Goal: Transaction & Acquisition: Obtain resource

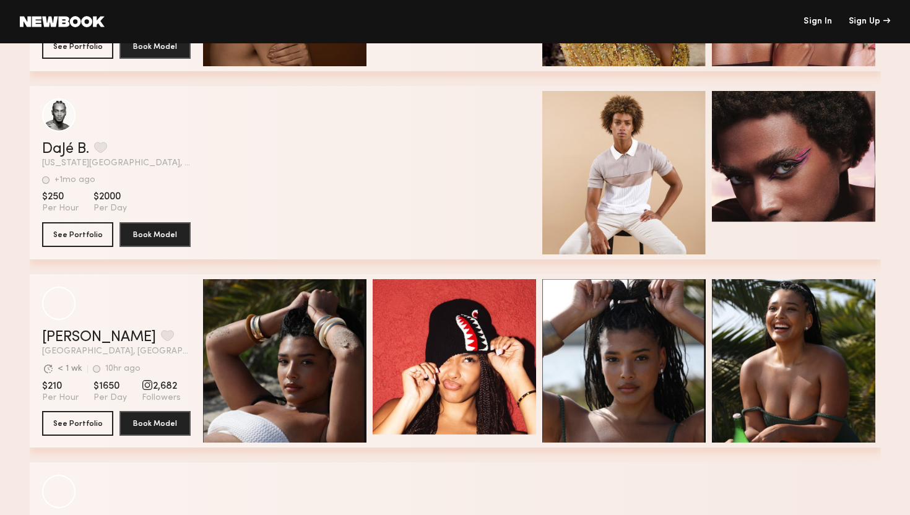
scroll to position [3930, 0]
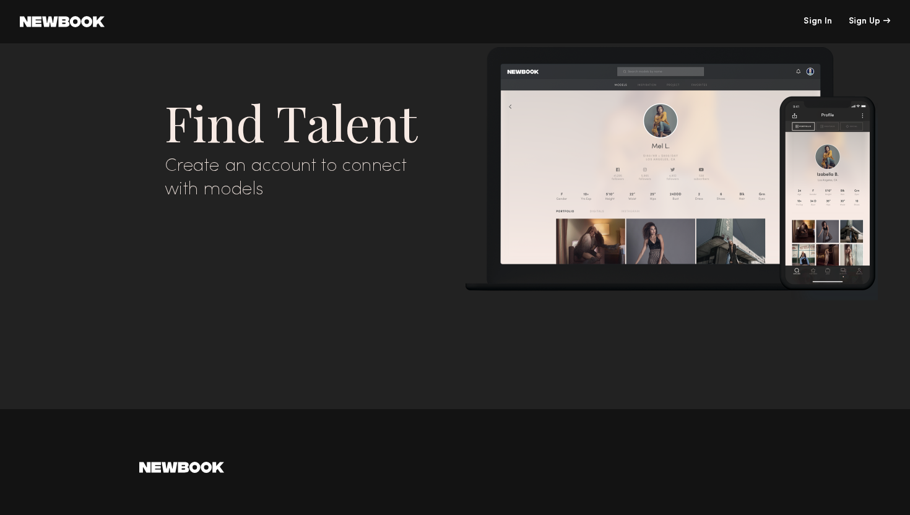
click at [820, 17] on link "Sign In" at bounding box center [818, 21] width 28 height 9
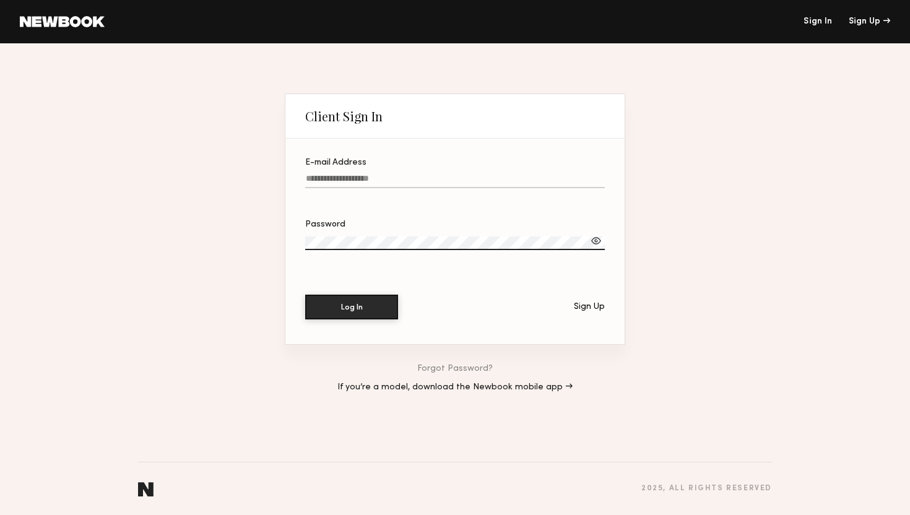
click at [336, 186] on input "E-mail Address" at bounding box center [455, 181] width 300 height 14
type input "**********"
click at [334, 306] on button "Log In" at bounding box center [351, 306] width 93 height 25
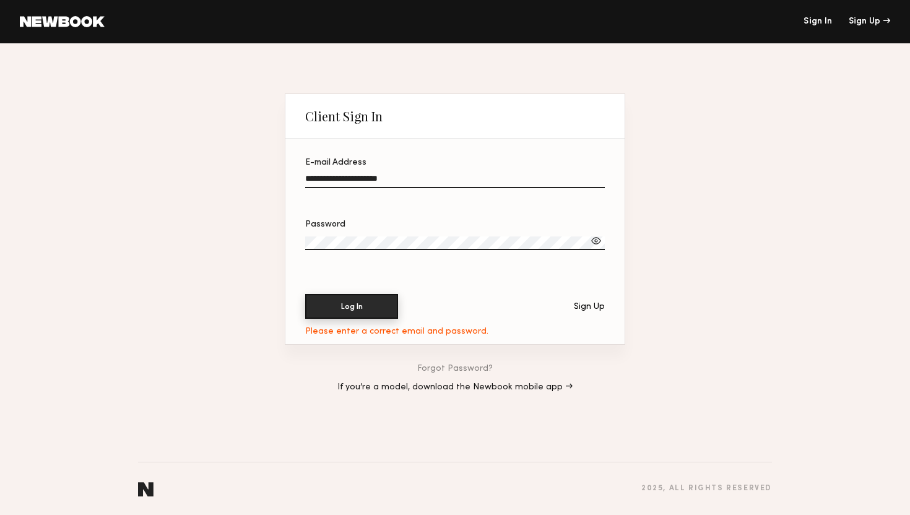
click at [339, 306] on button "Log In" at bounding box center [351, 306] width 93 height 25
click at [597, 240] on div at bounding box center [596, 241] width 12 height 12
click at [421, 178] on input "**********" at bounding box center [455, 181] width 300 height 14
click at [376, 235] on label "Password" at bounding box center [455, 241] width 300 height 42
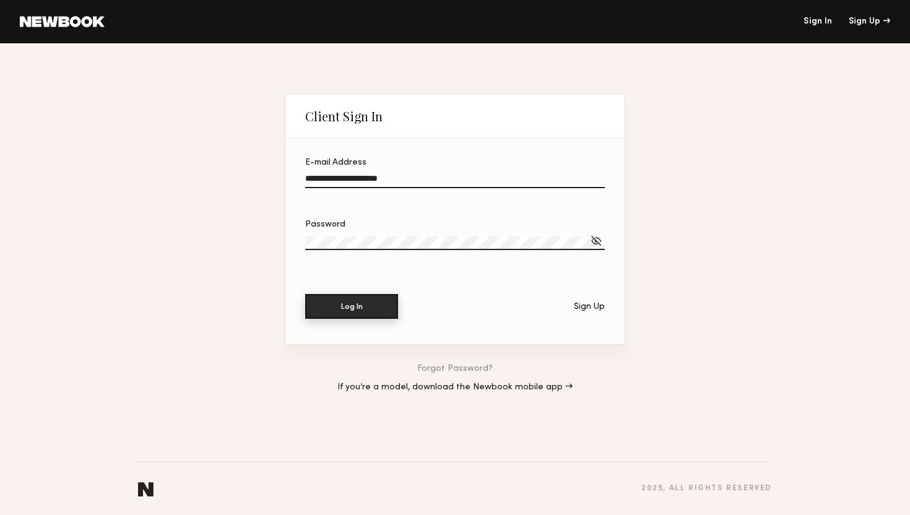
click at [354, 315] on button "Log In" at bounding box center [351, 306] width 93 height 25
click at [340, 305] on button "Log In" at bounding box center [351, 306] width 93 height 25
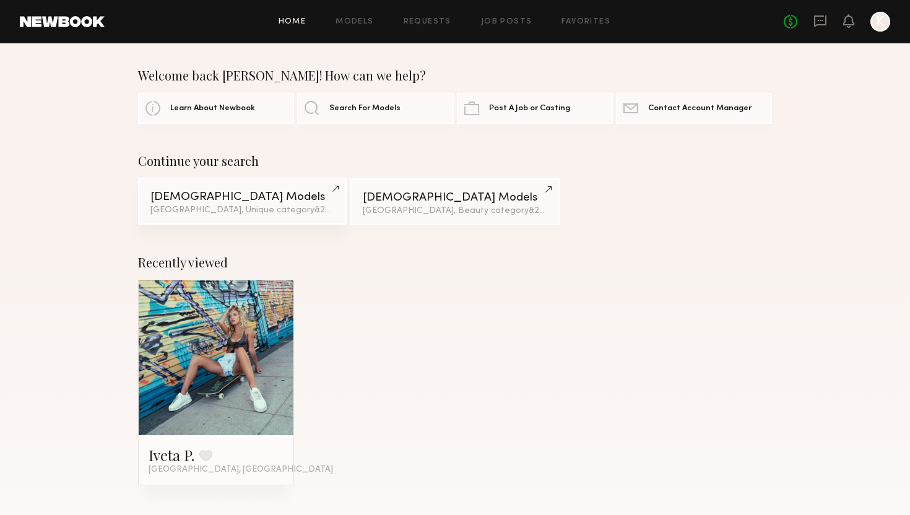
click at [233, 203] on link "Female Models Los Angeles, Unique category & 2 other filter s + 2" at bounding box center [242, 201] width 209 height 47
click at [400, 203] on link "Female Models Los Angeles, Beauty category & 2 other filter s + 2" at bounding box center [454, 201] width 209 height 47
click at [218, 365] on link at bounding box center [216, 357] width 76 height 155
click at [353, 19] on link "Models" at bounding box center [355, 22] width 38 height 8
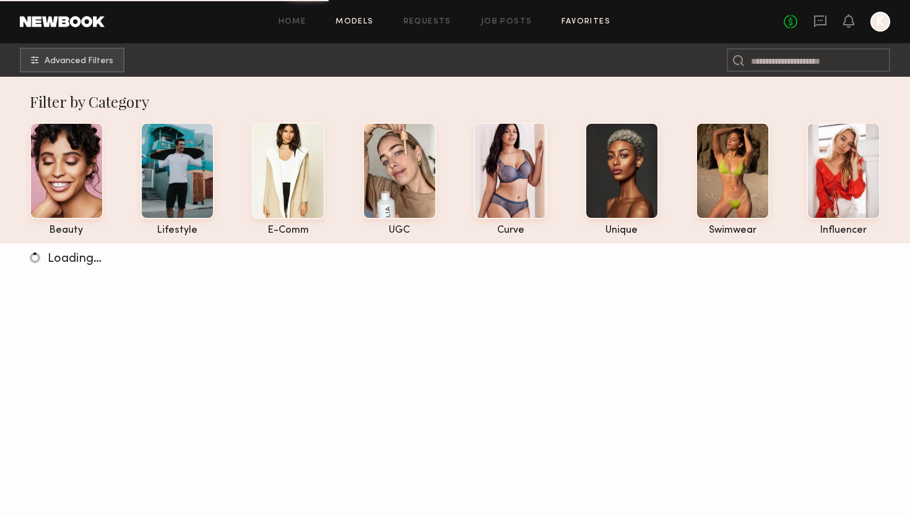
click at [580, 22] on link "Favorites" at bounding box center [586, 22] width 49 height 8
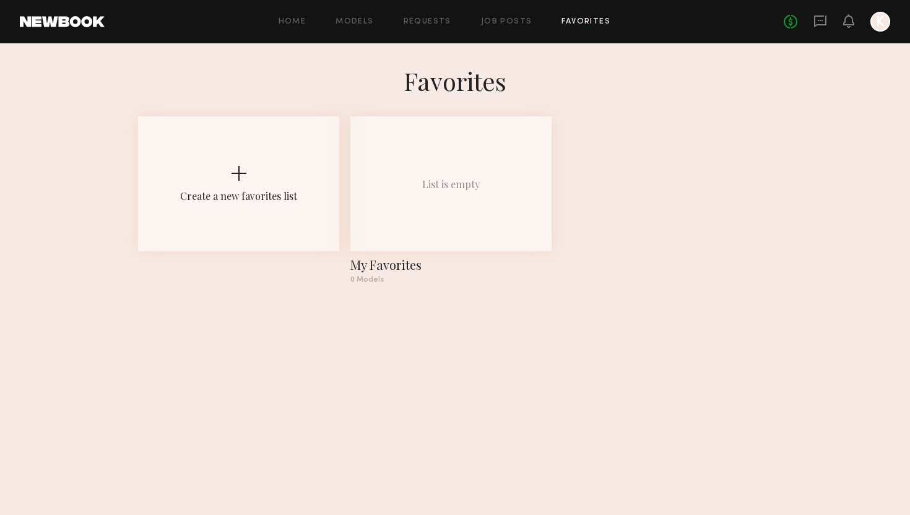
click at [512, 17] on div "Home Models Requests Job Posts Favorites Sign Out No fees up to $5,000 K" at bounding box center [498, 22] width 786 height 20
click at [511, 28] on div "Home Models Requests Job Posts Favorites Sign Out No fees up to $5,000 K" at bounding box center [498, 22] width 786 height 20
click at [507, 18] on link "Job Posts" at bounding box center [506, 22] width 51 height 8
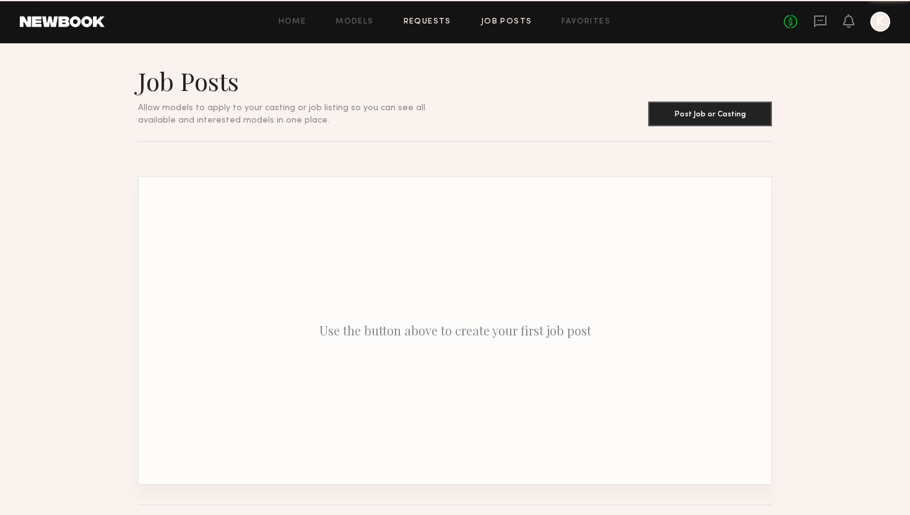
click at [436, 22] on link "Requests" at bounding box center [428, 22] width 48 height 8
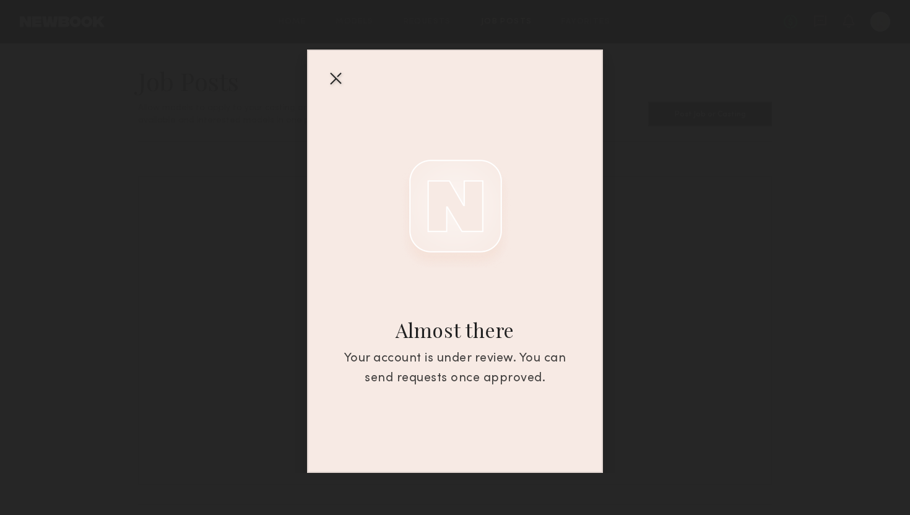
click at [336, 80] on div at bounding box center [336, 78] width 20 height 20
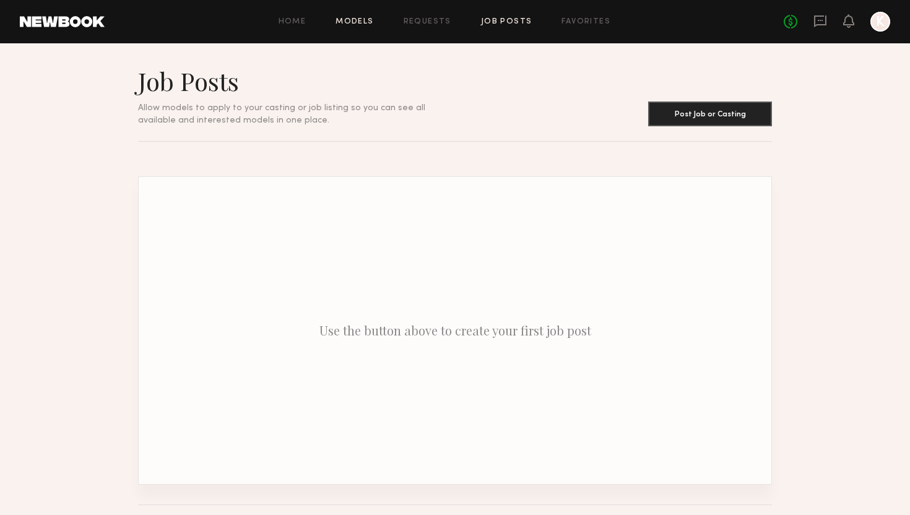
click at [355, 22] on link "Models" at bounding box center [355, 22] width 38 height 8
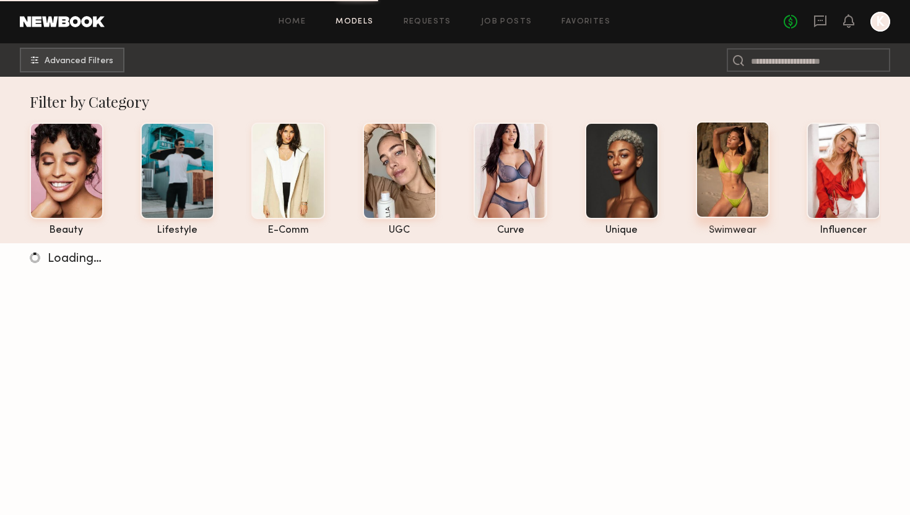
click at [730, 182] on div at bounding box center [733, 169] width 74 height 97
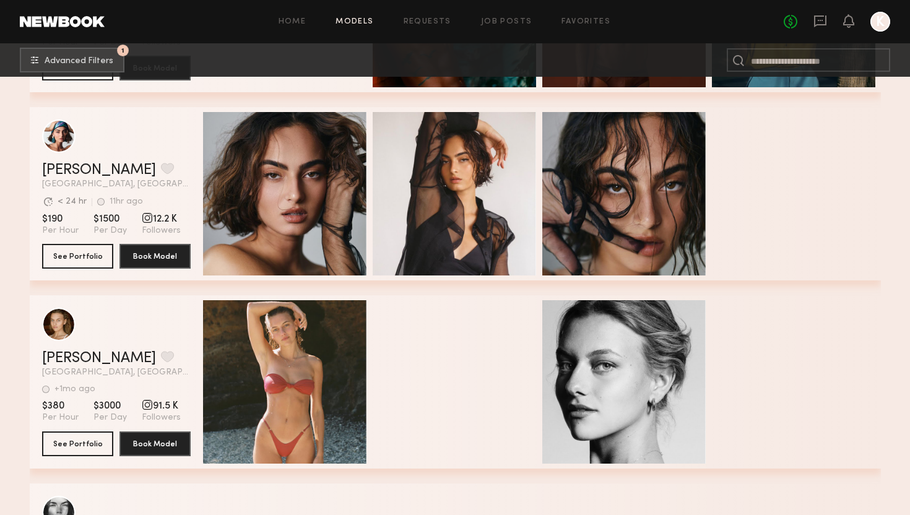
scroll to position [6566, 0]
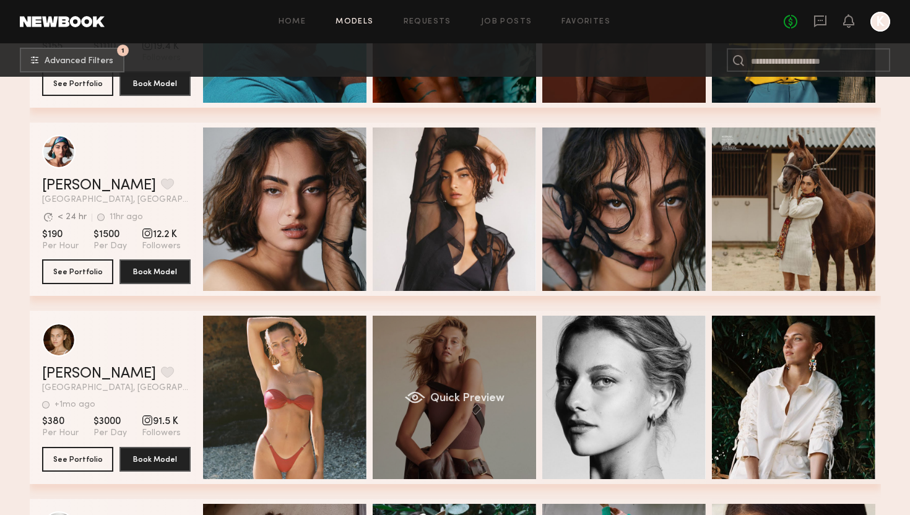
click at [490, 350] on div "Quick Preview" at bounding box center [454, 397] width 163 height 163
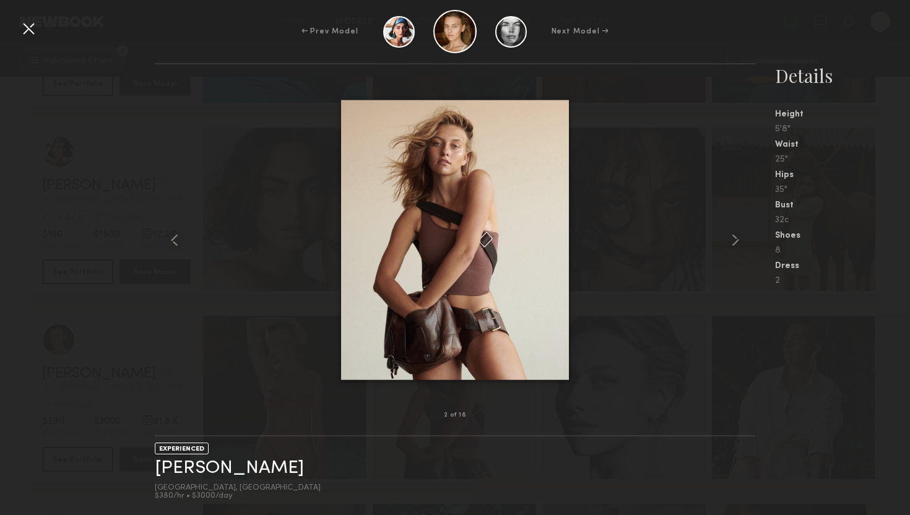
click at [25, 28] on div at bounding box center [29, 29] width 20 height 20
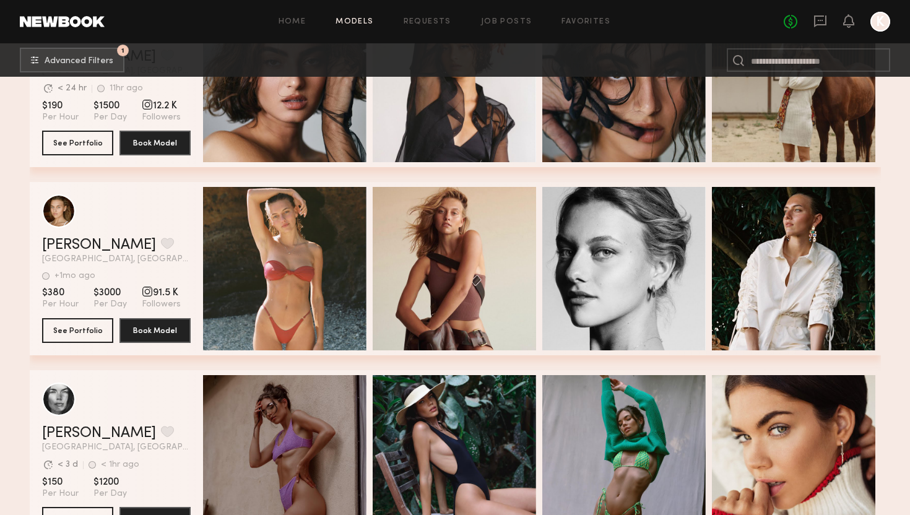
scroll to position [6791, 0]
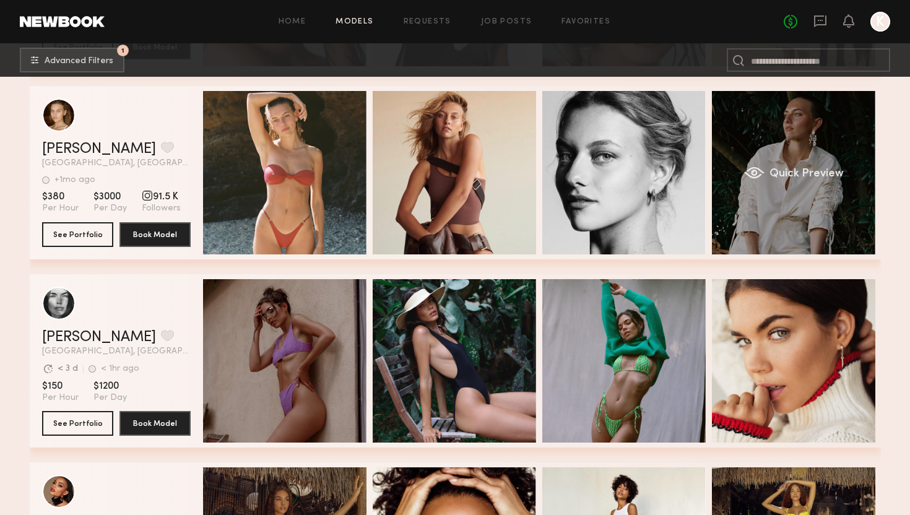
click at [794, 174] on span "Quick Preview" at bounding box center [806, 173] width 74 height 11
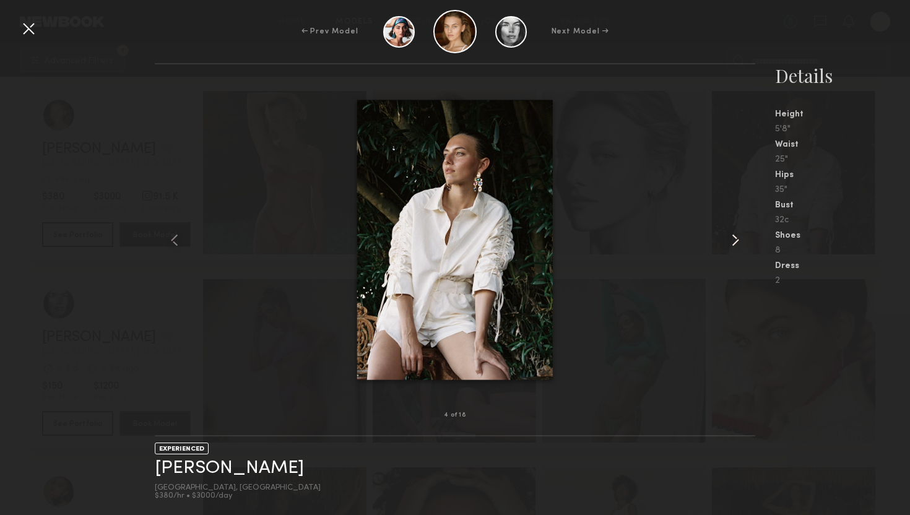
click at [733, 238] on common-icon at bounding box center [736, 240] width 20 height 20
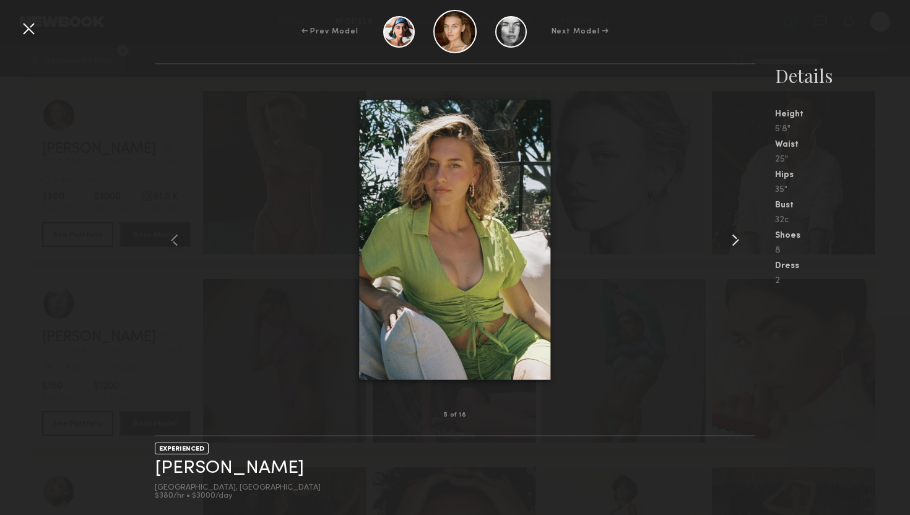
click at [733, 238] on common-icon at bounding box center [736, 240] width 20 height 20
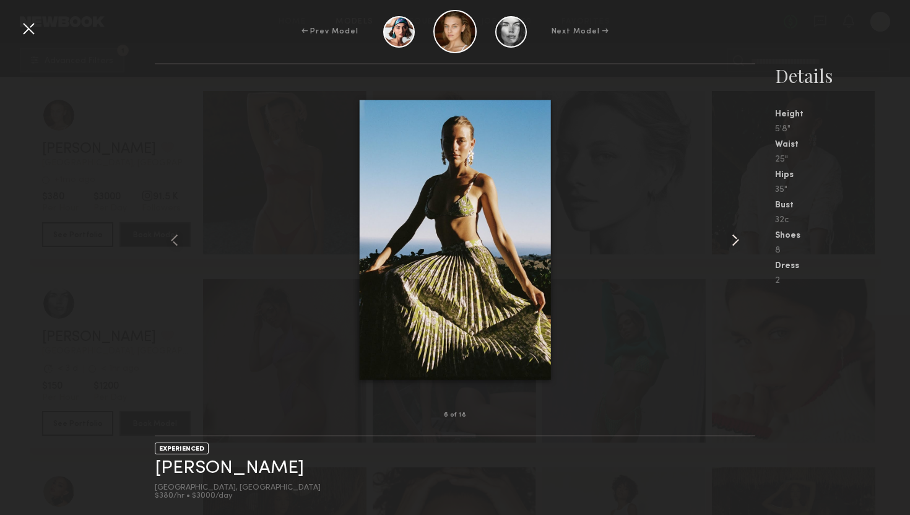
click at [733, 238] on common-icon at bounding box center [736, 240] width 20 height 20
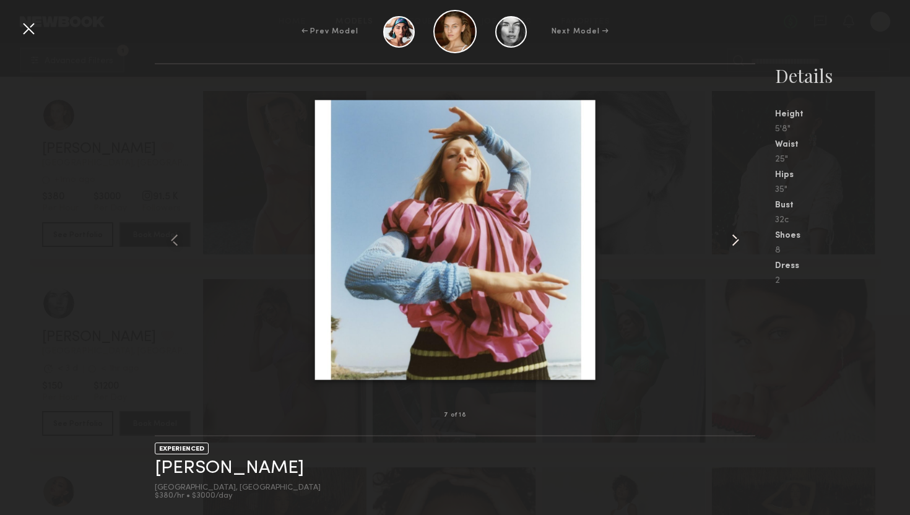
click at [733, 238] on common-icon at bounding box center [736, 240] width 20 height 20
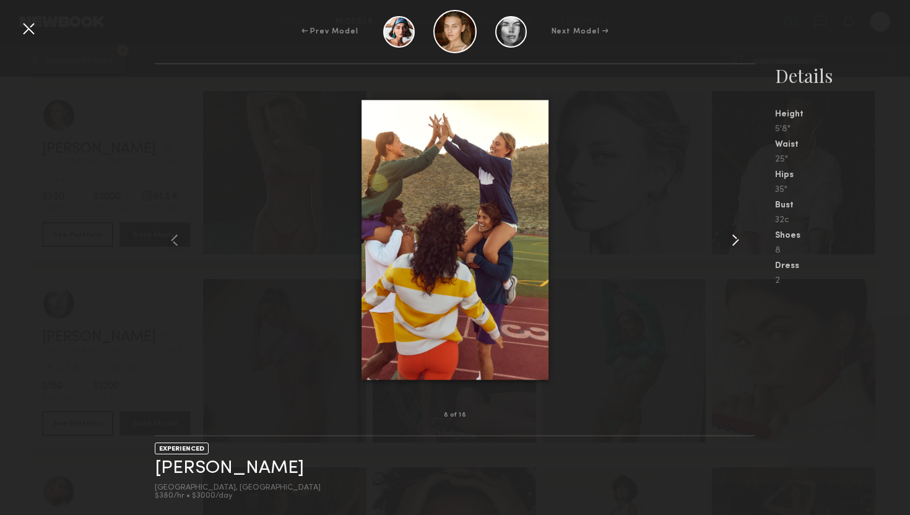
click at [733, 238] on common-icon at bounding box center [736, 240] width 20 height 20
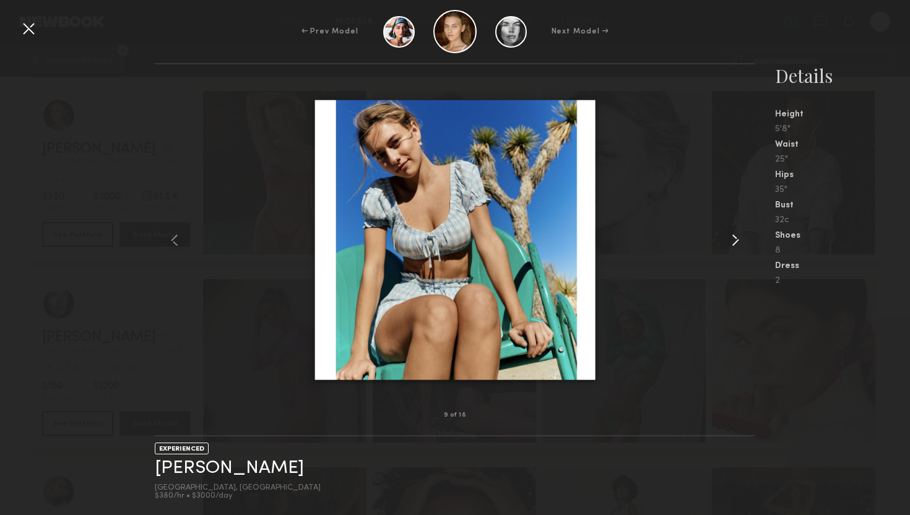
click at [733, 238] on common-icon at bounding box center [736, 240] width 20 height 20
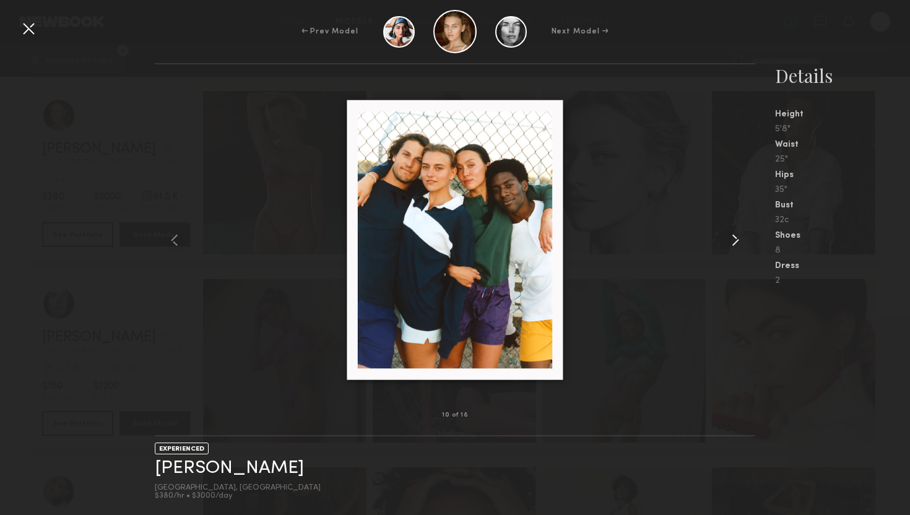
click at [733, 238] on common-icon at bounding box center [736, 240] width 20 height 20
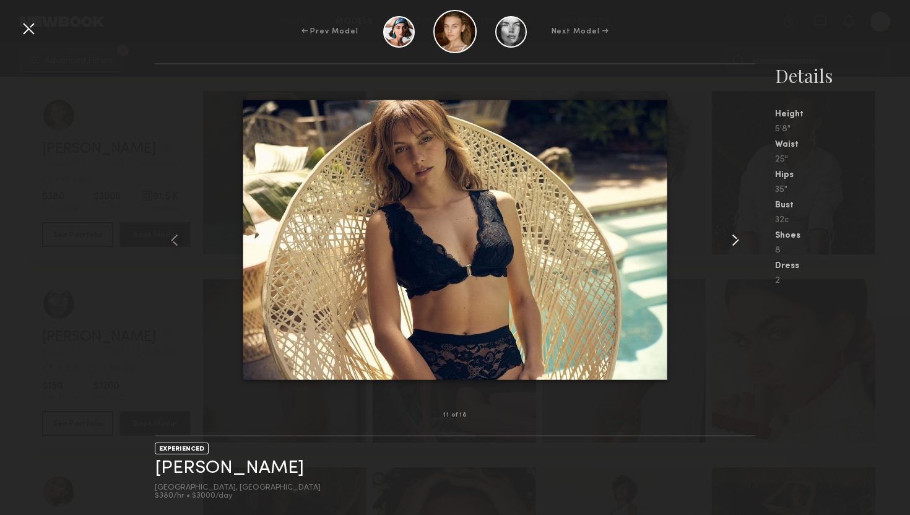
click at [733, 238] on common-icon at bounding box center [736, 240] width 20 height 20
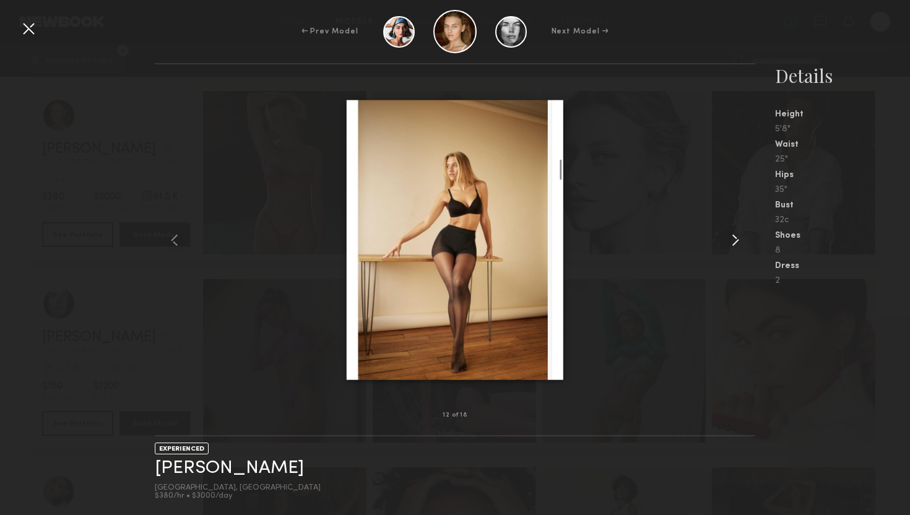
click at [733, 238] on common-icon at bounding box center [736, 240] width 20 height 20
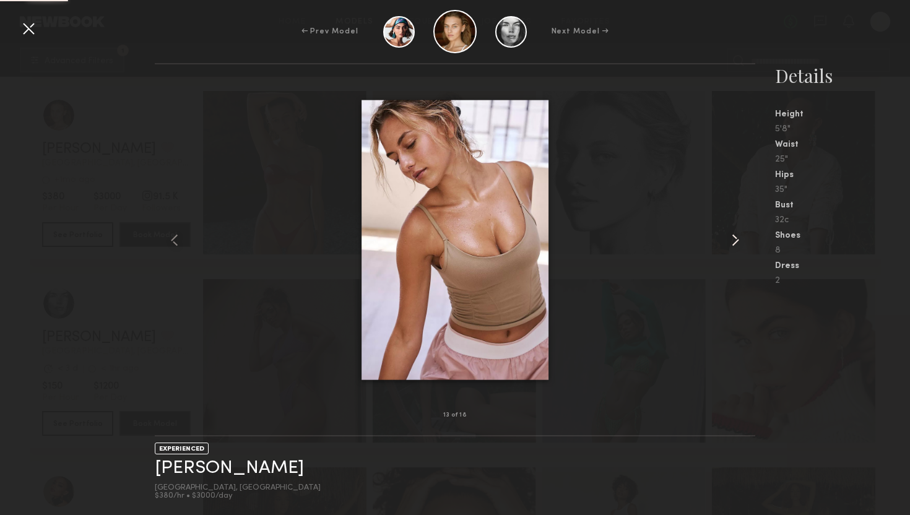
click at [733, 238] on common-icon at bounding box center [736, 240] width 20 height 20
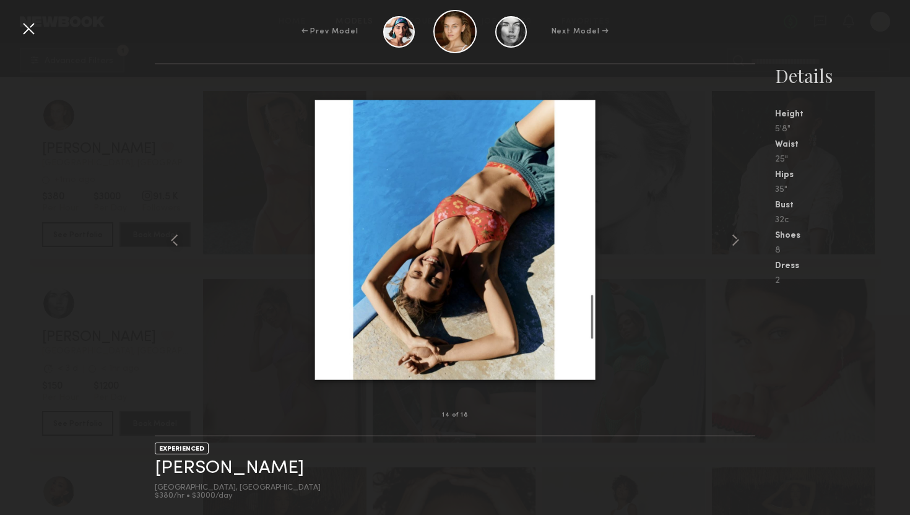
click at [31, 27] on div at bounding box center [29, 29] width 20 height 20
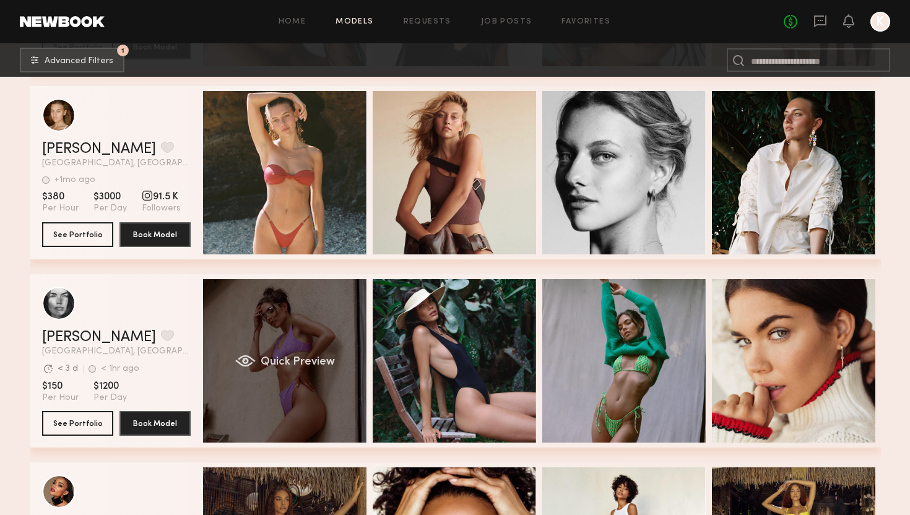
drag, startPoint x: 198, startPoint y: 361, endPoint x: 210, endPoint y: 366, distance: 13.3
click at [209, 366] on div "Aarika W. Favorite Los Angeles, CA Avg. request response time < 3 d < 1hr ago L…" at bounding box center [455, 360] width 851 height 173
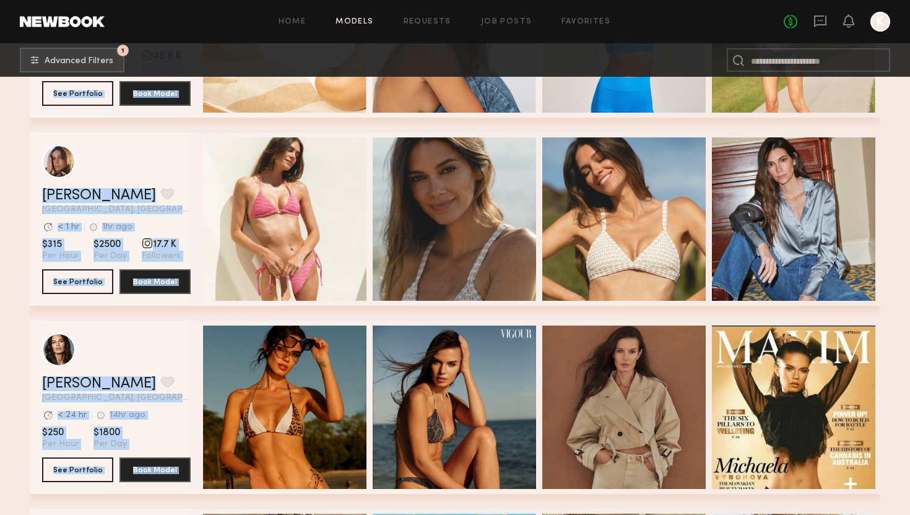
scroll to position [3574, 0]
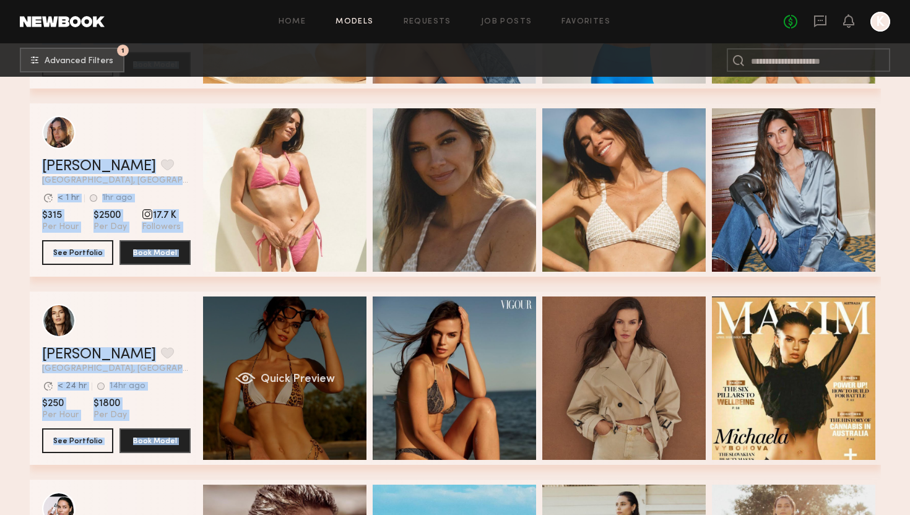
click at [289, 373] on div "Quick Preview" at bounding box center [284, 378] width 163 height 163
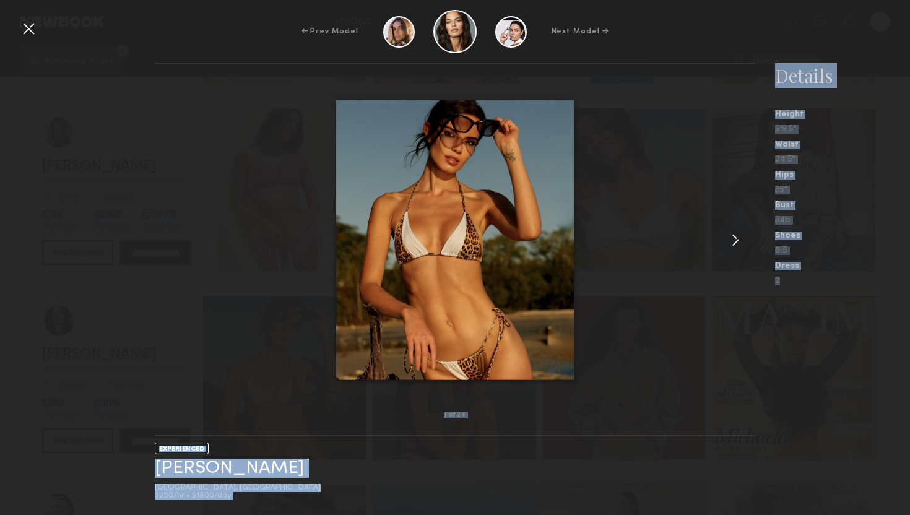
click at [737, 239] on common-icon at bounding box center [736, 240] width 20 height 20
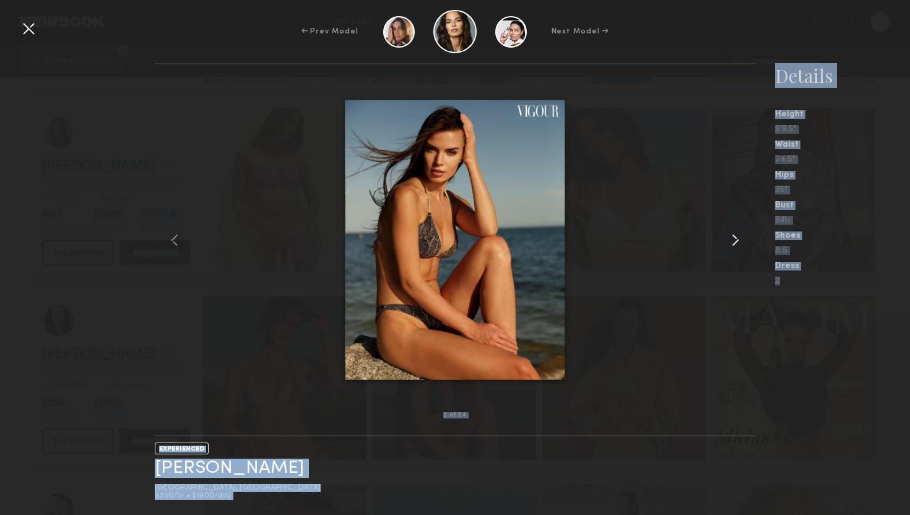
click at [737, 239] on common-icon at bounding box center [736, 240] width 20 height 20
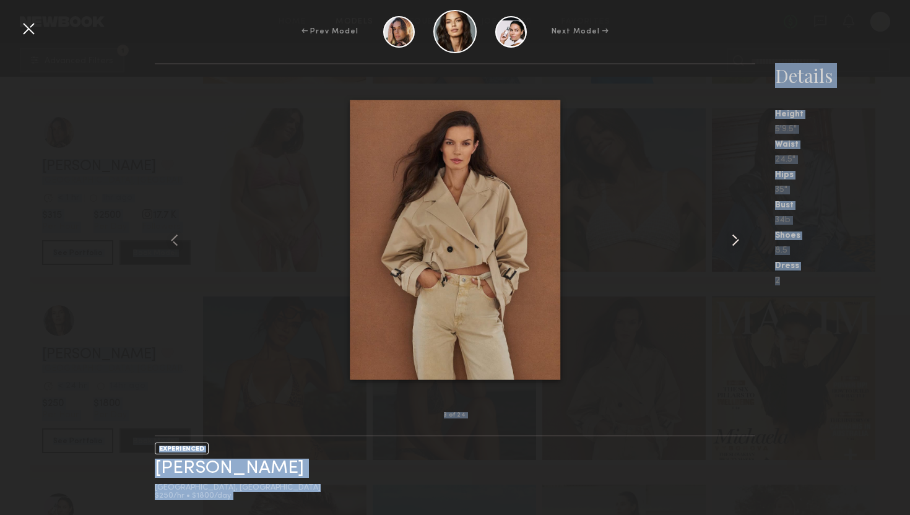
click at [737, 239] on common-icon at bounding box center [736, 240] width 20 height 20
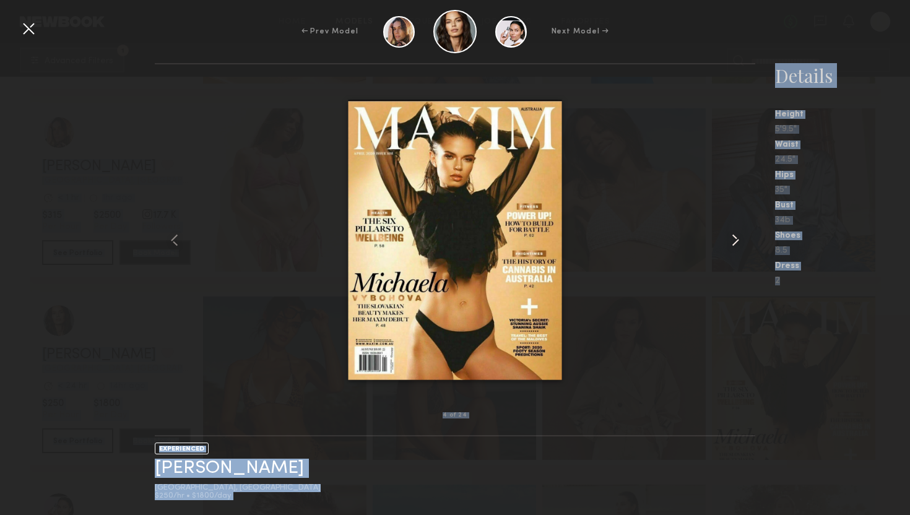
click at [737, 239] on common-icon at bounding box center [736, 240] width 20 height 20
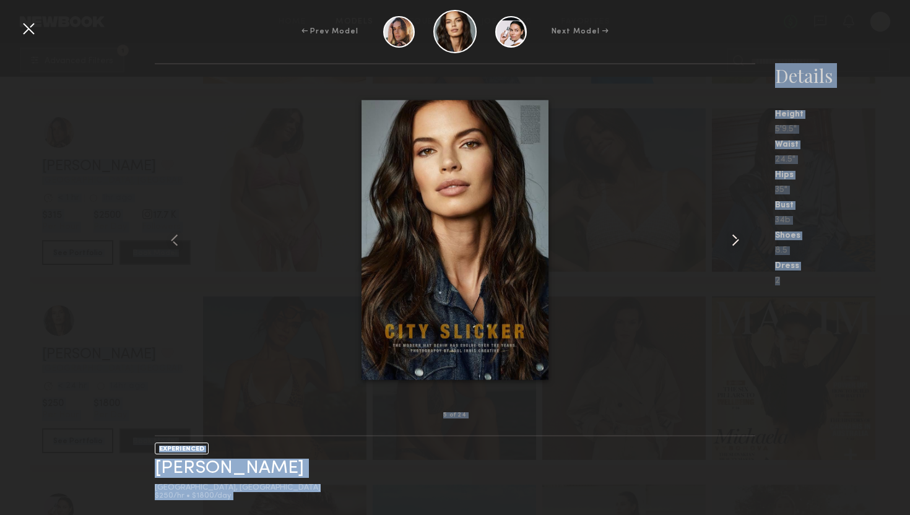
click at [737, 239] on common-icon at bounding box center [736, 240] width 20 height 20
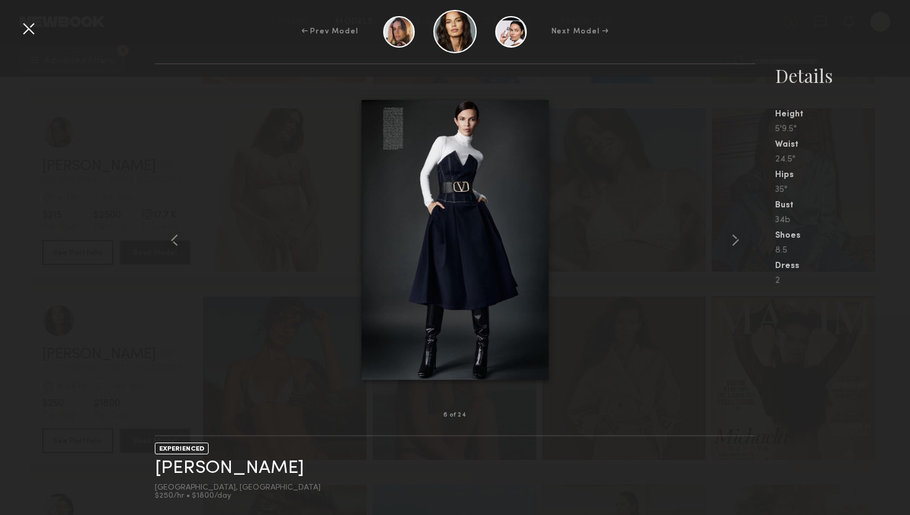
click at [27, 31] on div at bounding box center [29, 29] width 20 height 20
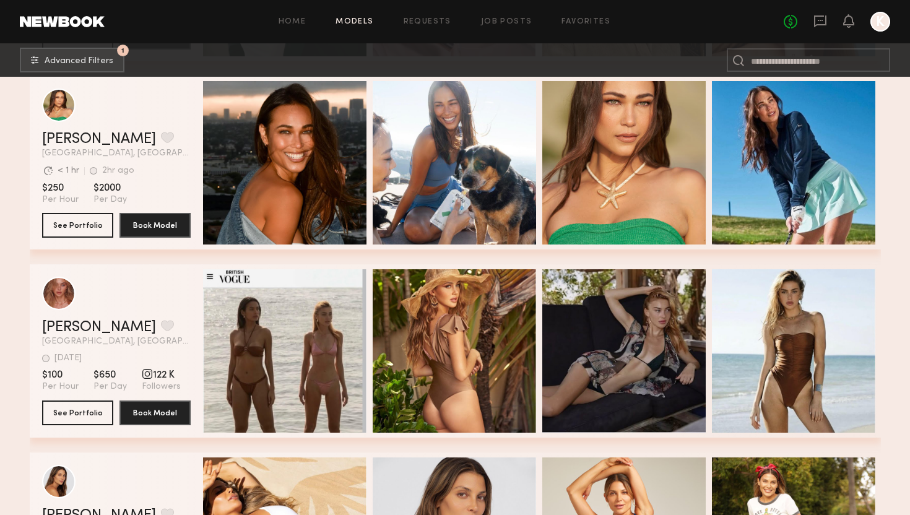
scroll to position [3037, 0]
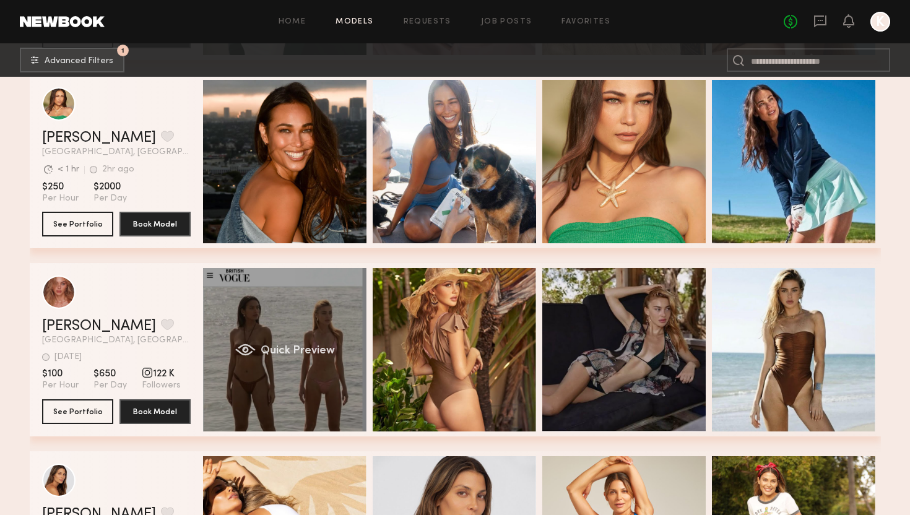
click at [289, 328] on div "Quick Preview" at bounding box center [284, 349] width 163 height 163
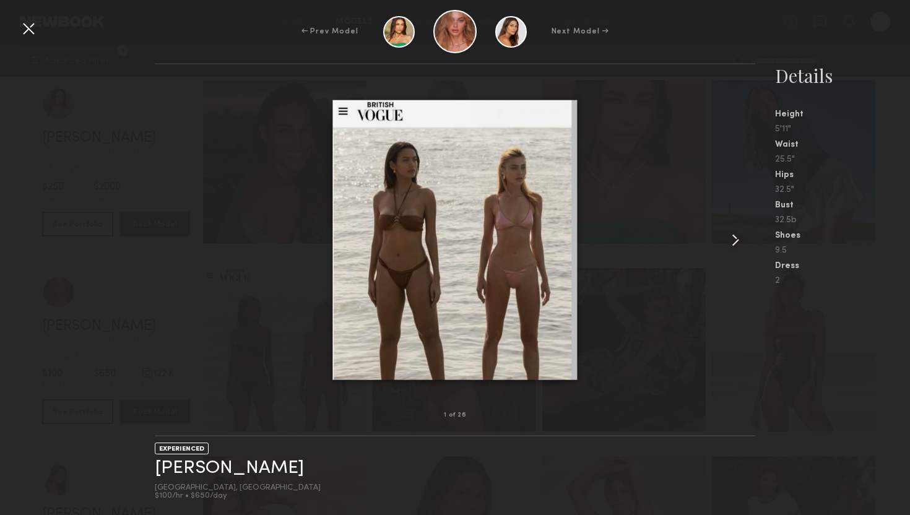
click at [732, 238] on common-icon at bounding box center [736, 240] width 20 height 20
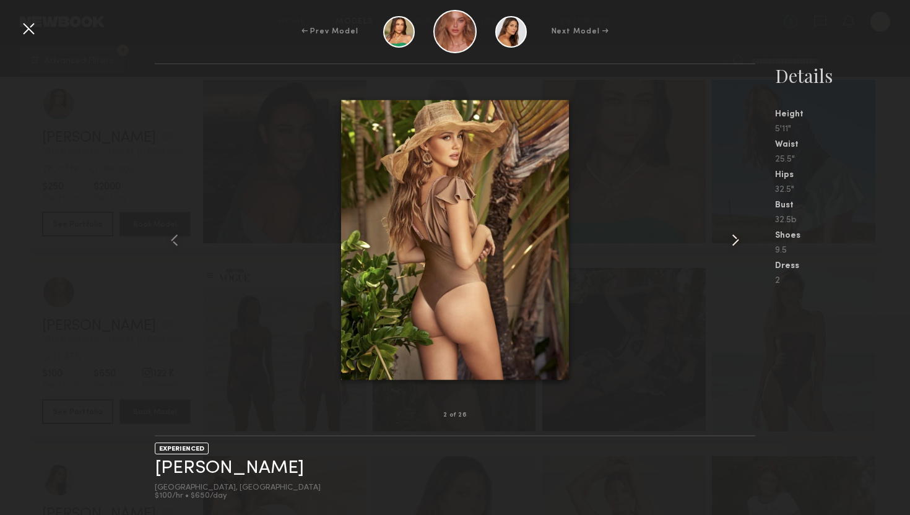
click at [732, 238] on common-icon at bounding box center [736, 240] width 20 height 20
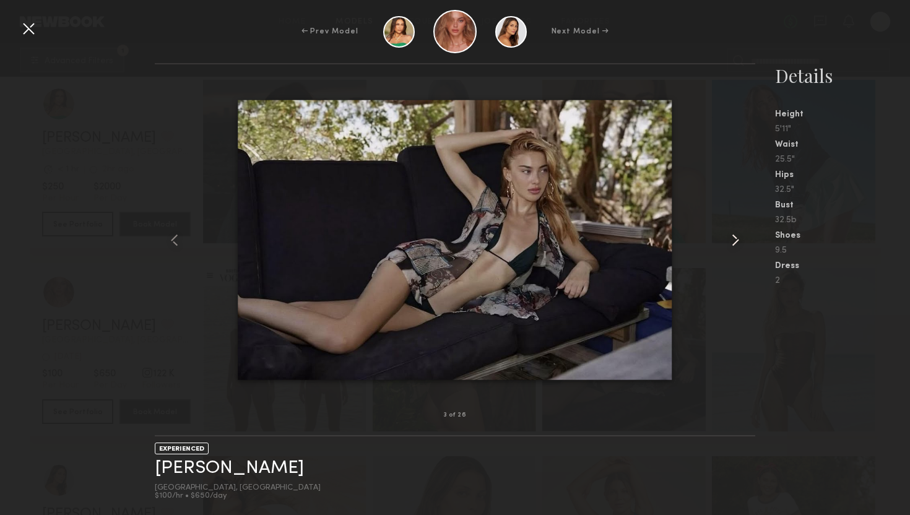
click at [732, 238] on common-icon at bounding box center [736, 240] width 20 height 20
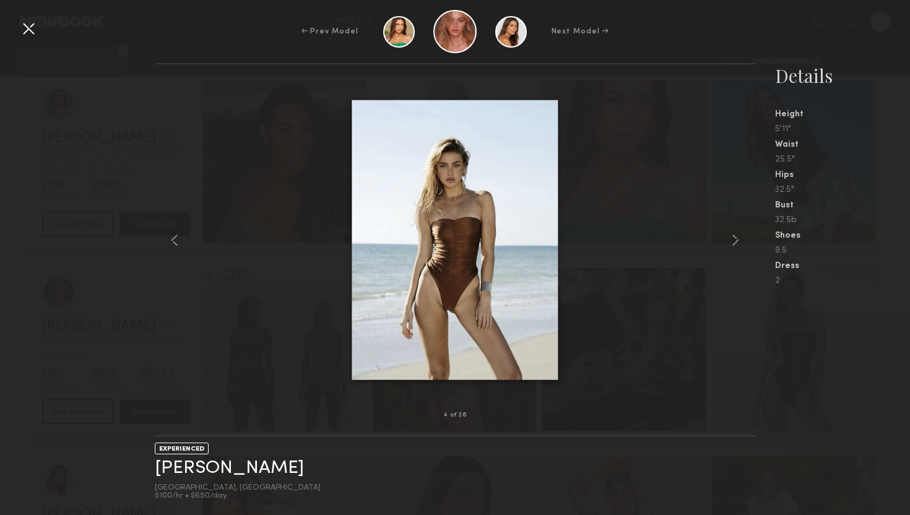
click at [30, 29] on div at bounding box center [29, 29] width 20 height 20
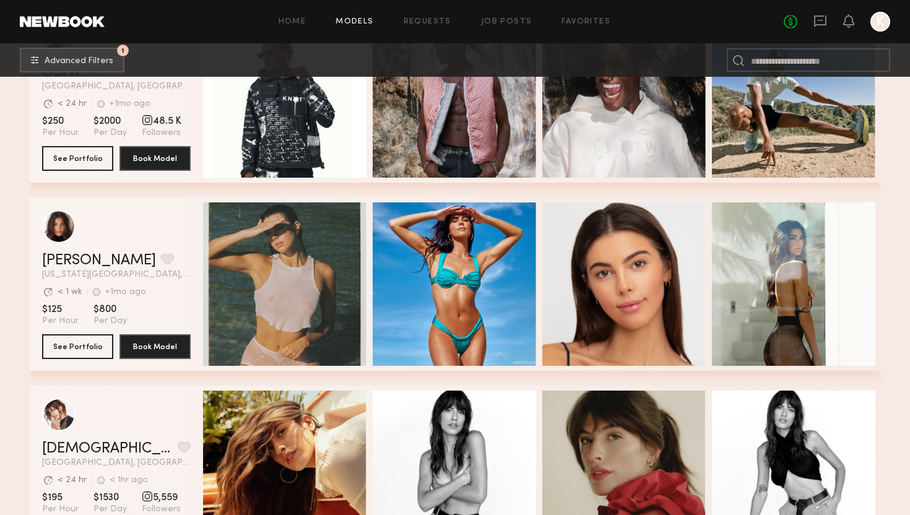
scroll to position [1132, 0]
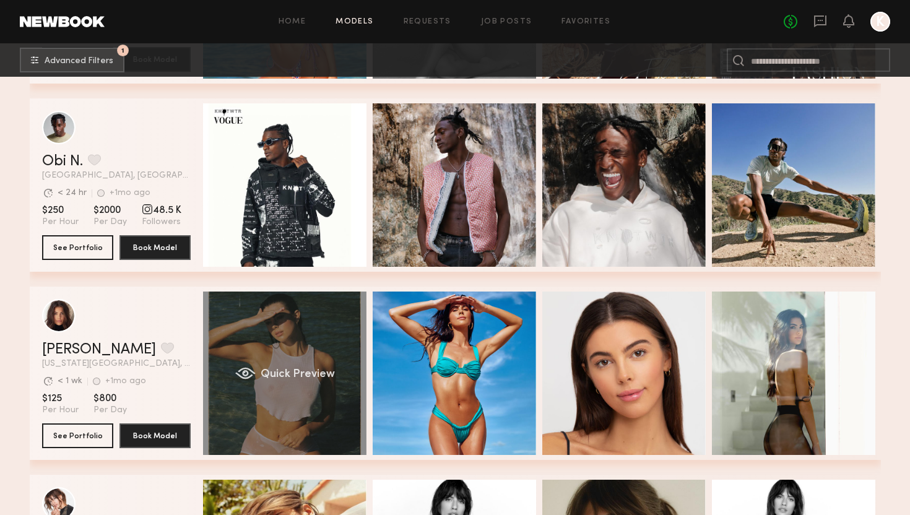
click at [285, 346] on div "Quick Preview" at bounding box center [284, 373] width 163 height 163
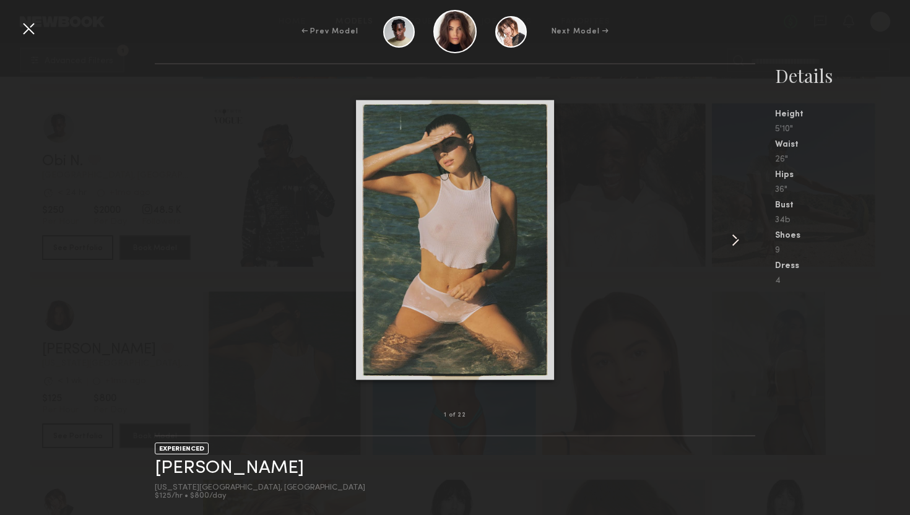
click at [735, 240] on common-icon at bounding box center [736, 240] width 20 height 20
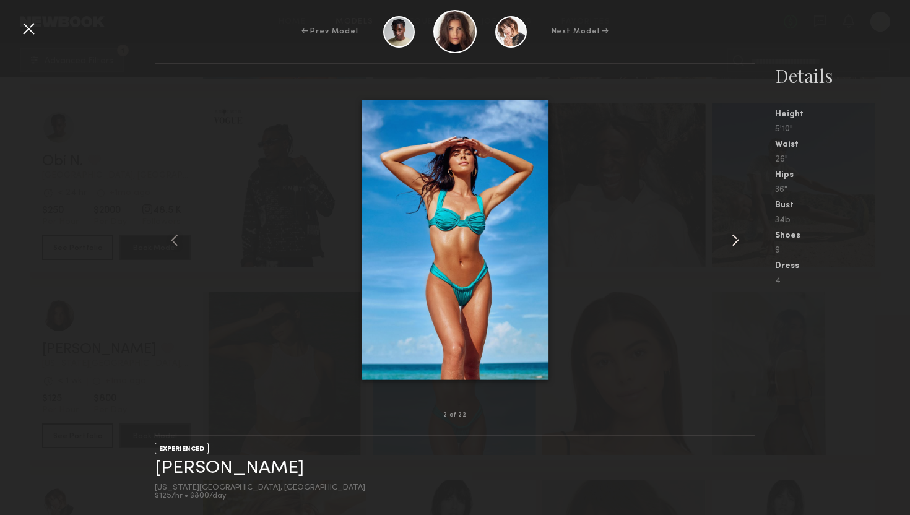
click at [735, 240] on common-icon at bounding box center [736, 240] width 20 height 20
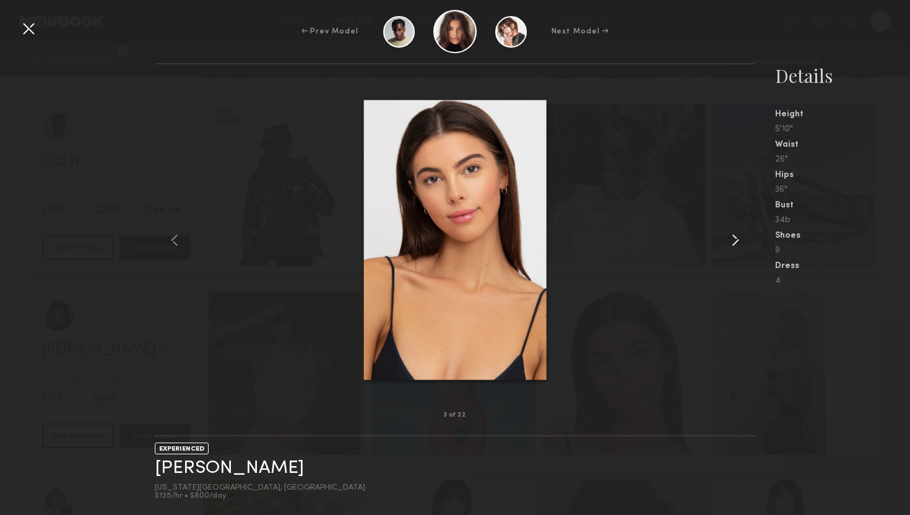
click at [735, 240] on common-icon at bounding box center [736, 240] width 20 height 20
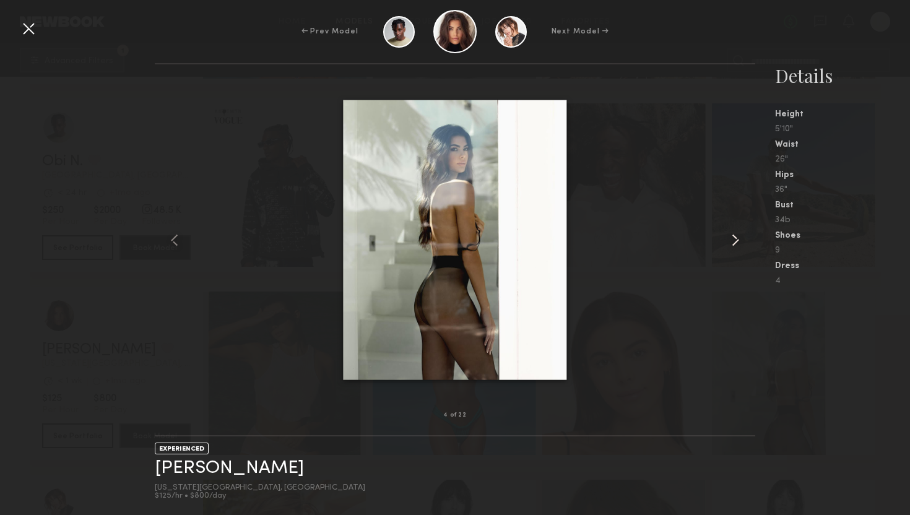
click at [735, 240] on common-icon at bounding box center [736, 240] width 20 height 20
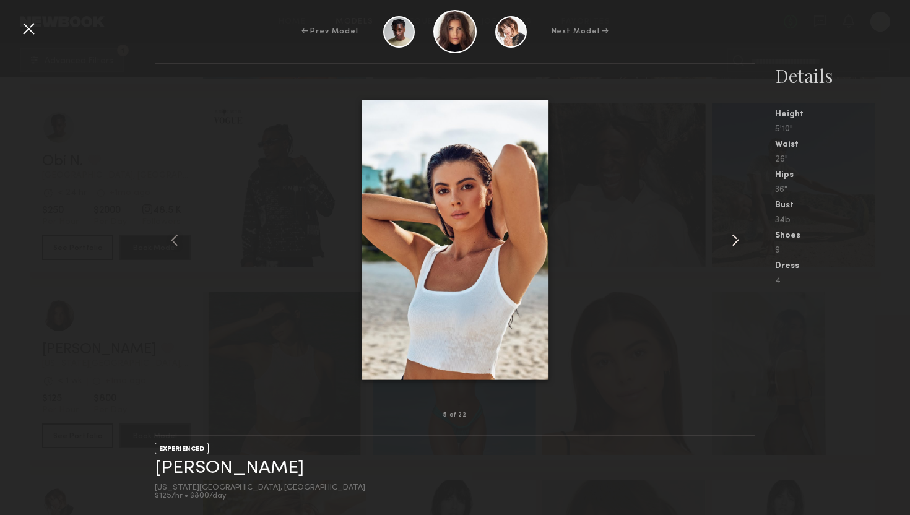
click at [735, 240] on common-icon at bounding box center [736, 240] width 20 height 20
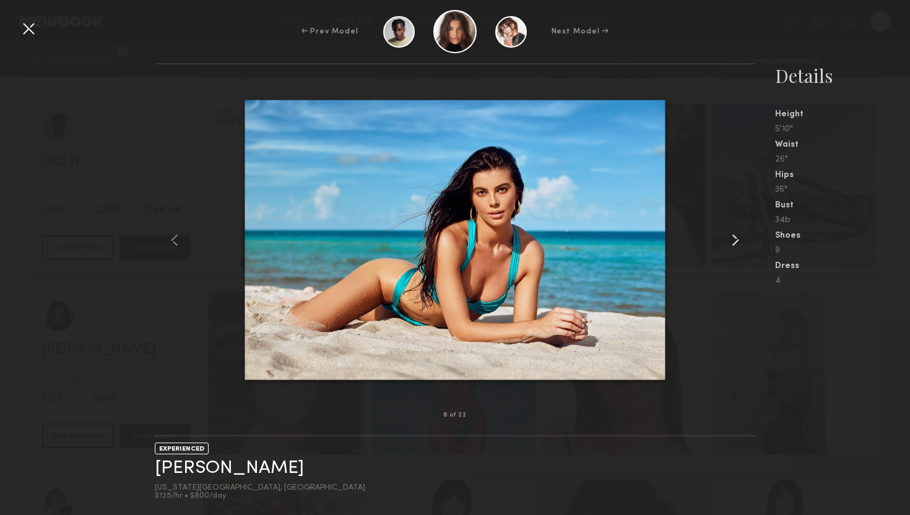
click at [737, 241] on common-icon at bounding box center [736, 240] width 20 height 20
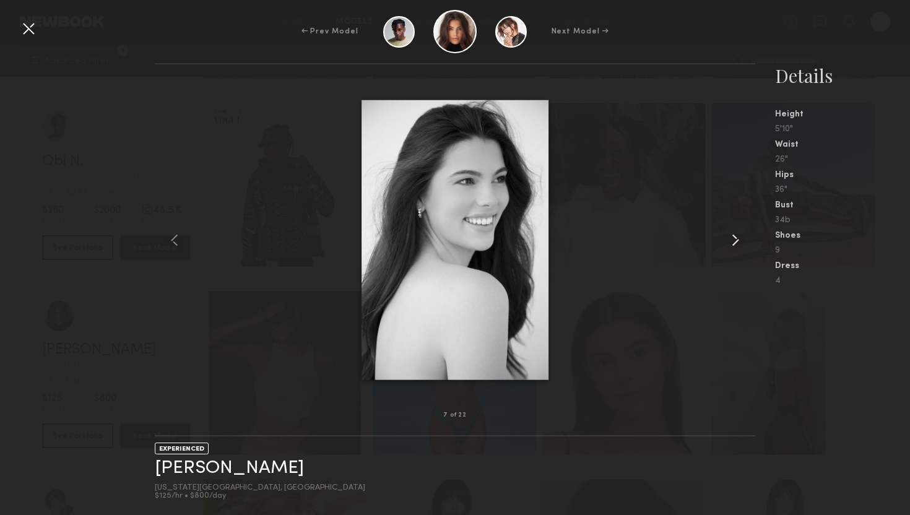
click at [737, 241] on common-icon at bounding box center [736, 240] width 20 height 20
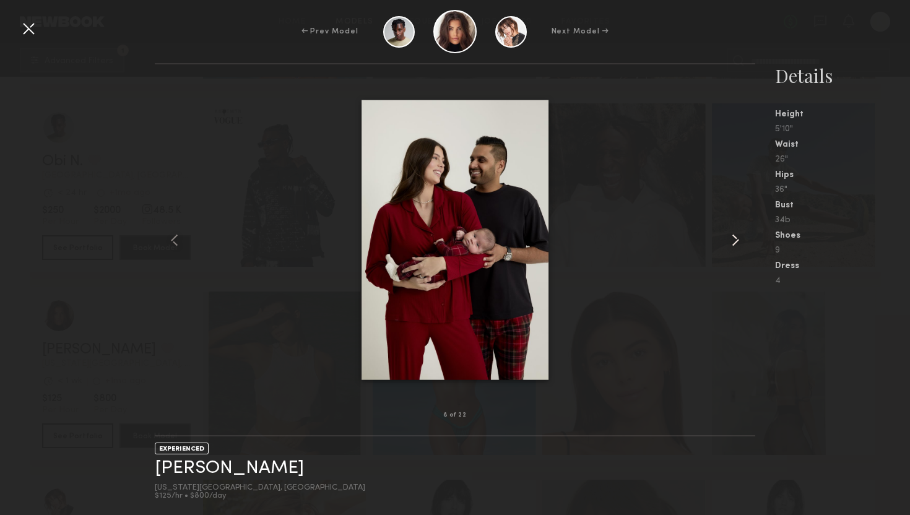
click at [737, 241] on common-icon at bounding box center [736, 240] width 20 height 20
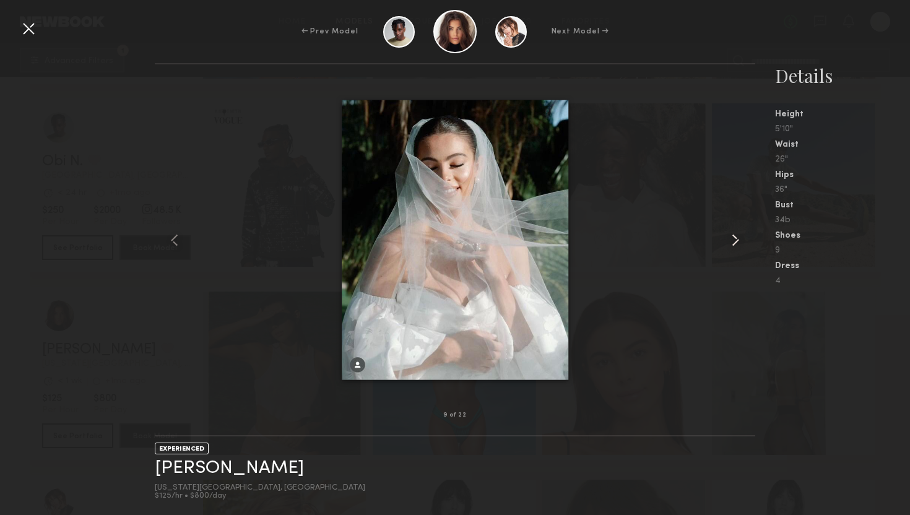
click at [737, 241] on common-icon at bounding box center [736, 240] width 20 height 20
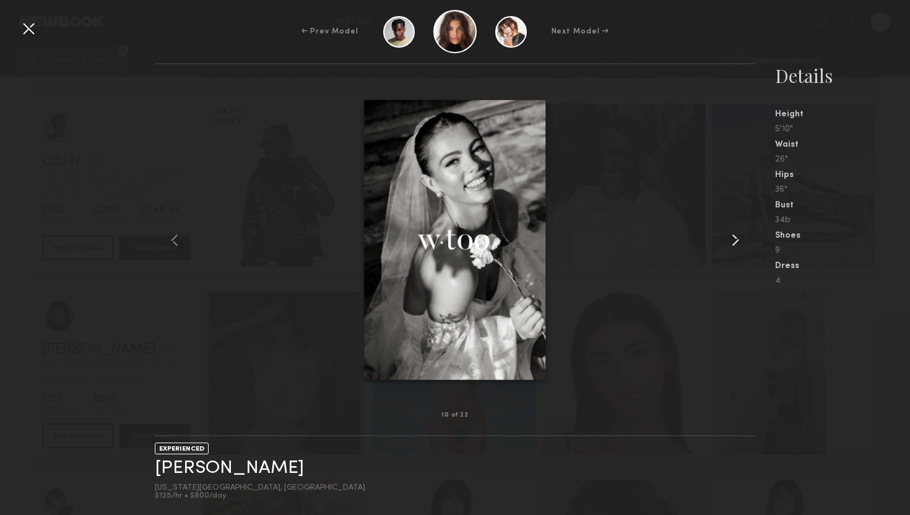
click at [737, 241] on common-icon at bounding box center [736, 240] width 20 height 20
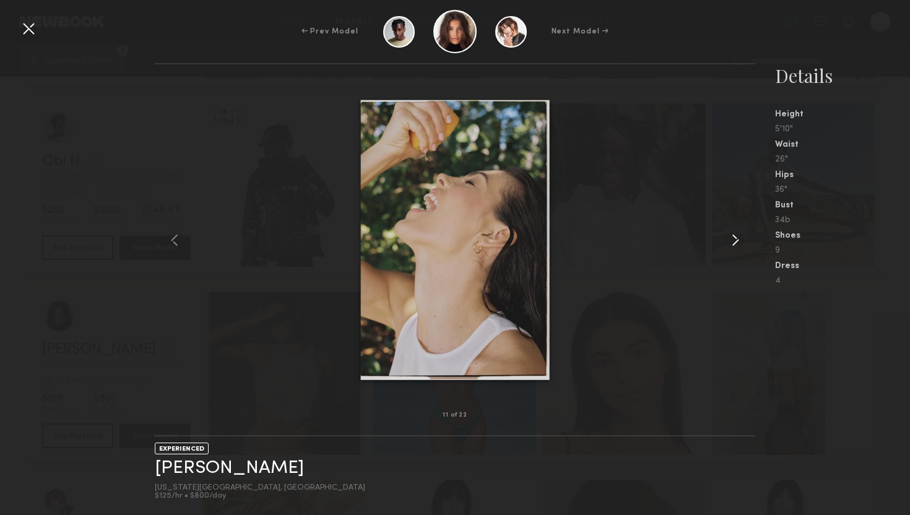
click at [737, 241] on common-icon at bounding box center [736, 240] width 20 height 20
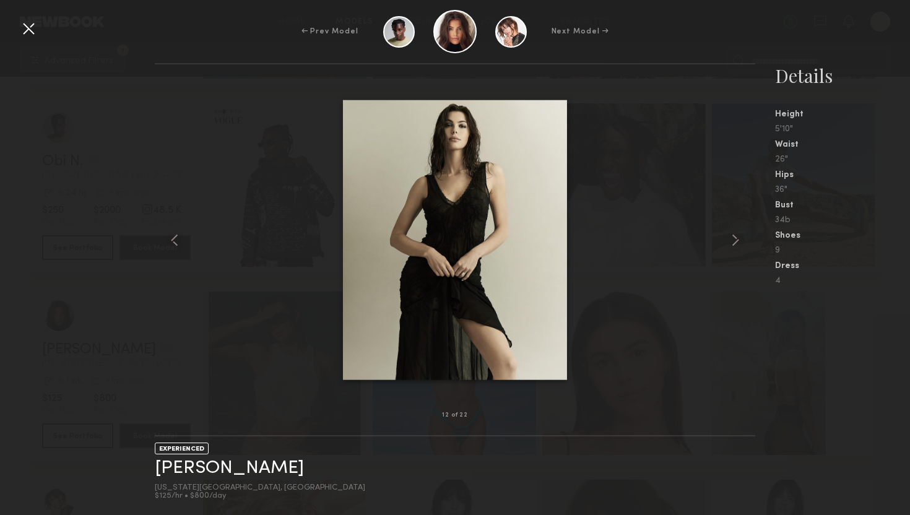
click at [19, 32] on div at bounding box center [29, 29] width 20 height 20
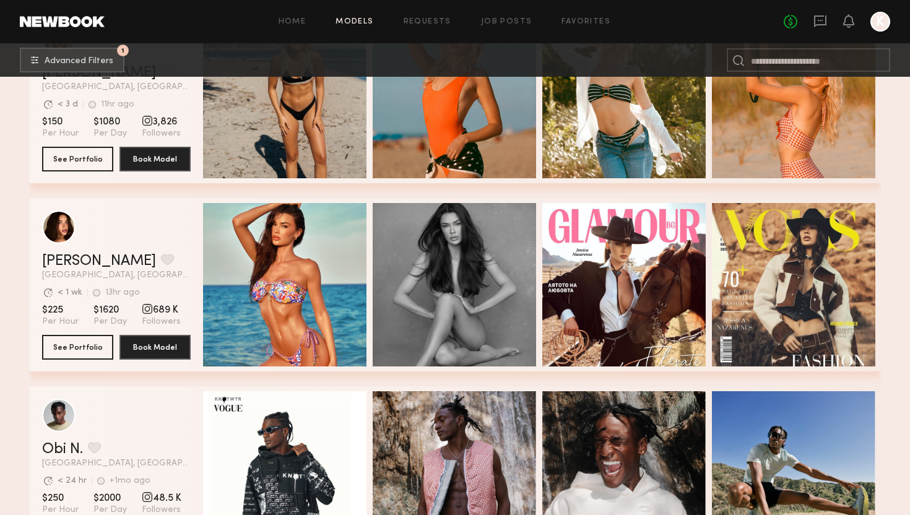
scroll to position [747, 0]
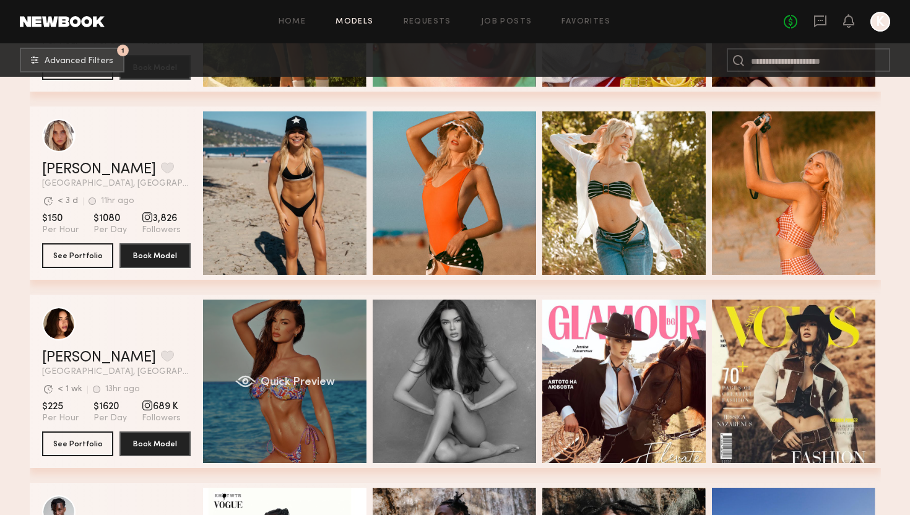
click at [318, 343] on div "Quick Preview" at bounding box center [284, 381] width 163 height 163
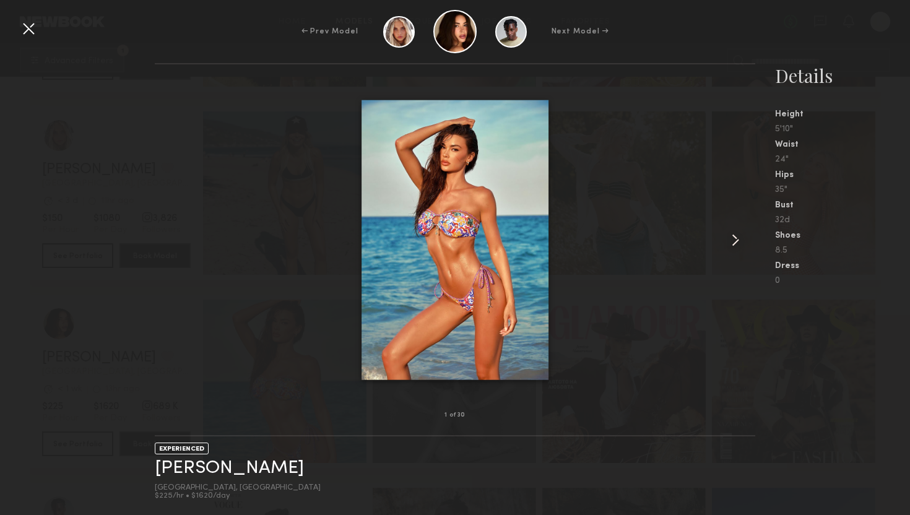
click at [731, 235] on common-icon at bounding box center [736, 240] width 20 height 20
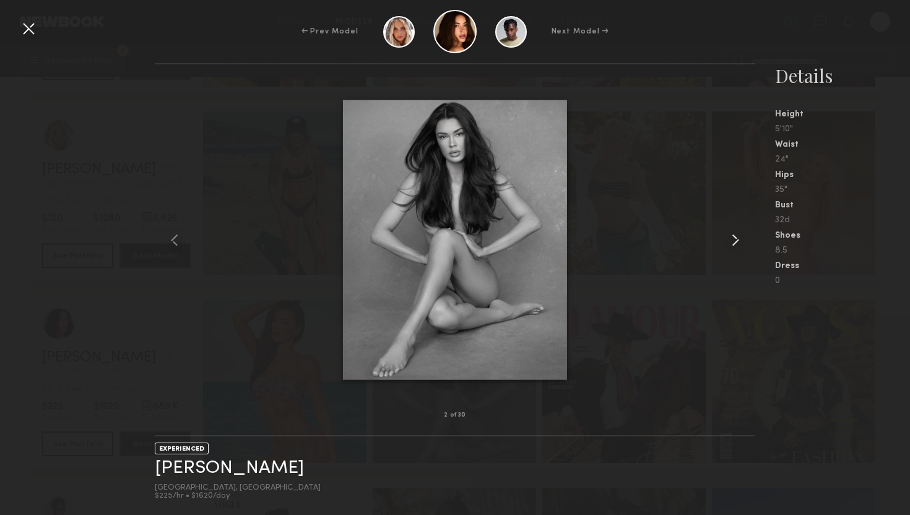
click at [731, 235] on common-icon at bounding box center [736, 240] width 20 height 20
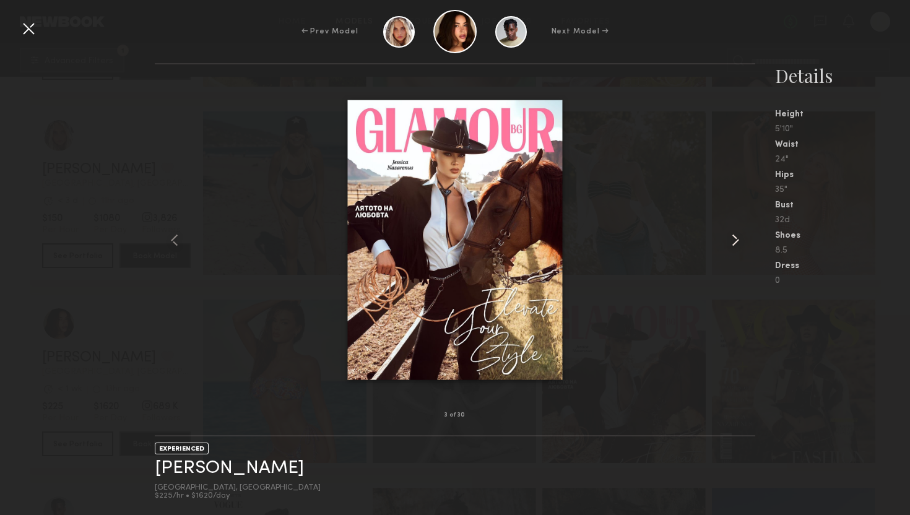
click at [731, 235] on common-icon at bounding box center [736, 240] width 20 height 20
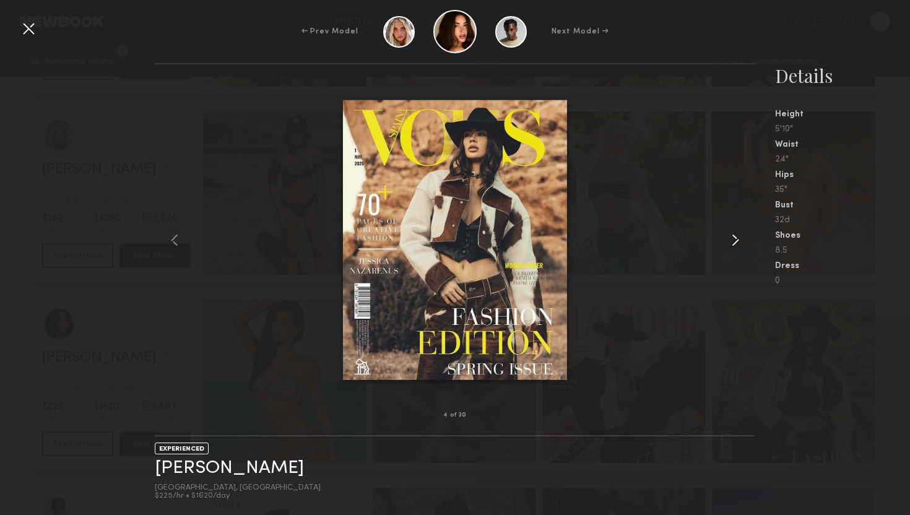
click at [731, 235] on common-icon at bounding box center [736, 240] width 20 height 20
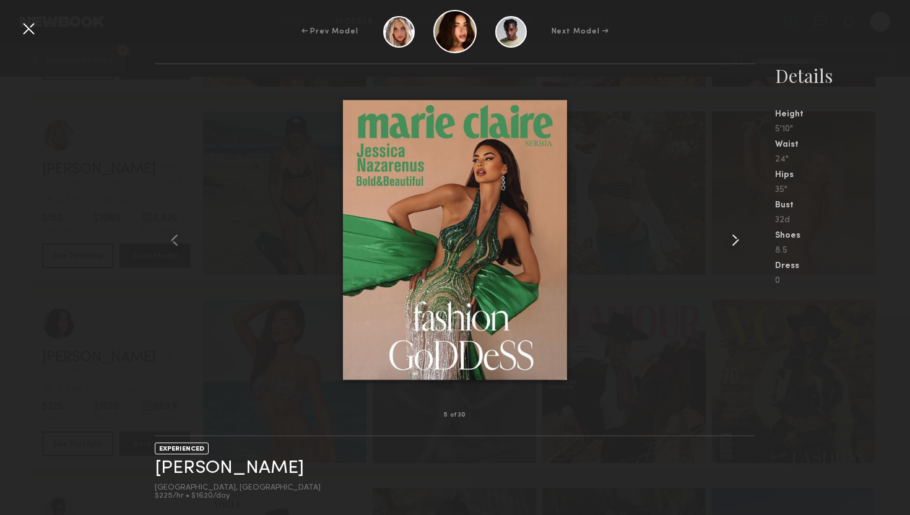
click at [731, 235] on common-icon at bounding box center [736, 240] width 20 height 20
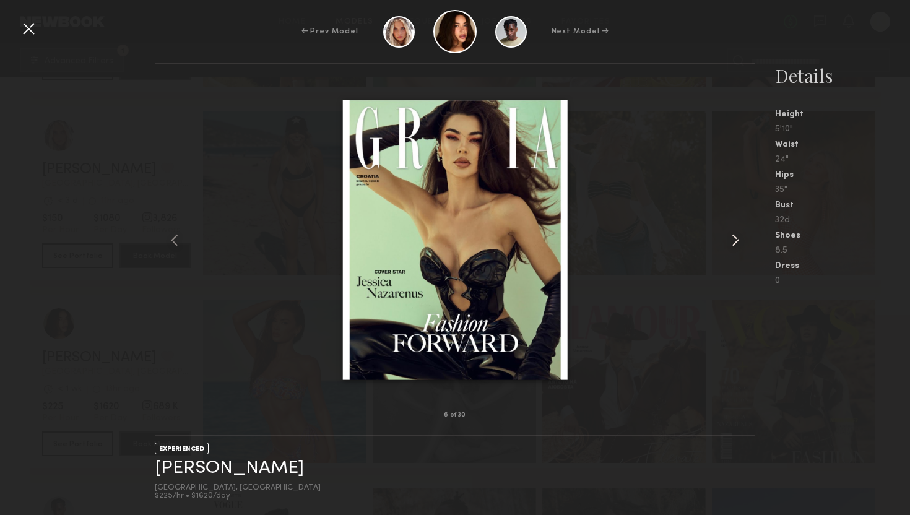
click at [731, 235] on common-icon at bounding box center [736, 240] width 20 height 20
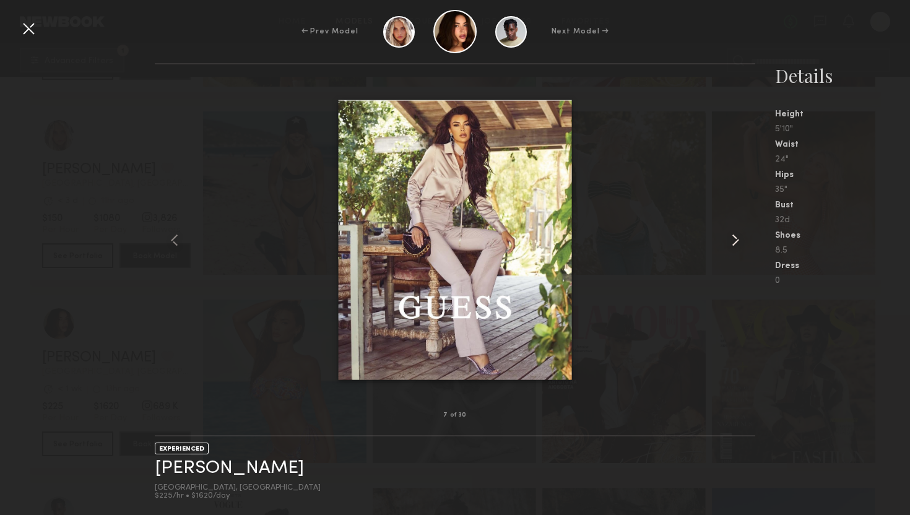
click at [731, 235] on common-icon at bounding box center [736, 240] width 20 height 20
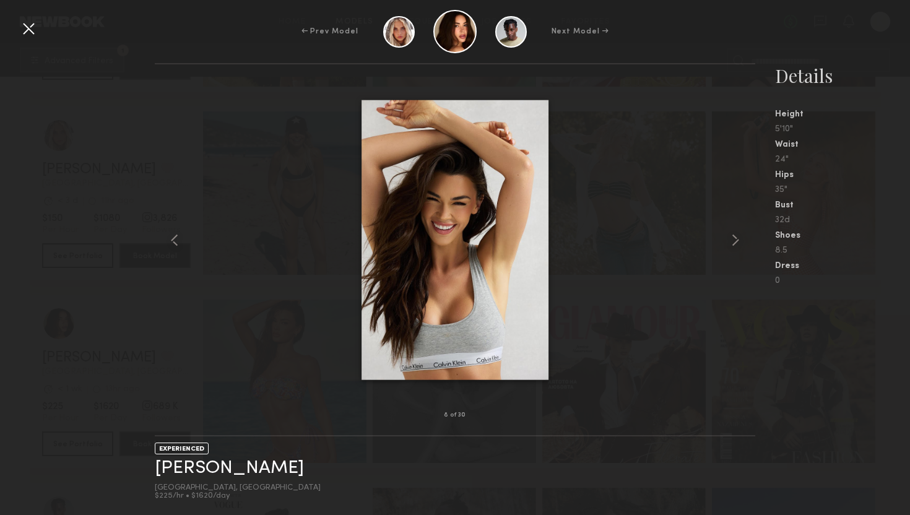
click at [34, 30] on div at bounding box center [29, 29] width 20 height 20
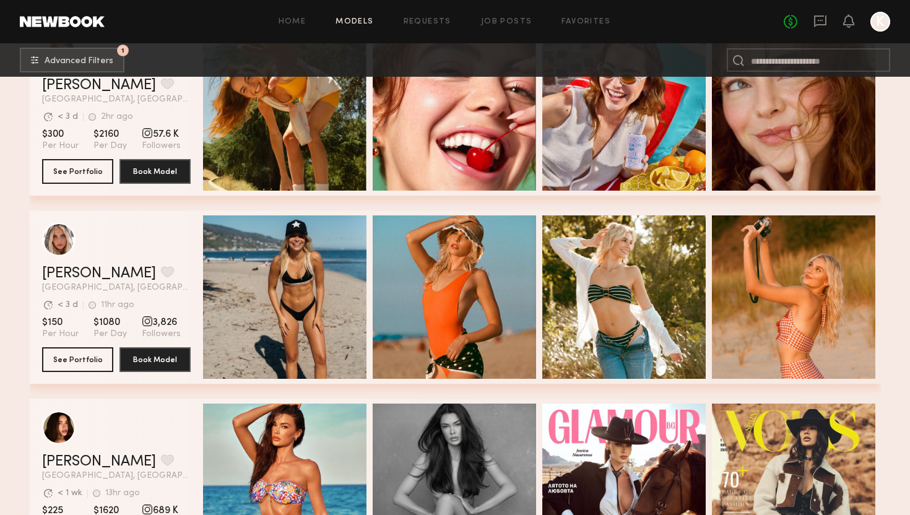
scroll to position [623, 0]
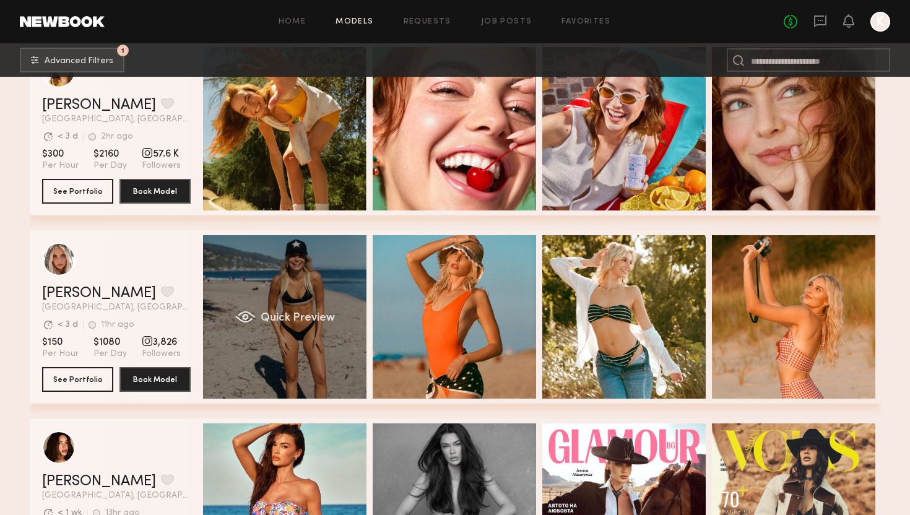
click at [291, 282] on div "Quick Preview" at bounding box center [284, 316] width 163 height 163
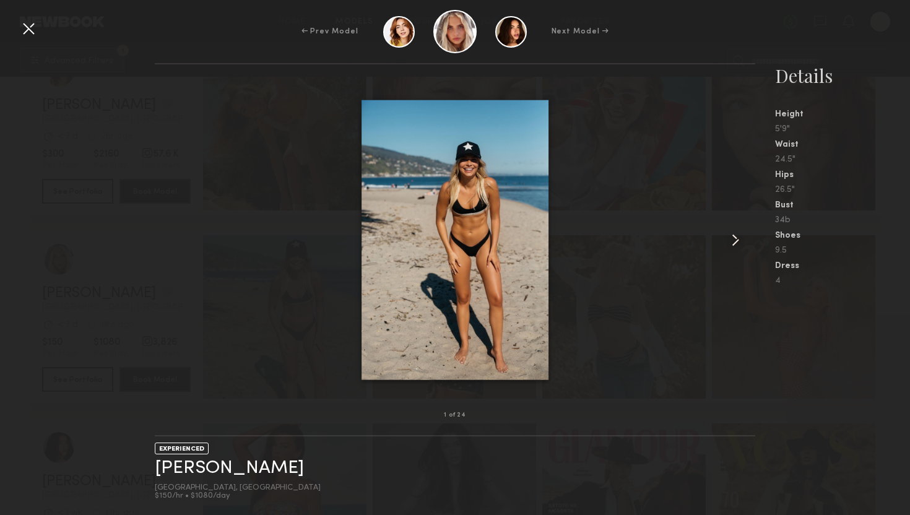
click at [751, 233] on div at bounding box center [743, 239] width 24 height 311
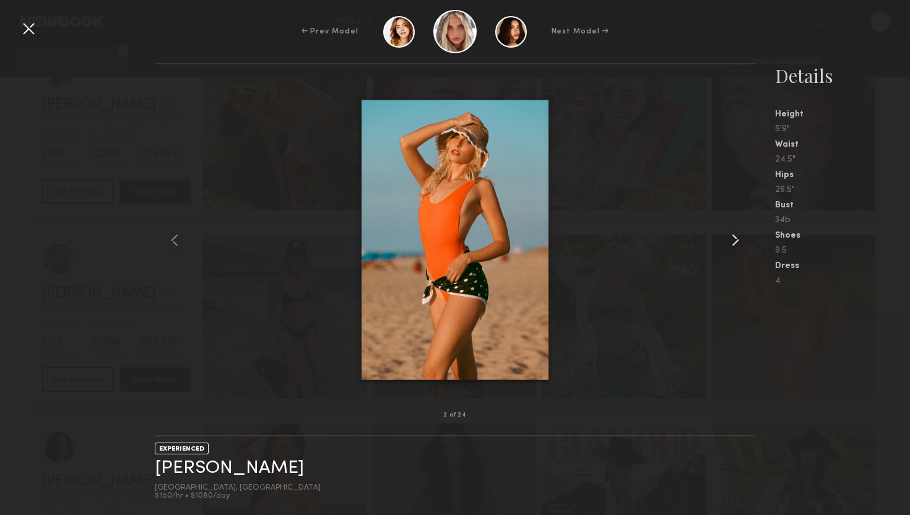
click at [748, 235] on div at bounding box center [743, 239] width 24 height 311
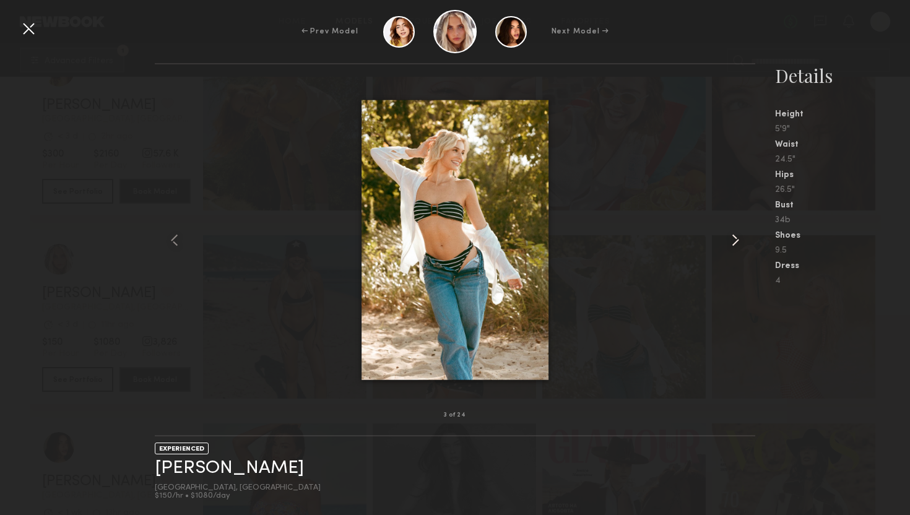
click at [748, 235] on div at bounding box center [743, 239] width 24 height 311
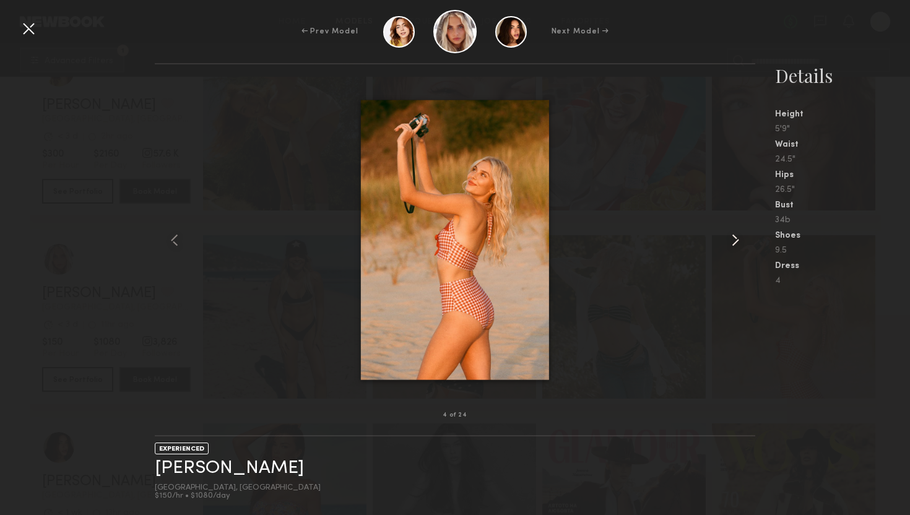
click at [748, 235] on div at bounding box center [743, 239] width 24 height 311
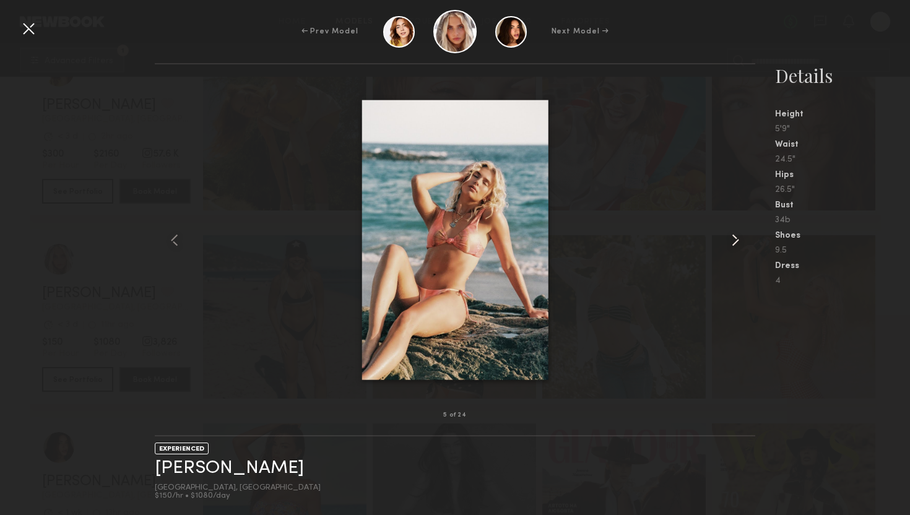
click at [748, 235] on div at bounding box center [743, 239] width 24 height 311
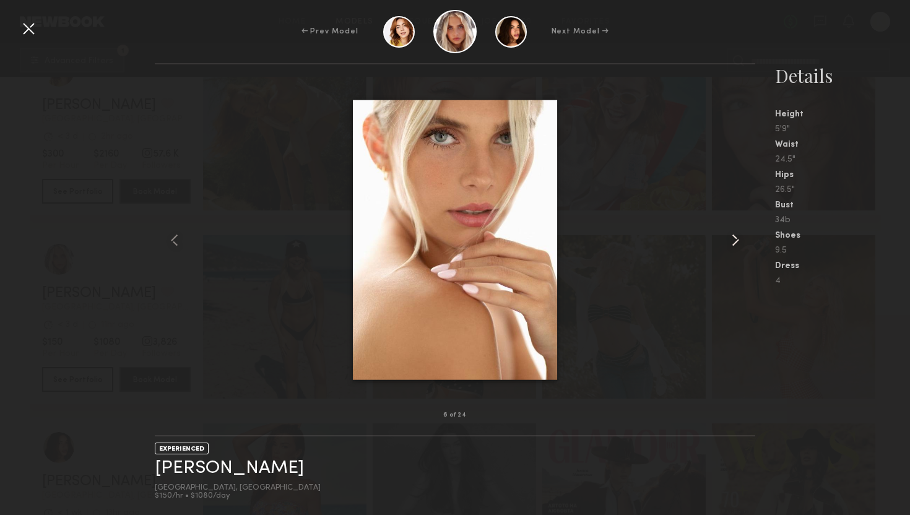
click at [748, 235] on div at bounding box center [743, 239] width 24 height 311
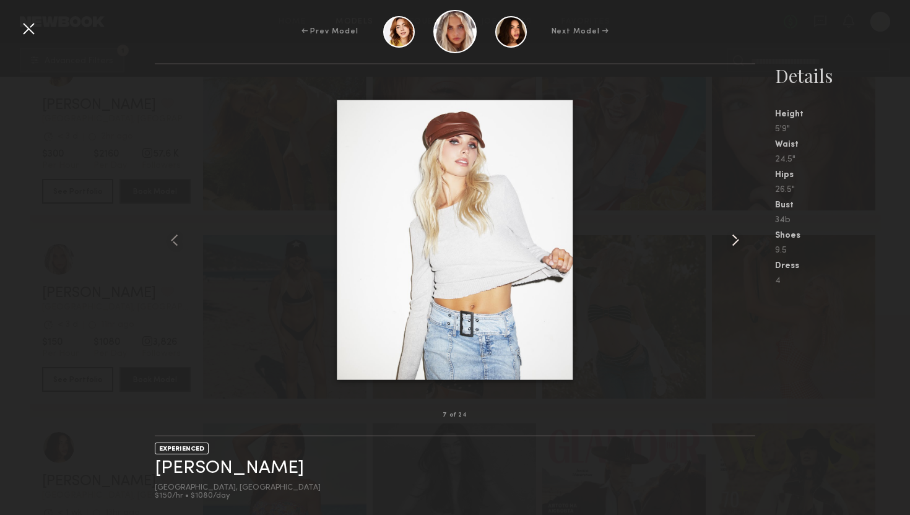
click at [737, 237] on common-icon at bounding box center [736, 240] width 20 height 20
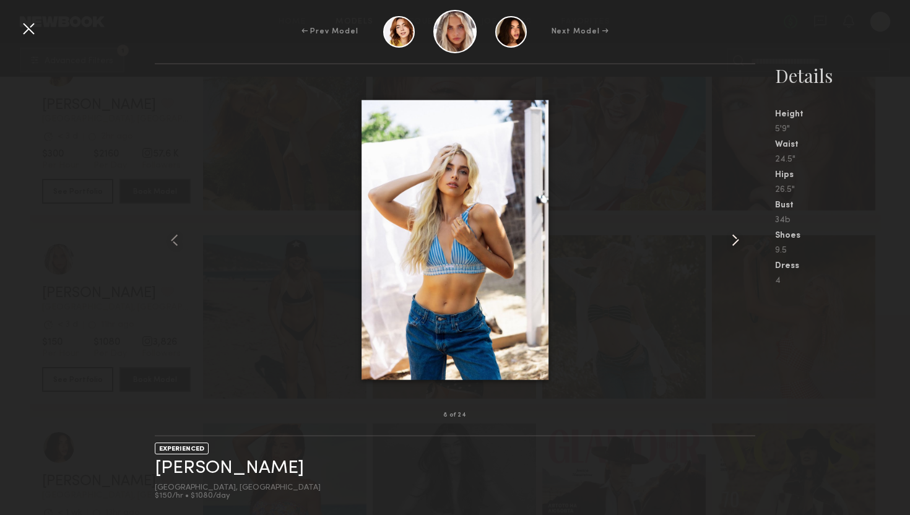
click at [737, 237] on common-icon at bounding box center [736, 240] width 20 height 20
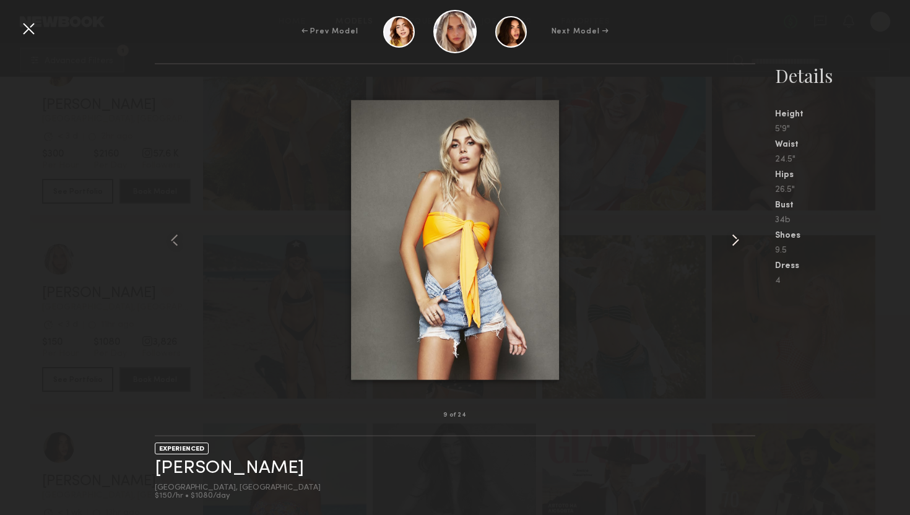
click at [737, 237] on common-icon at bounding box center [736, 240] width 20 height 20
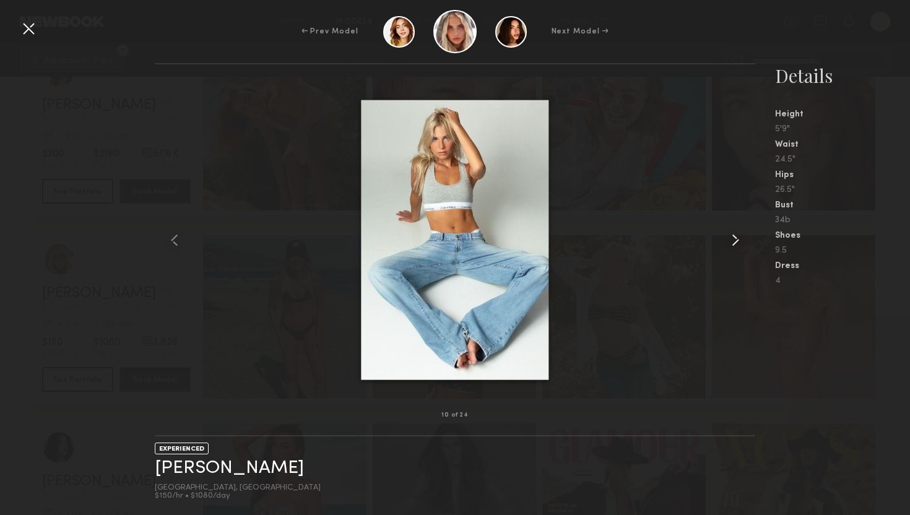
click at [737, 237] on common-icon at bounding box center [736, 240] width 20 height 20
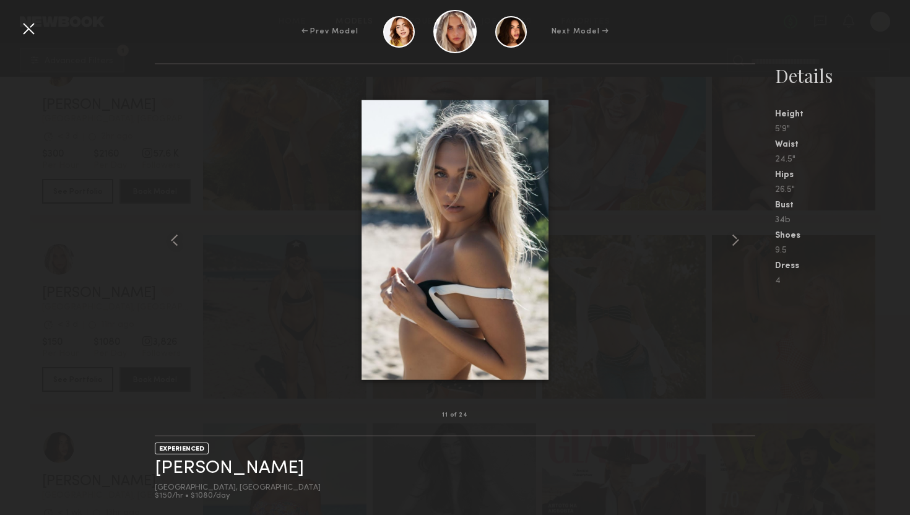
click at [24, 27] on div at bounding box center [29, 29] width 20 height 20
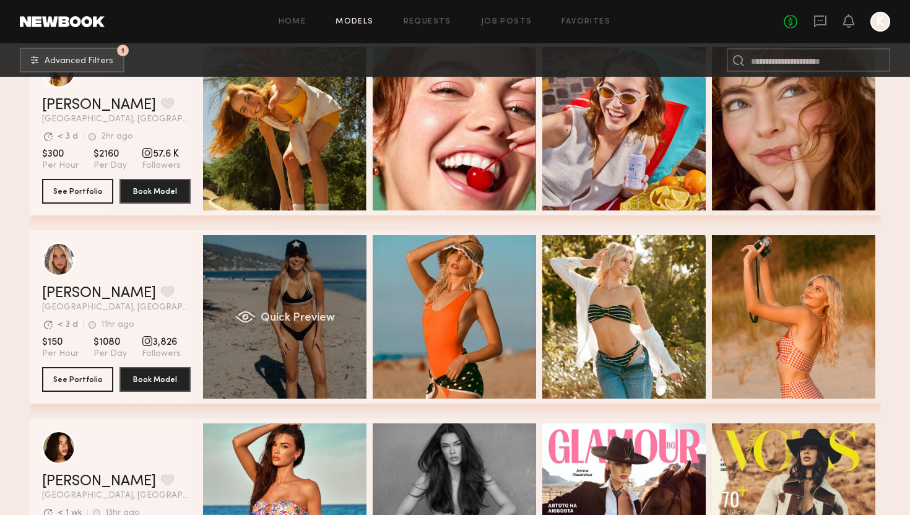
click at [320, 305] on div "Quick Preview" at bounding box center [284, 316] width 163 height 163
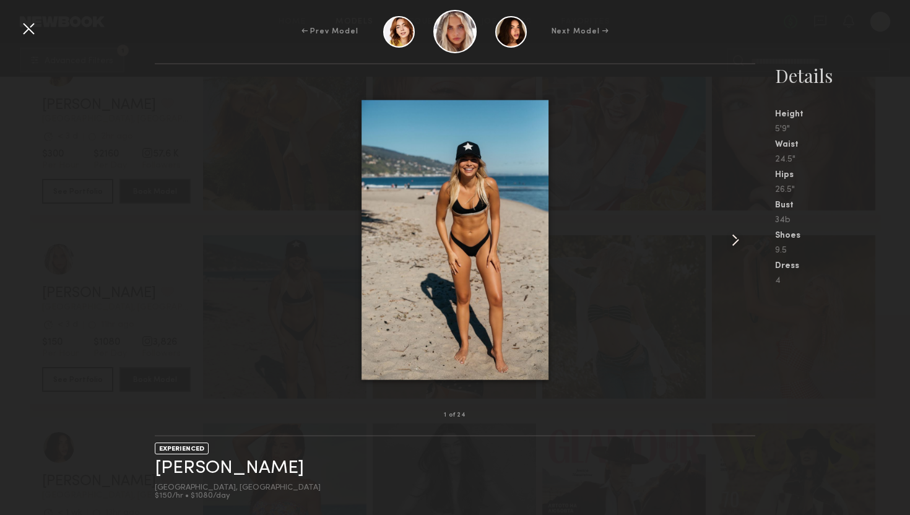
click at [734, 240] on common-icon at bounding box center [736, 240] width 20 height 20
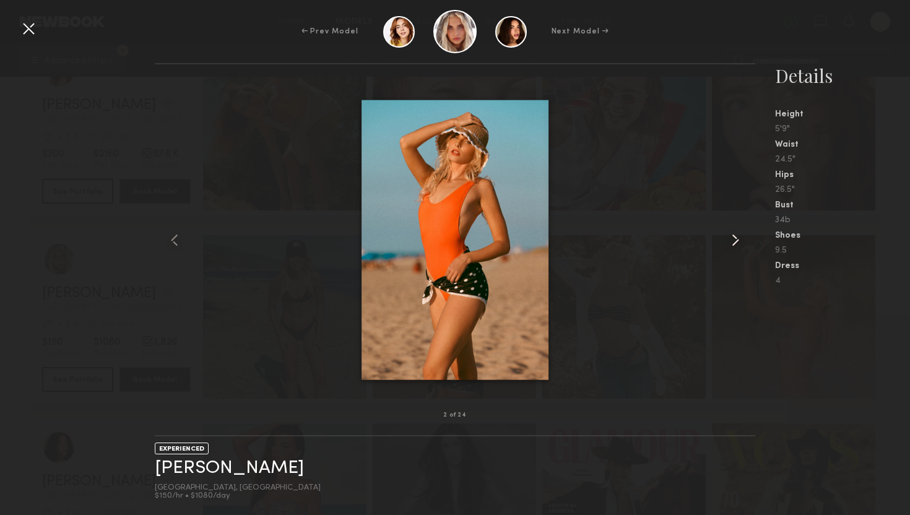
click at [734, 240] on common-icon at bounding box center [736, 240] width 20 height 20
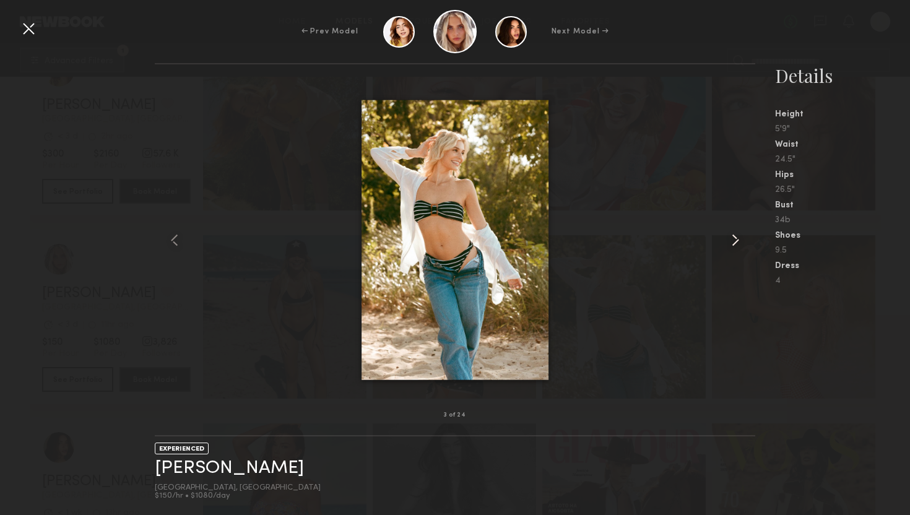
click at [734, 240] on common-icon at bounding box center [736, 240] width 20 height 20
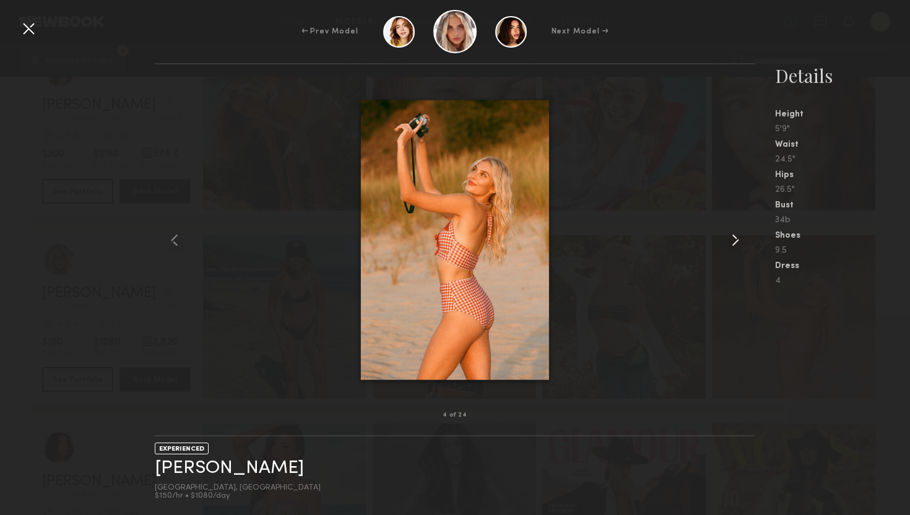
click at [734, 240] on common-icon at bounding box center [736, 240] width 20 height 20
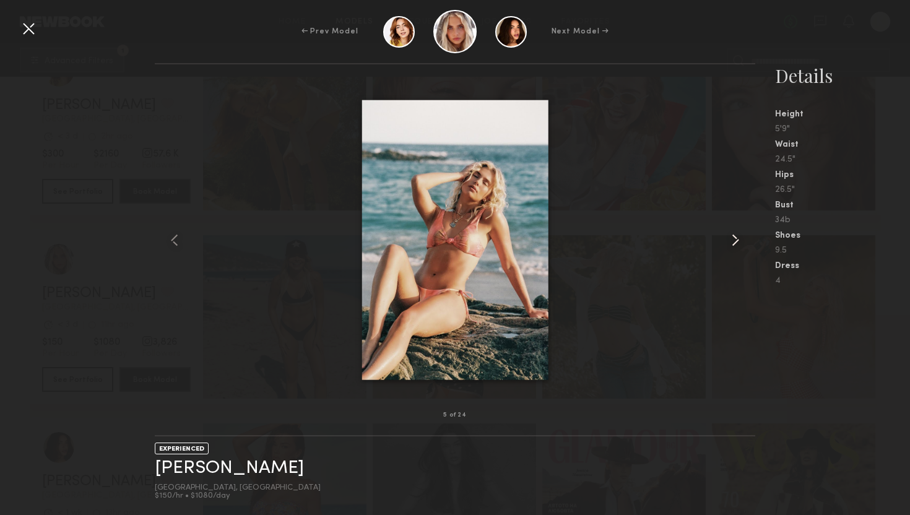
click at [734, 240] on common-icon at bounding box center [736, 240] width 20 height 20
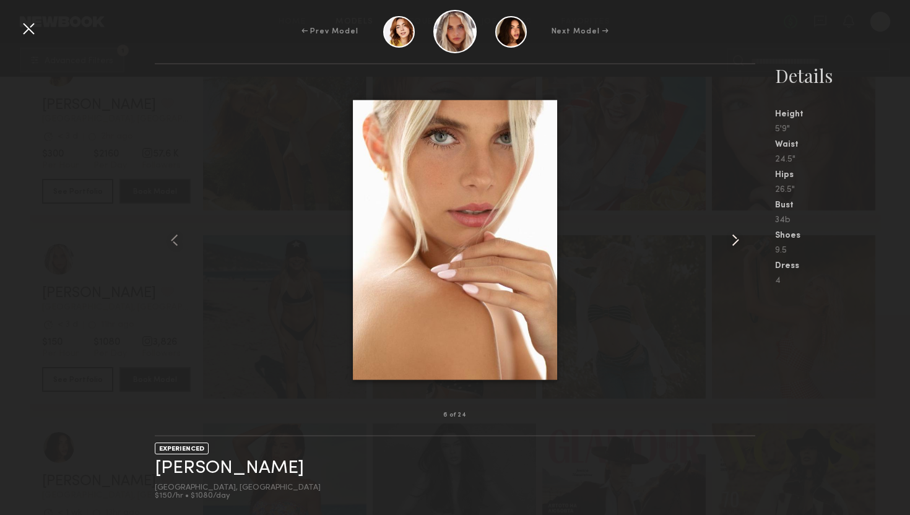
click at [735, 240] on common-icon at bounding box center [736, 240] width 20 height 20
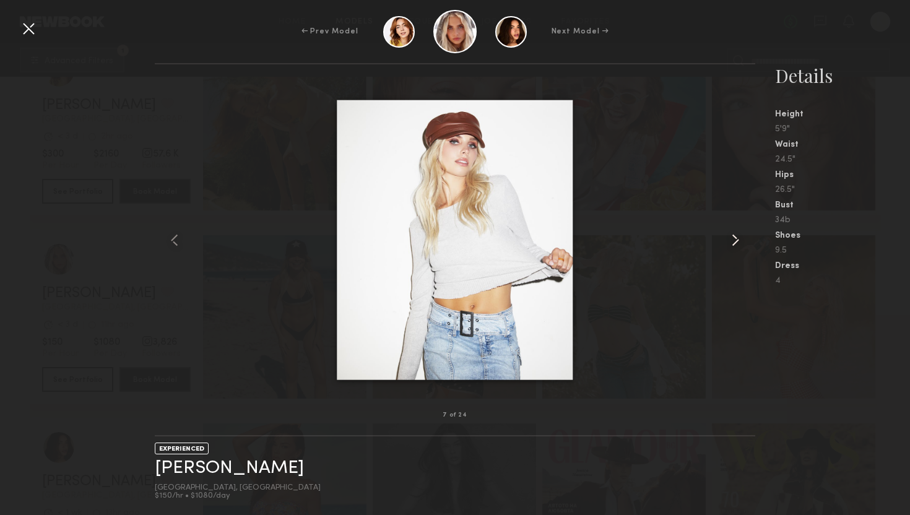
click at [735, 240] on common-icon at bounding box center [736, 240] width 20 height 20
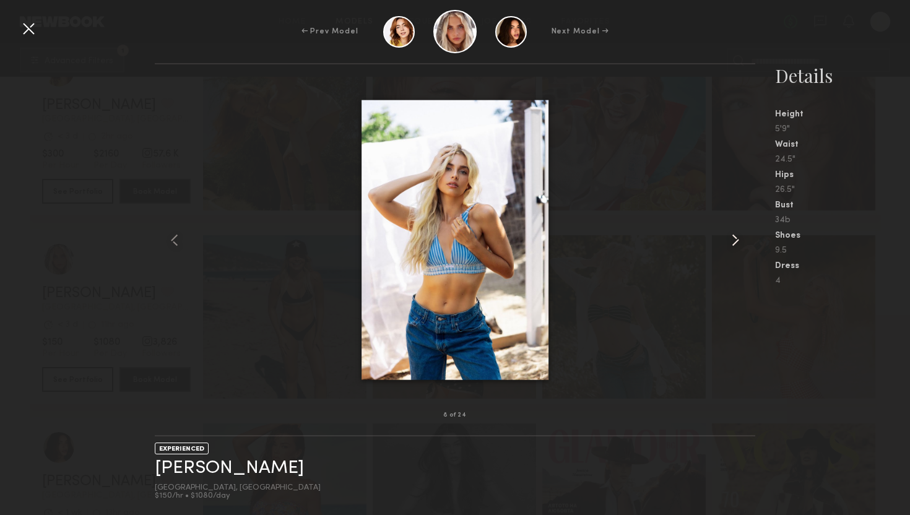
click at [735, 240] on common-icon at bounding box center [736, 240] width 20 height 20
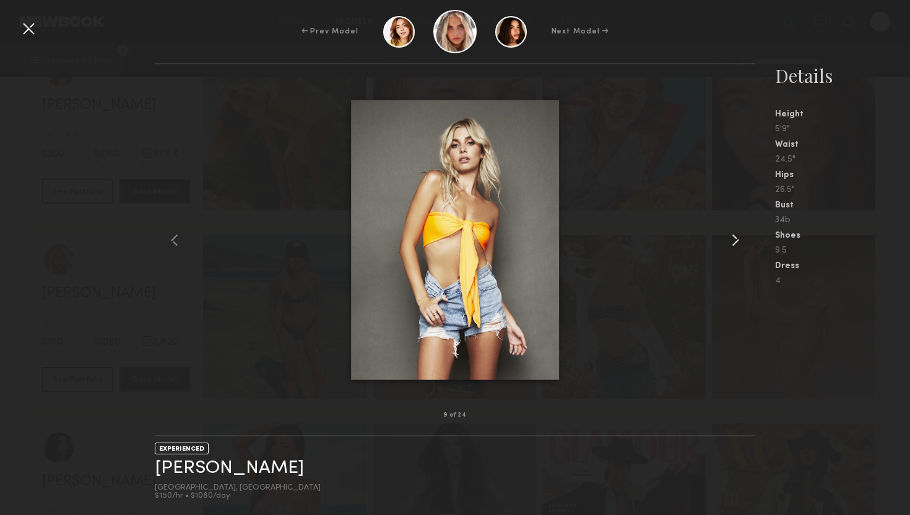
click at [735, 240] on common-icon at bounding box center [736, 240] width 20 height 20
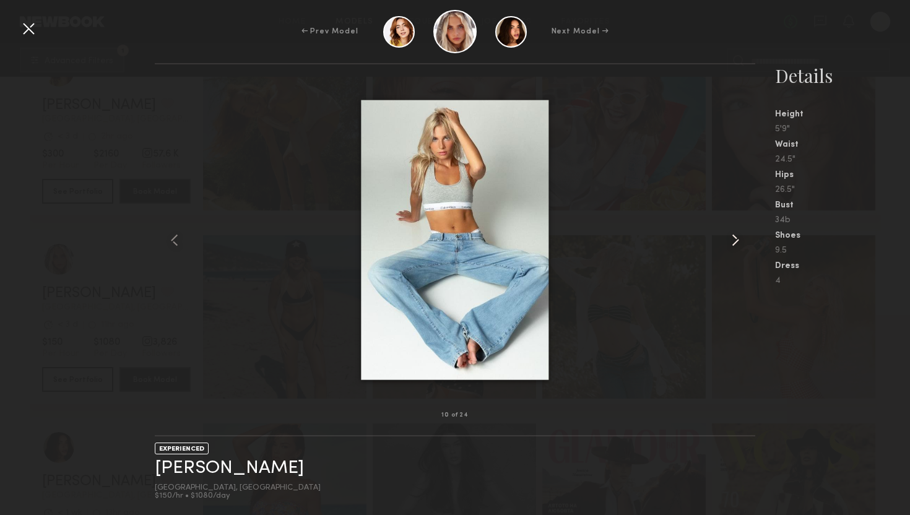
click at [735, 240] on common-icon at bounding box center [736, 240] width 20 height 20
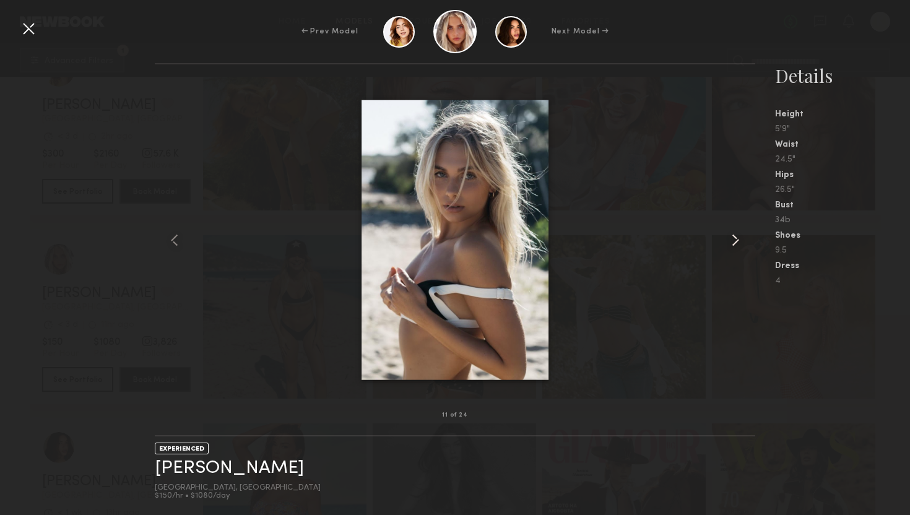
click at [735, 240] on common-icon at bounding box center [736, 240] width 20 height 20
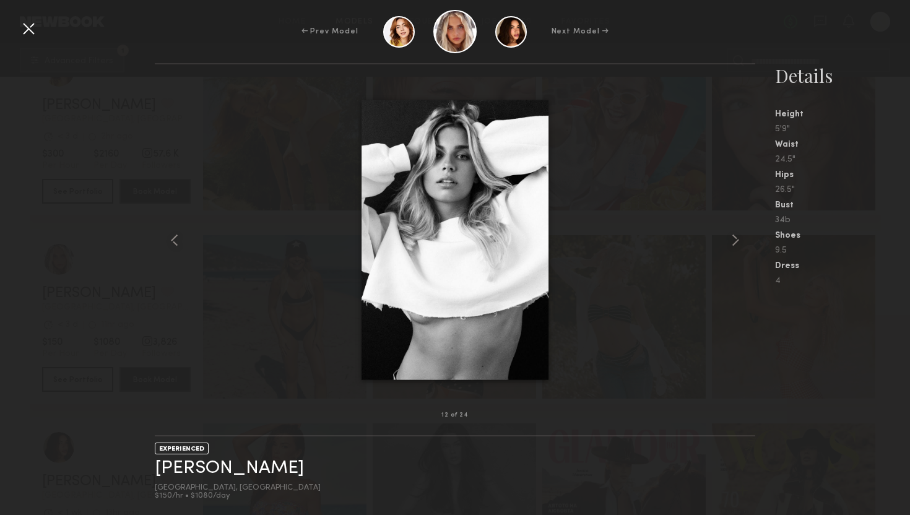
click at [28, 32] on div at bounding box center [29, 29] width 20 height 20
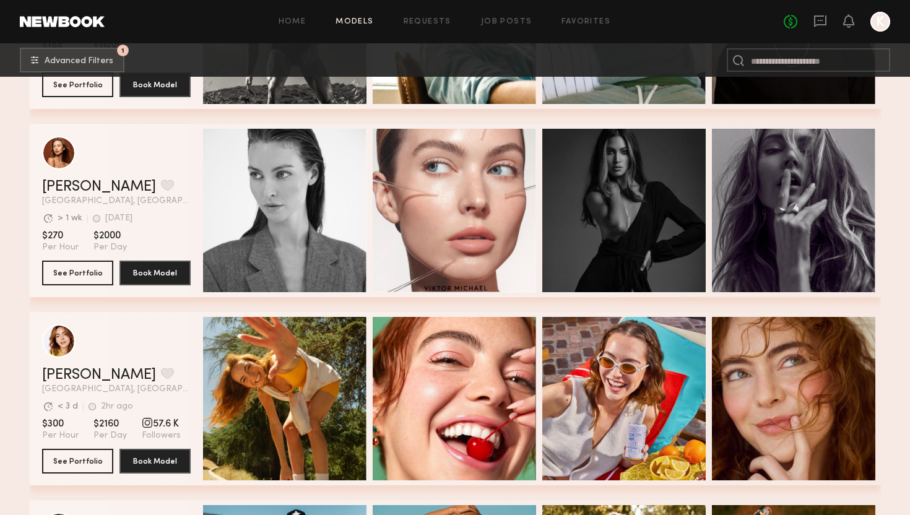
scroll to position [475, 0]
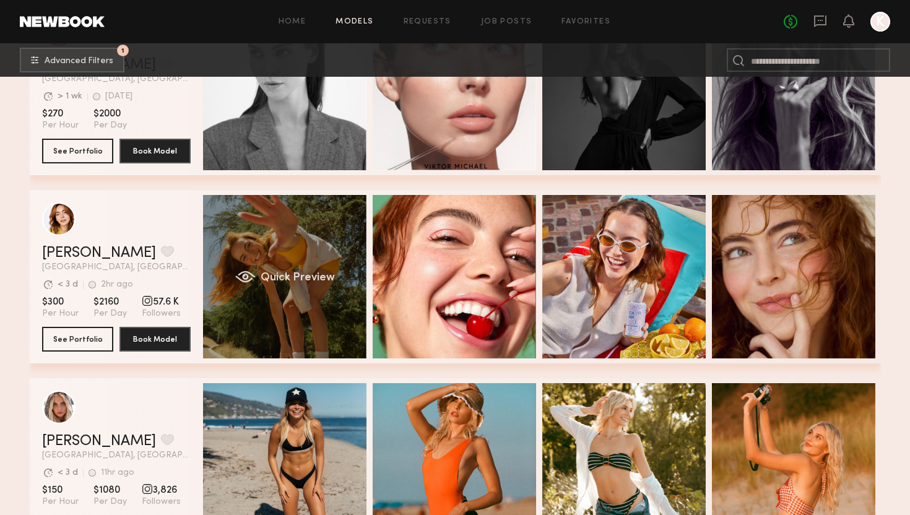
click at [292, 288] on div "Quick Preview" at bounding box center [284, 276] width 163 height 163
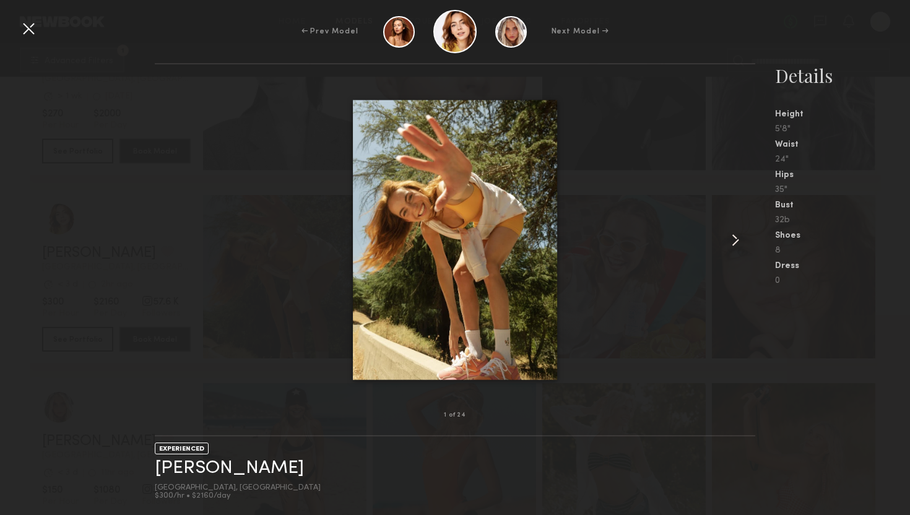
click at [731, 239] on common-icon at bounding box center [736, 240] width 20 height 20
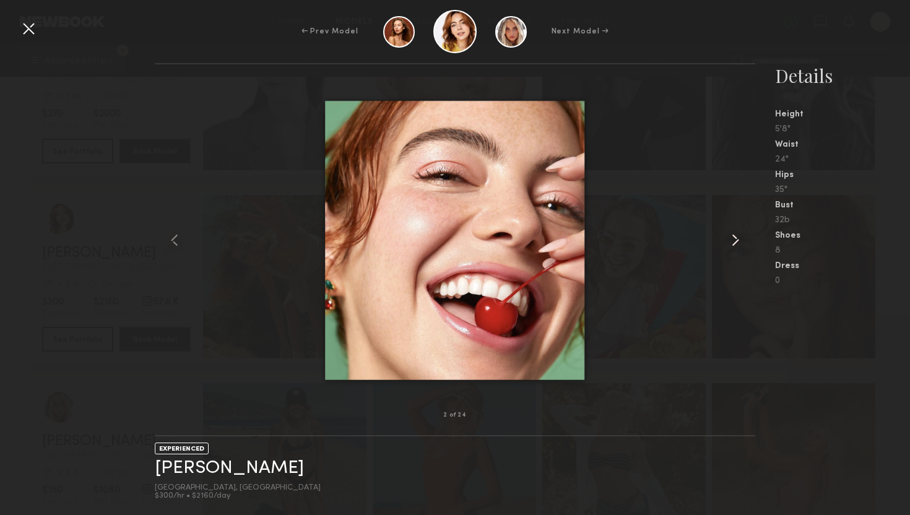
click at [731, 239] on common-icon at bounding box center [736, 240] width 20 height 20
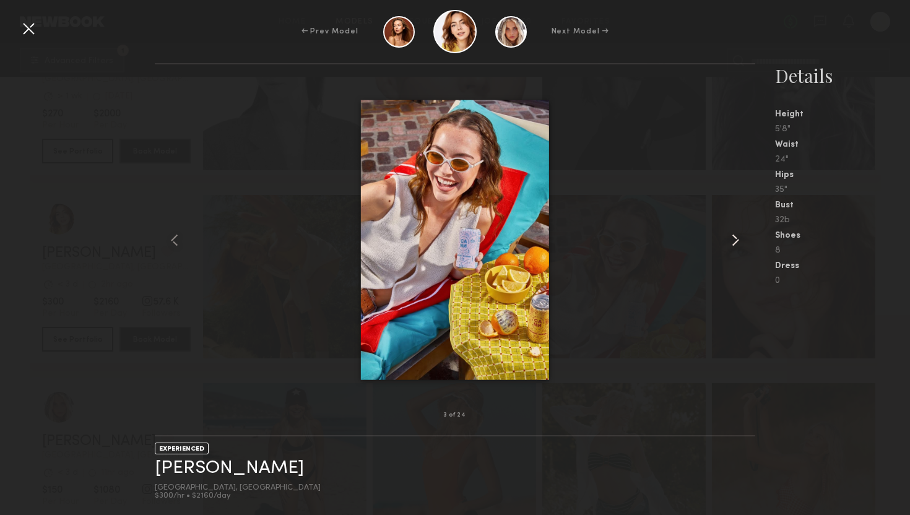
click at [731, 239] on common-icon at bounding box center [736, 240] width 20 height 20
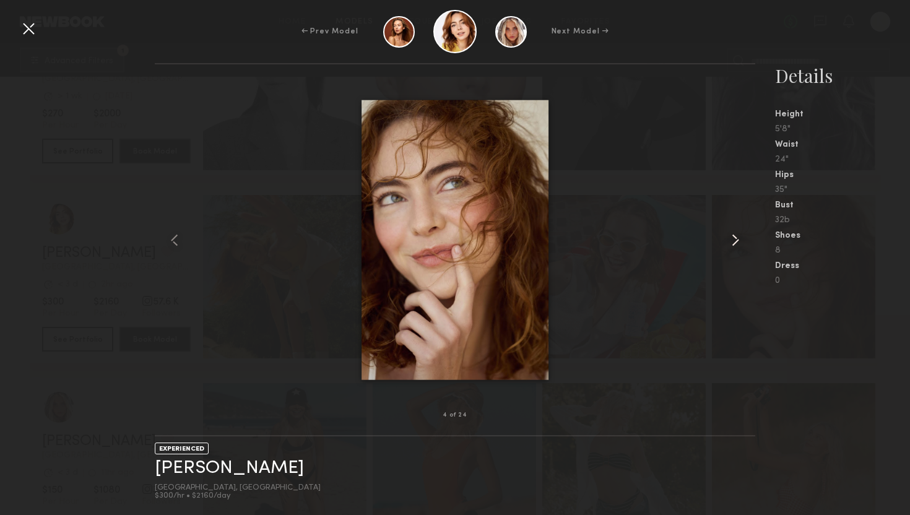
click at [731, 239] on common-icon at bounding box center [736, 240] width 20 height 20
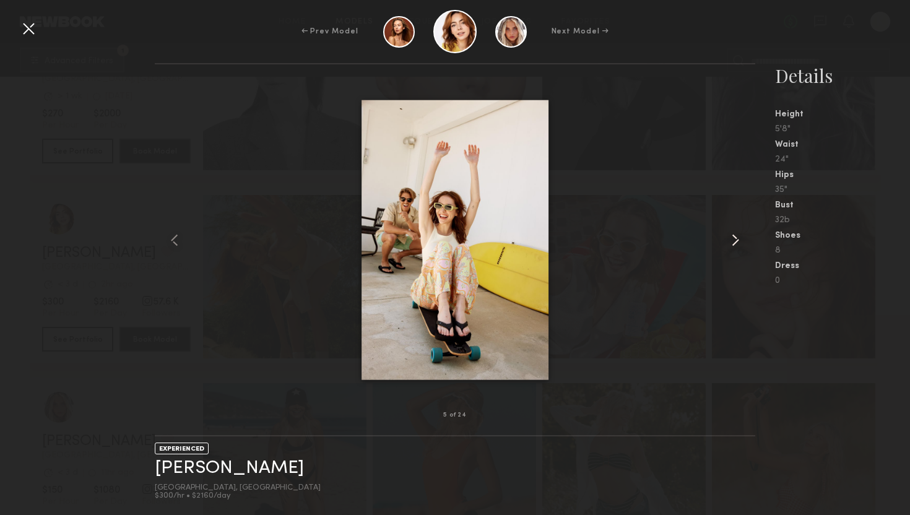
click at [731, 239] on common-icon at bounding box center [736, 240] width 20 height 20
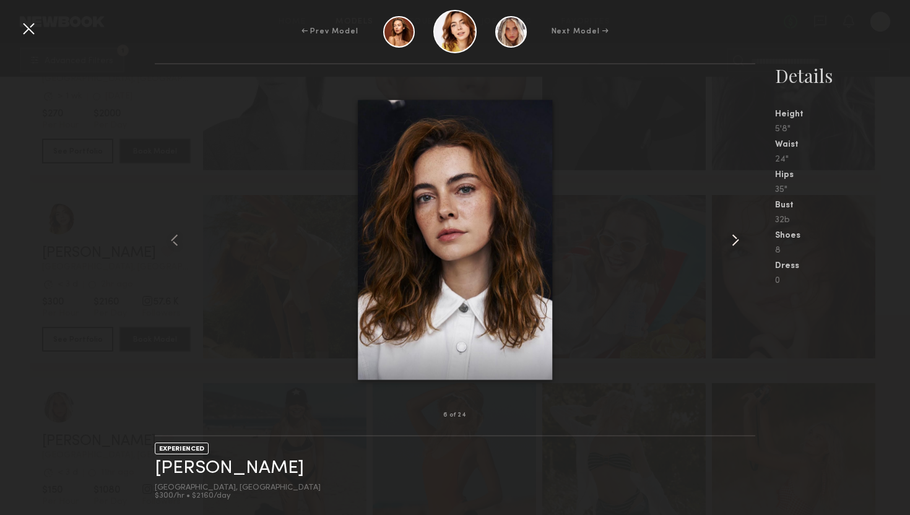
click at [731, 239] on common-icon at bounding box center [736, 240] width 20 height 20
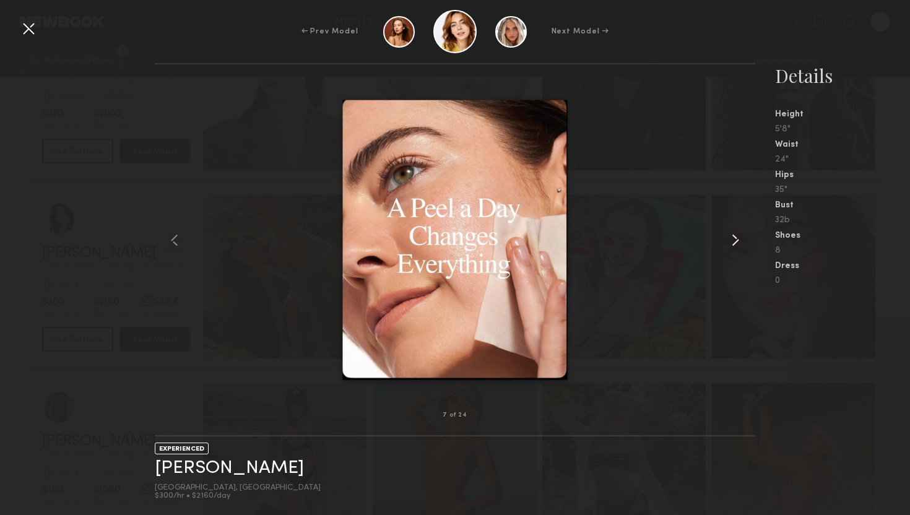
click at [731, 239] on common-icon at bounding box center [736, 240] width 20 height 20
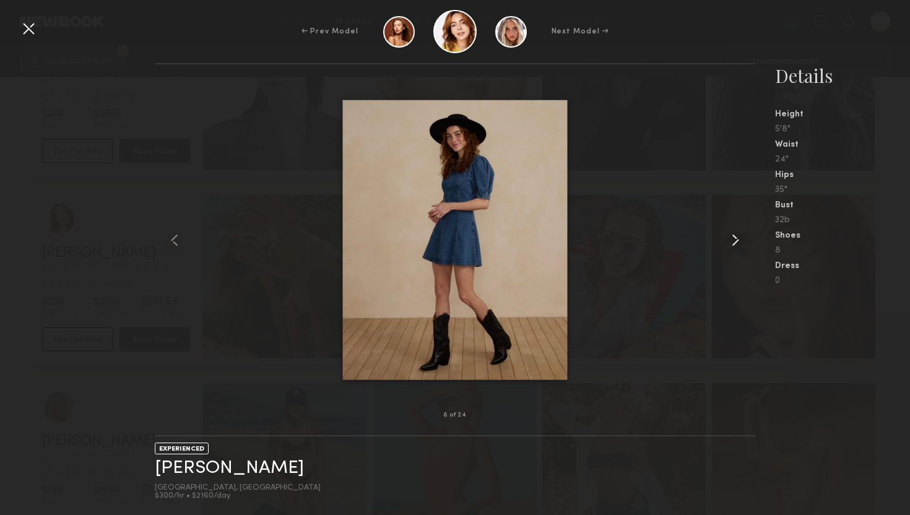
click at [731, 239] on common-icon at bounding box center [736, 240] width 20 height 20
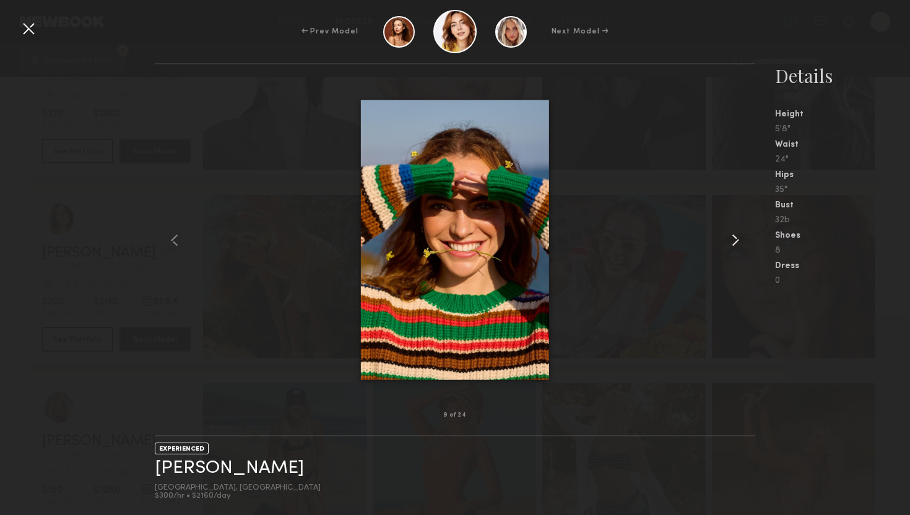
click at [731, 239] on common-icon at bounding box center [736, 240] width 20 height 20
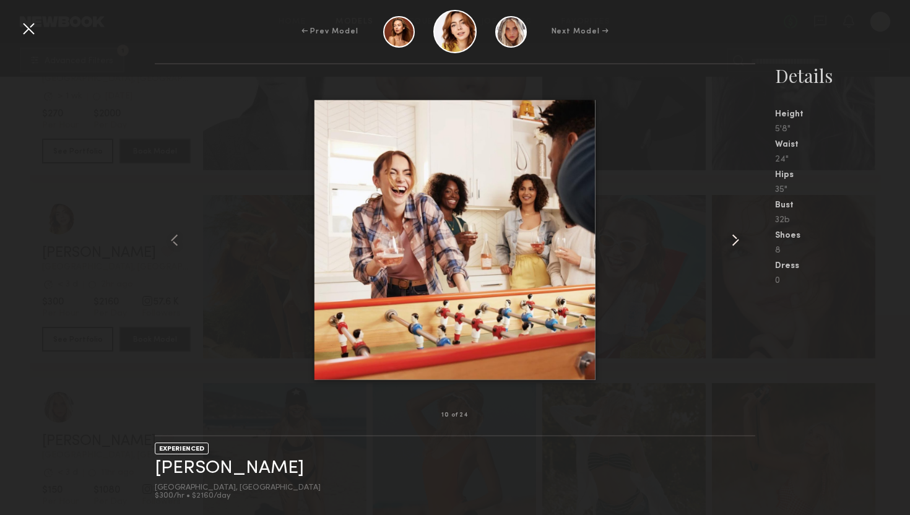
click at [731, 239] on common-icon at bounding box center [736, 240] width 20 height 20
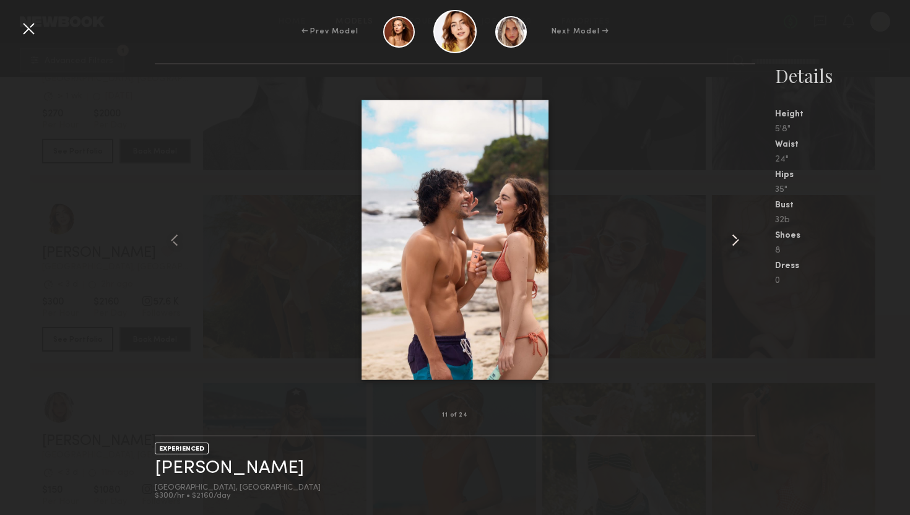
click at [731, 239] on common-icon at bounding box center [736, 240] width 20 height 20
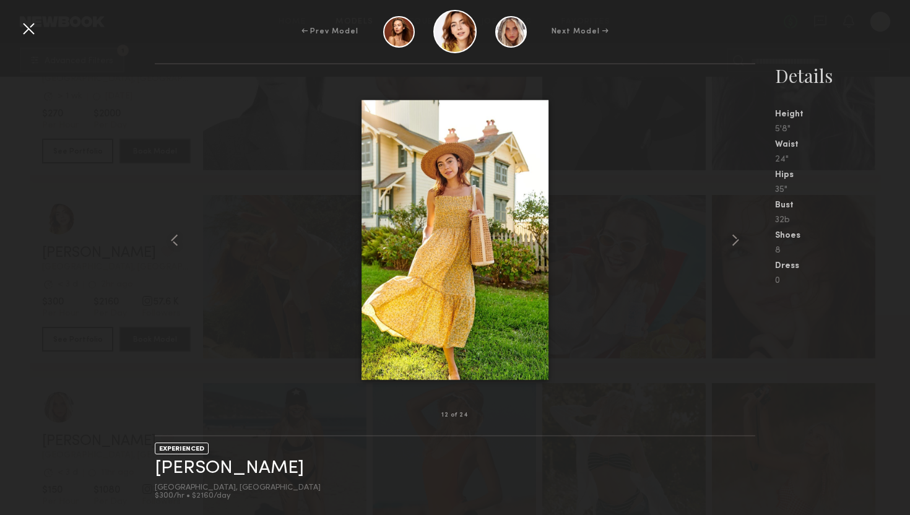
click at [24, 30] on div at bounding box center [29, 29] width 20 height 20
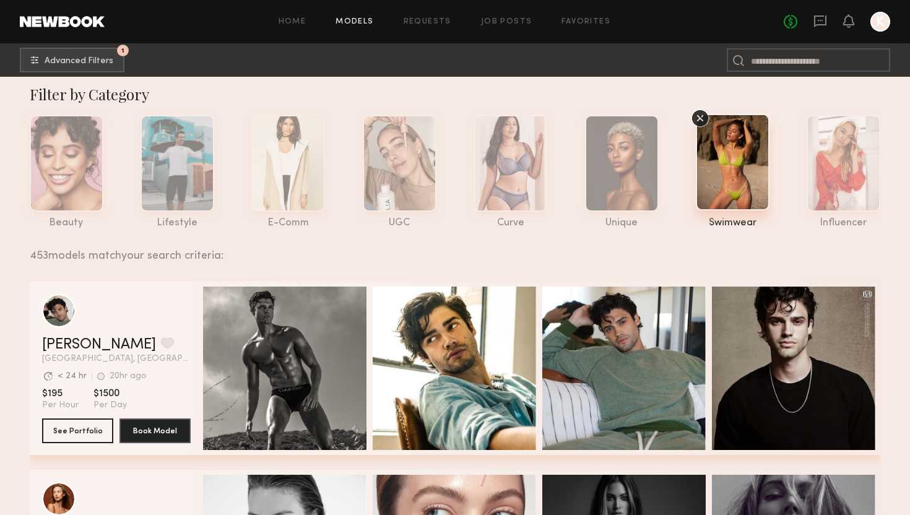
scroll to position [0, 0]
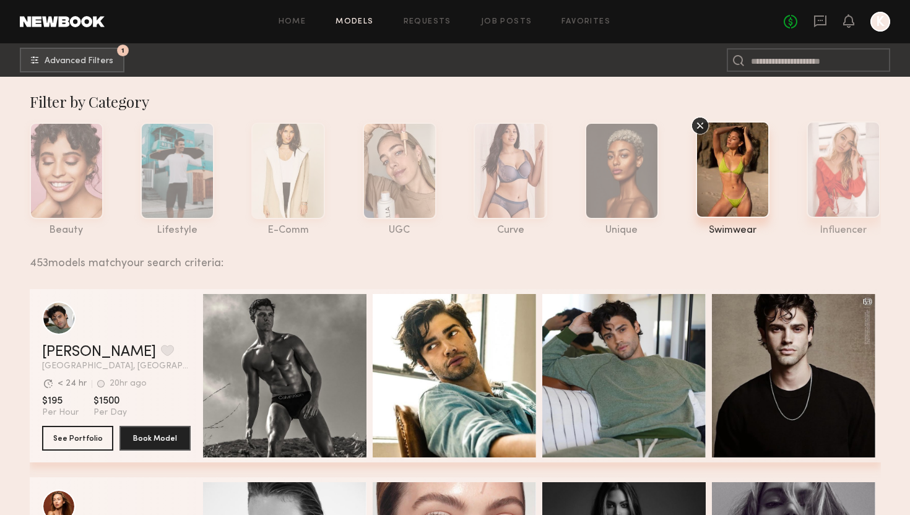
click at [835, 157] on div at bounding box center [844, 169] width 74 height 97
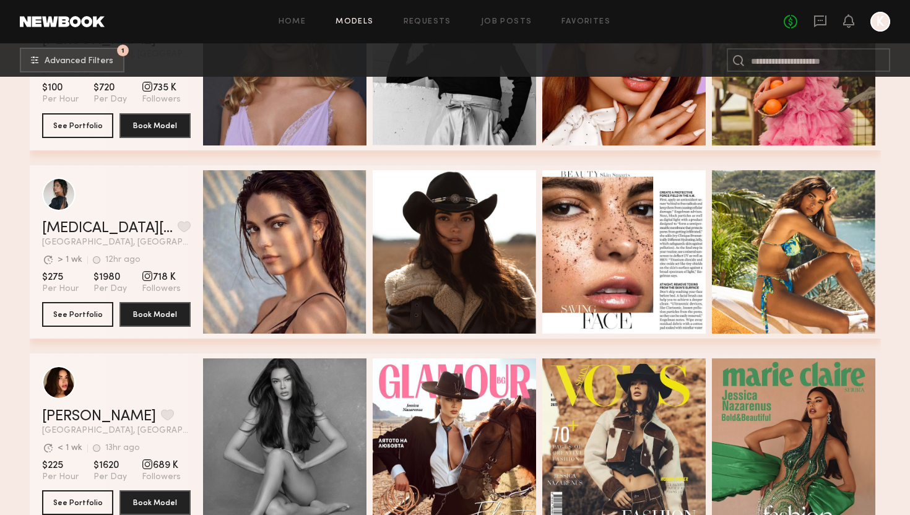
scroll to position [2195, 0]
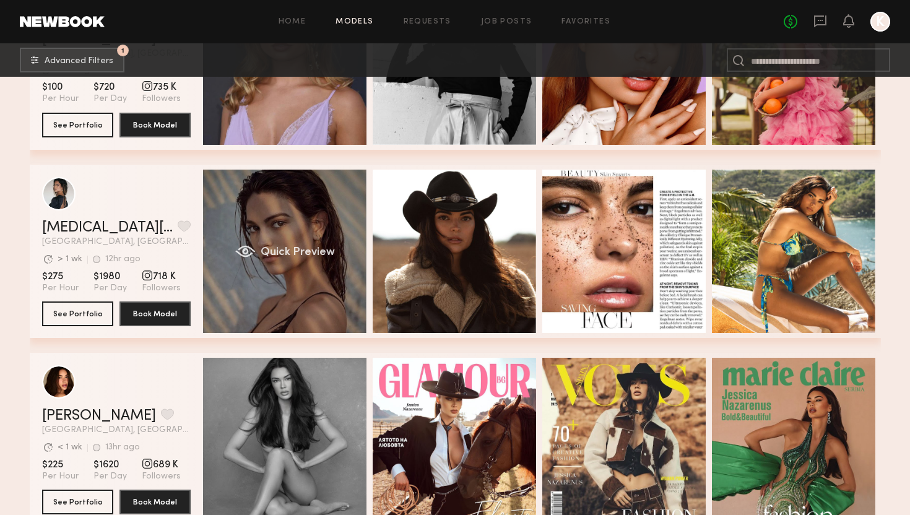
click at [311, 230] on div "Quick Preview" at bounding box center [284, 251] width 163 height 163
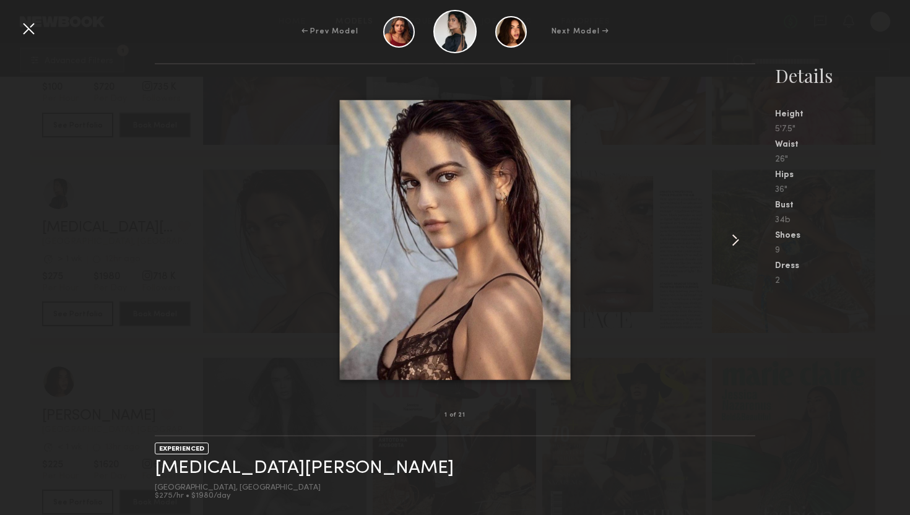
click at [734, 238] on common-icon at bounding box center [736, 240] width 20 height 20
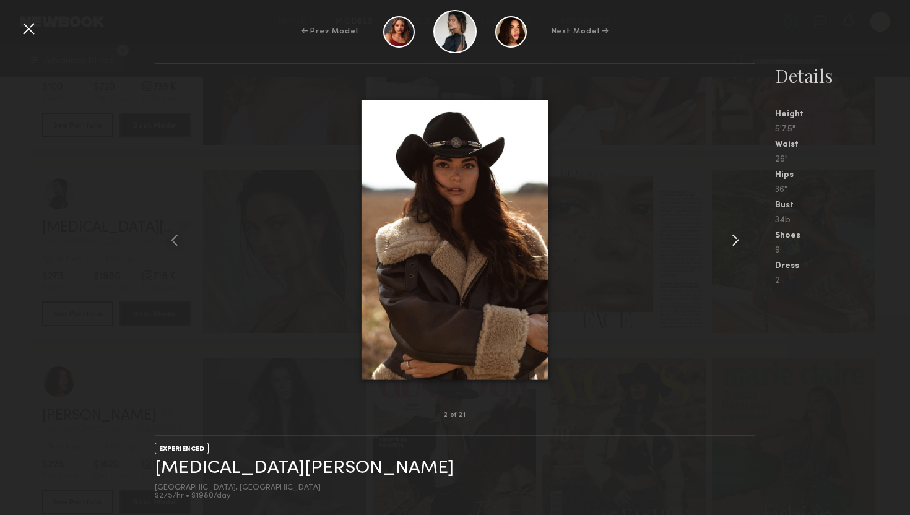
click at [734, 238] on common-icon at bounding box center [736, 240] width 20 height 20
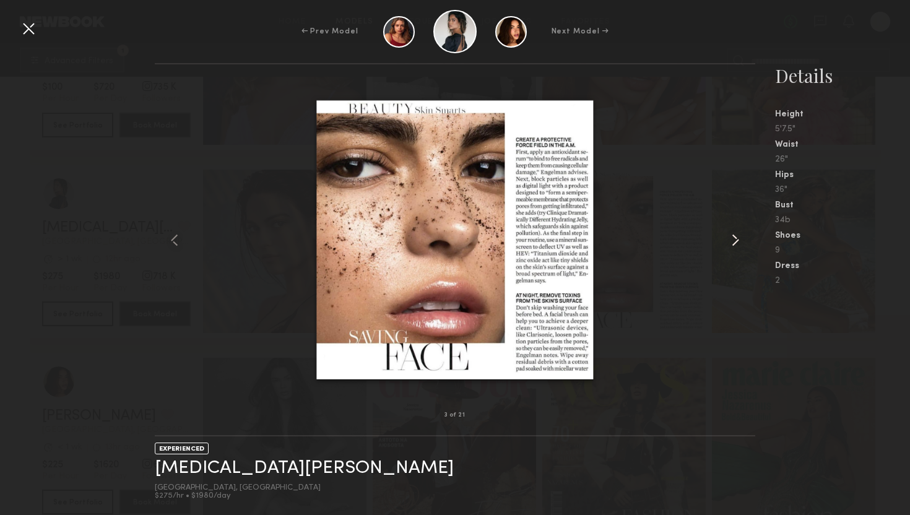
click at [734, 238] on common-icon at bounding box center [736, 240] width 20 height 20
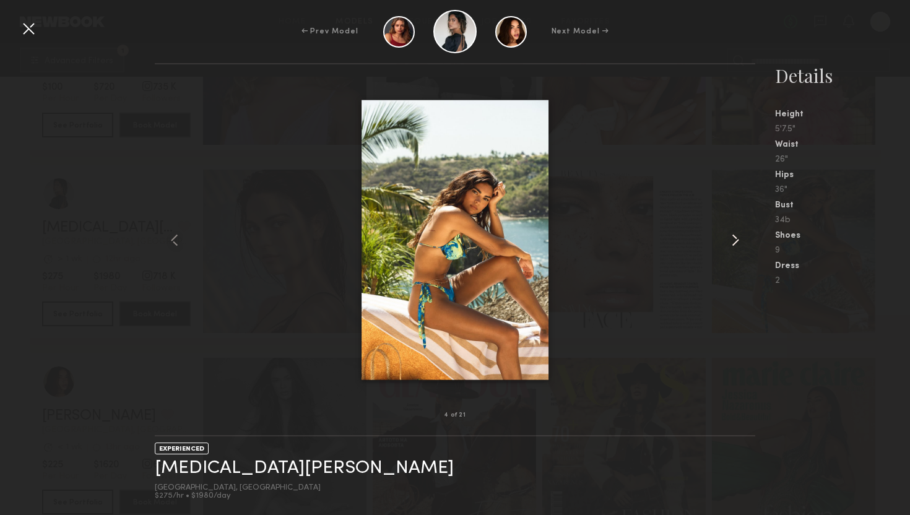
click at [734, 238] on common-icon at bounding box center [736, 240] width 20 height 20
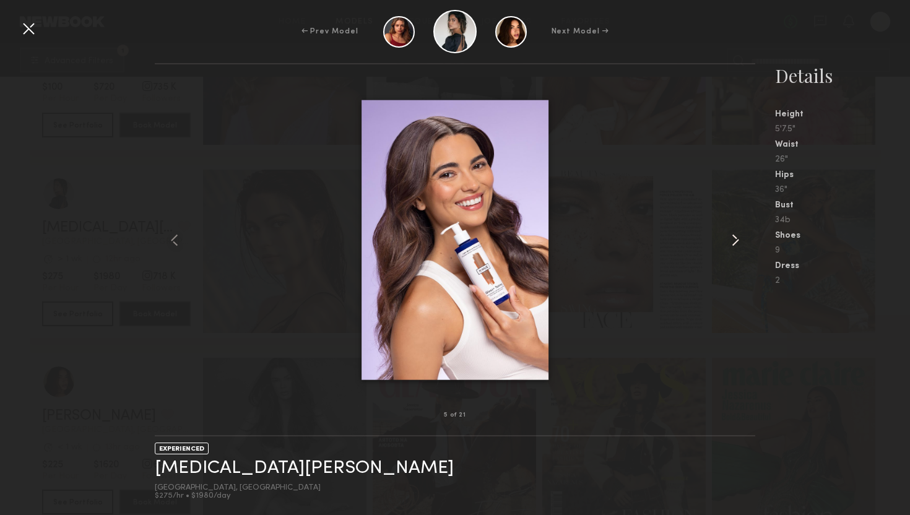
click at [734, 238] on common-icon at bounding box center [736, 240] width 20 height 20
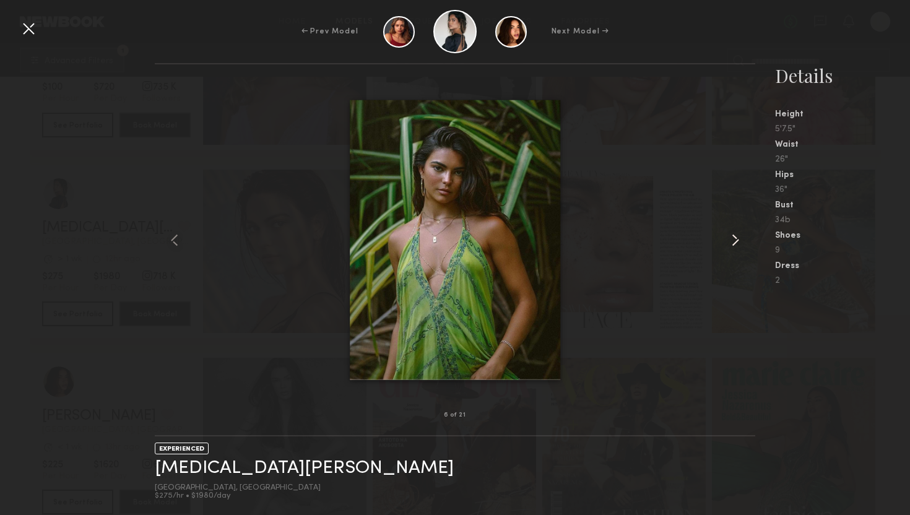
click at [734, 238] on common-icon at bounding box center [736, 240] width 20 height 20
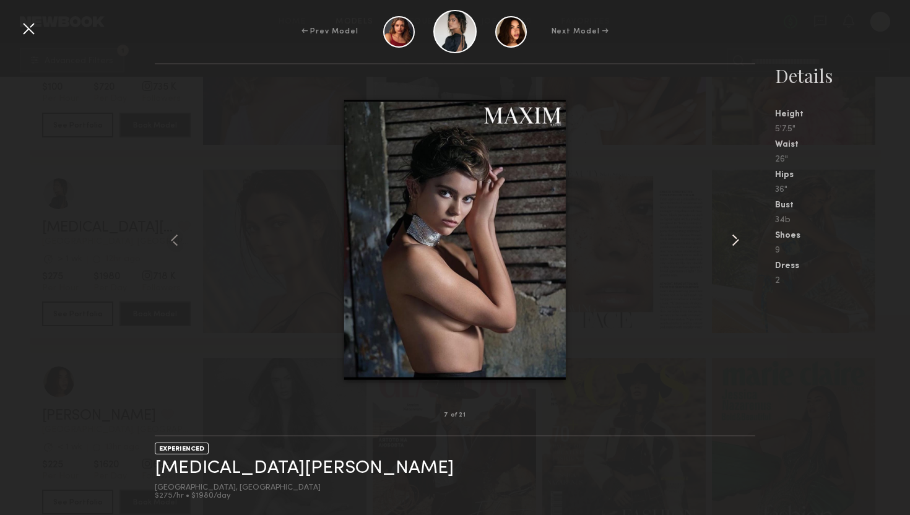
click at [734, 238] on common-icon at bounding box center [736, 240] width 20 height 20
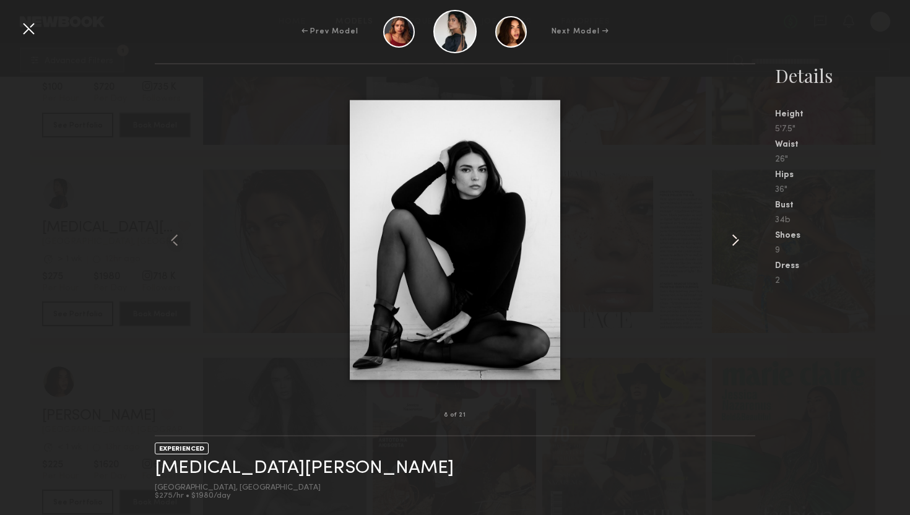
click at [734, 238] on common-icon at bounding box center [736, 240] width 20 height 20
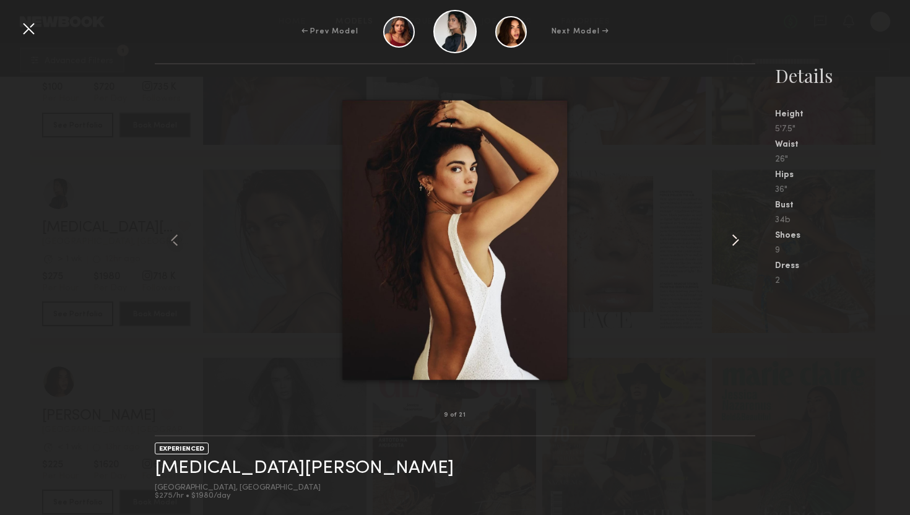
click at [734, 238] on common-icon at bounding box center [736, 240] width 20 height 20
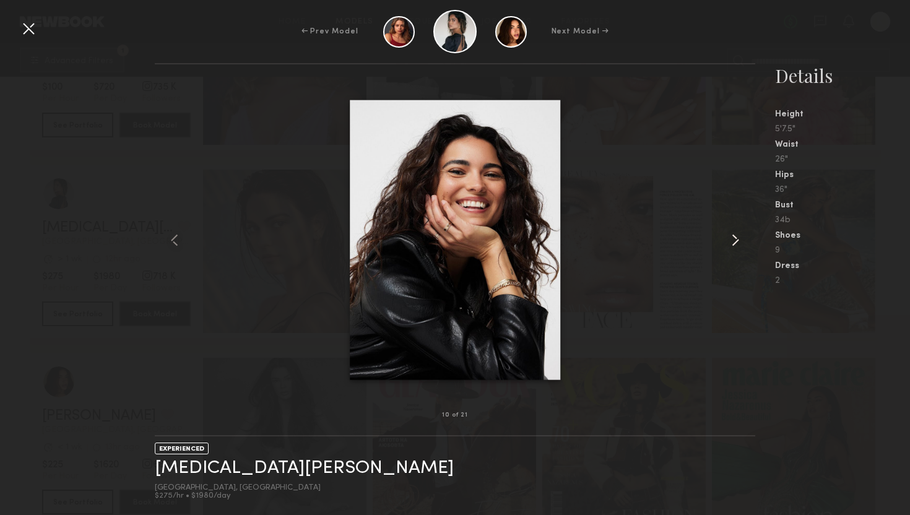
click at [734, 238] on common-icon at bounding box center [736, 240] width 20 height 20
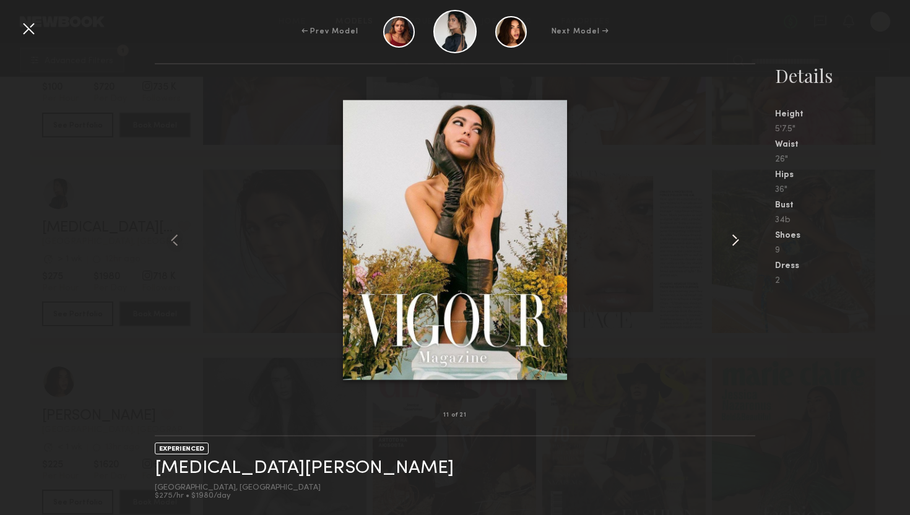
click at [734, 238] on common-icon at bounding box center [736, 240] width 20 height 20
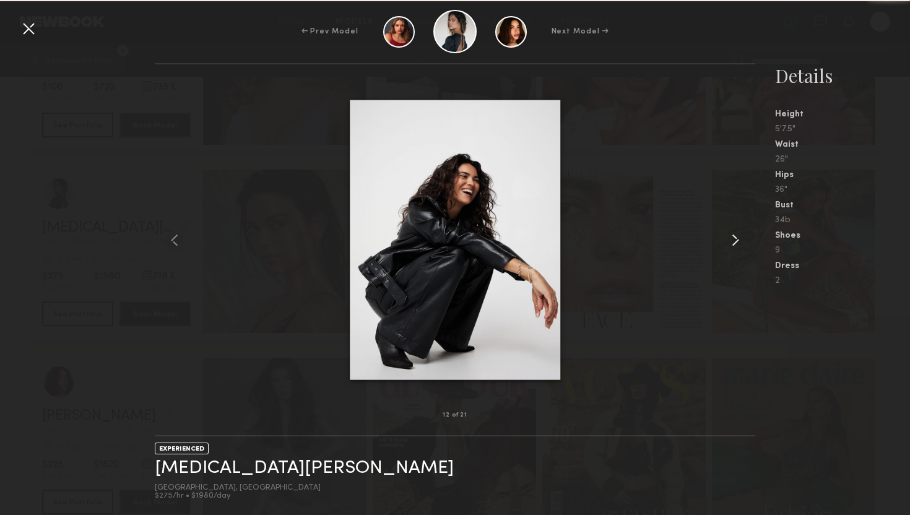
click at [734, 238] on common-icon at bounding box center [736, 240] width 20 height 20
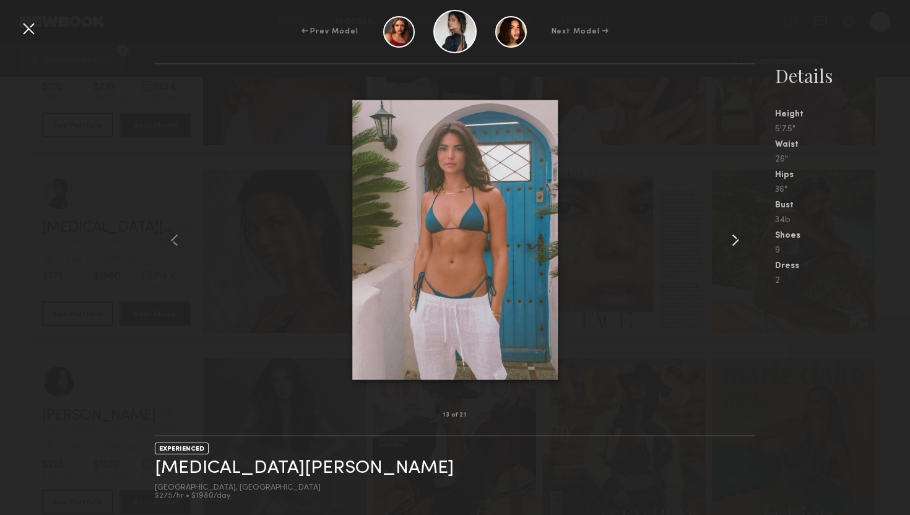
click at [734, 238] on common-icon at bounding box center [736, 240] width 20 height 20
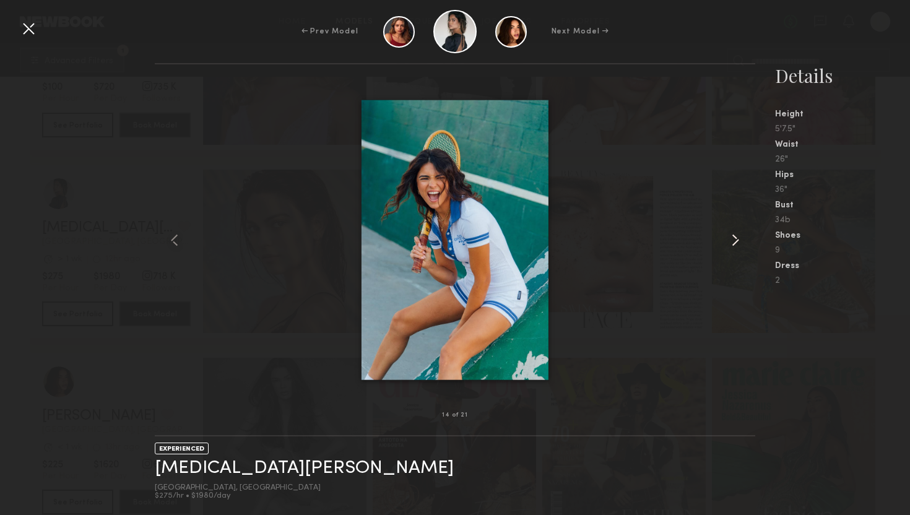
click at [734, 238] on common-icon at bounding box center [736, 240] width 20 height 20
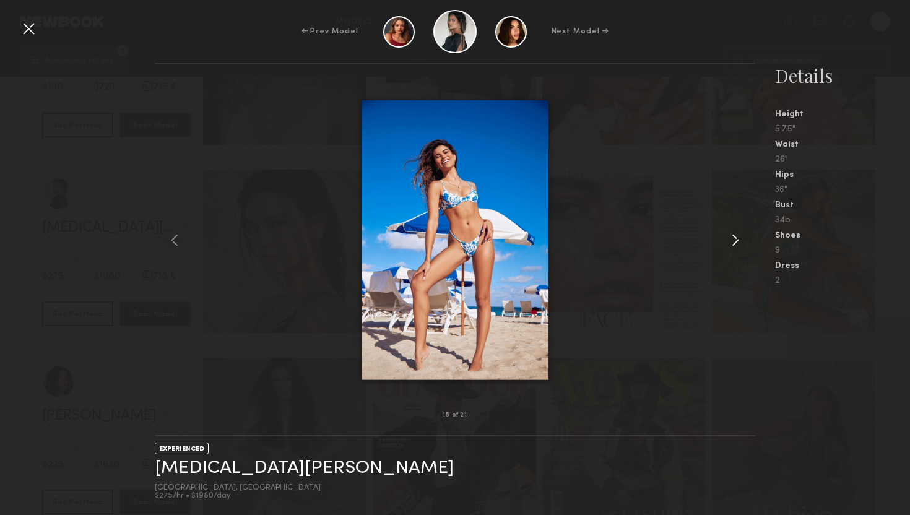
click at [734, 238] on common-icon at bounding box center [736, 240] width 20 height 20
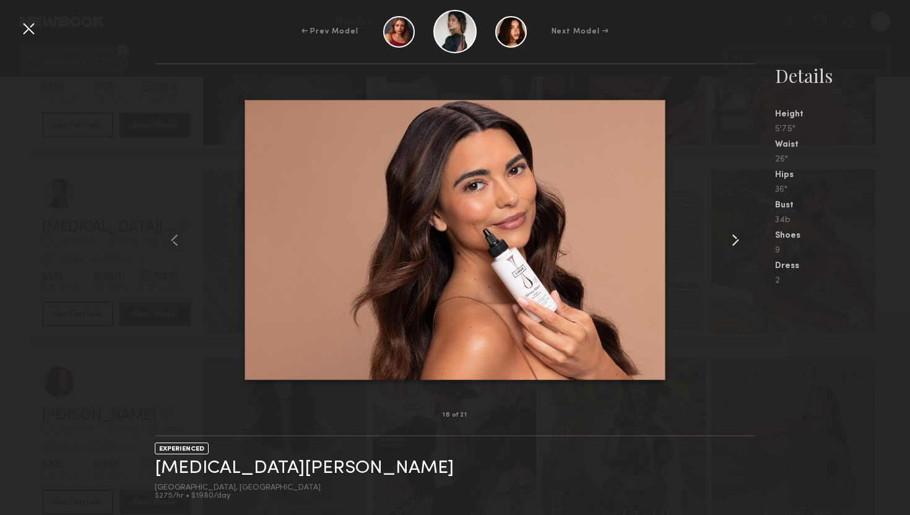
click at [734, 238] on common-icon at bounding box center [736, 240] width 20 height 20
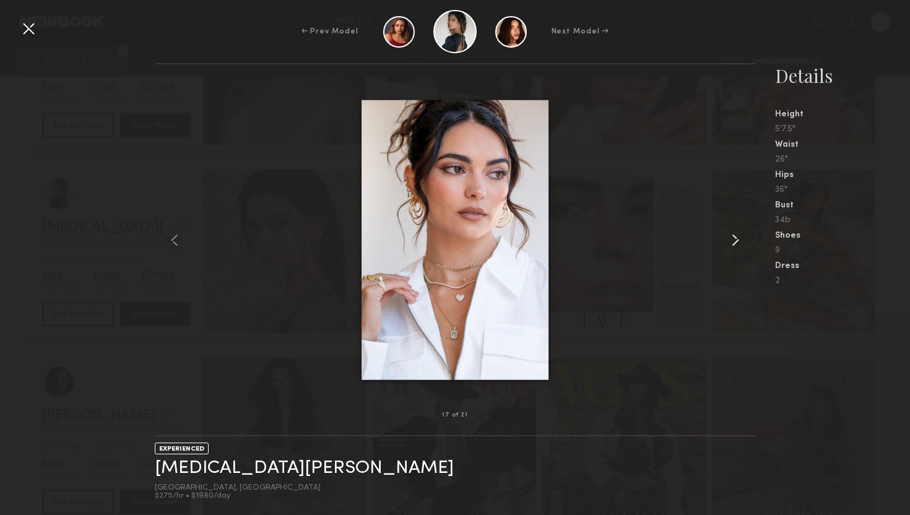
click at [734, 238] on common-icon at bounding box center [736, 240] width 20 height 20
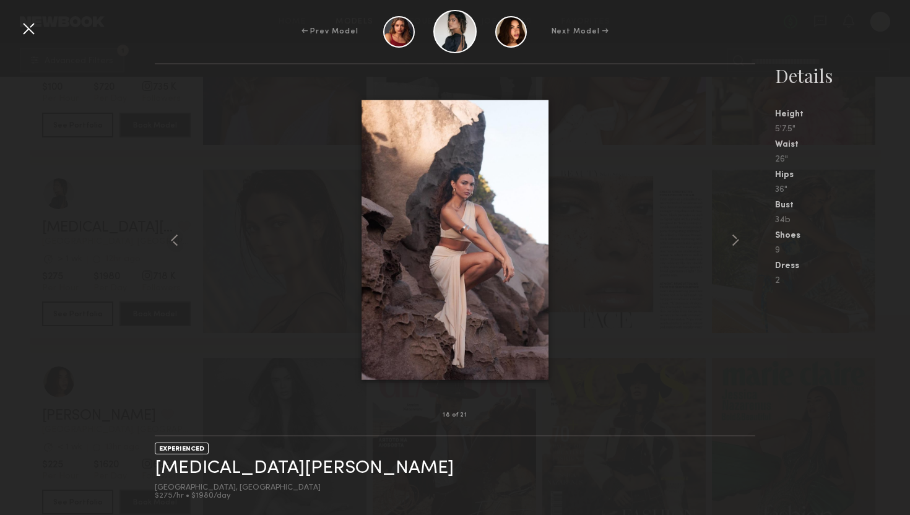
click at [28, 28] on div at bounding box center [29, 29] width 20 height 20
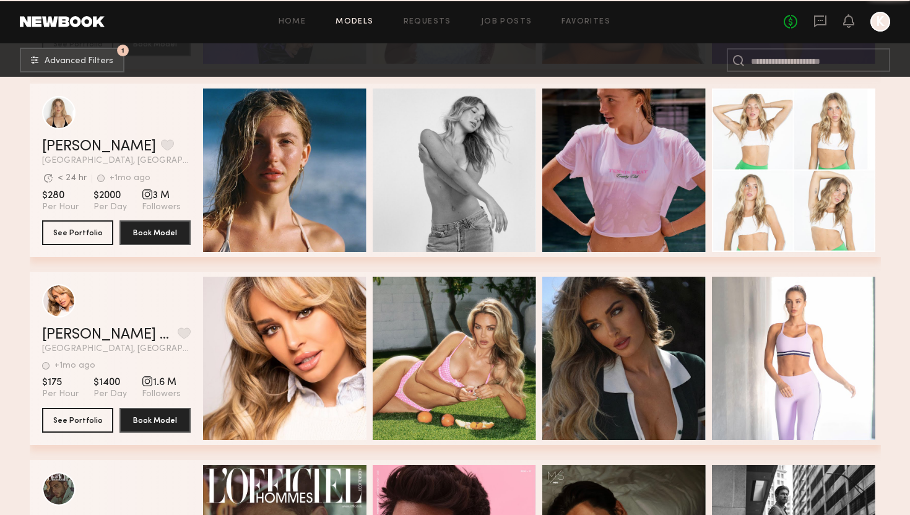
scroll to position [0, 0]
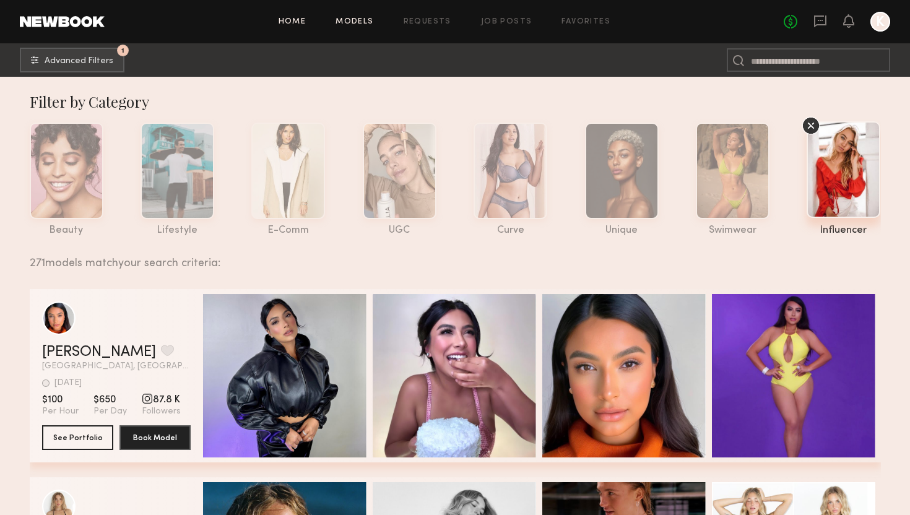
click at [298, 19] on link "Home" at bounding box center [293, 22] width 28 height 8
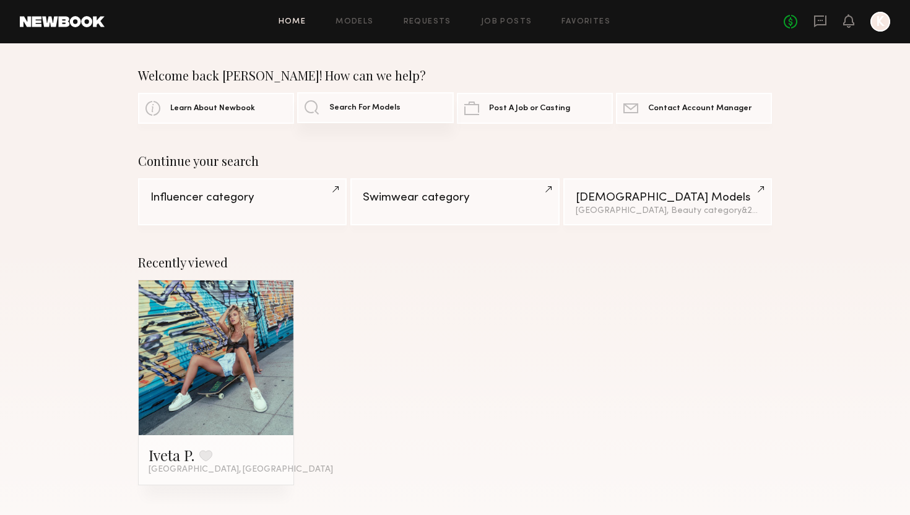
click at [385, 110] on span "Search For Models" at bounding box center [364, 108] width 71 height 8
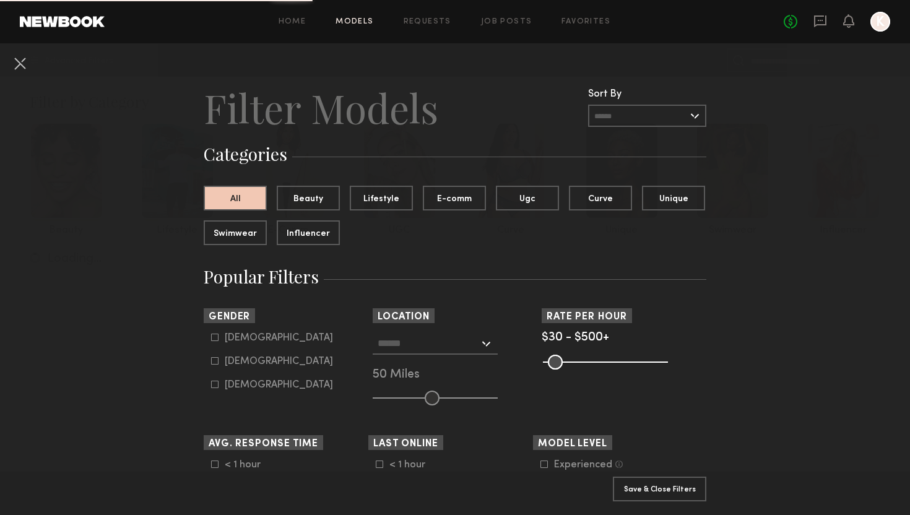
click at [215, 362] on icon at bounding box center [214, 360] width 7 height 7
type input "**"
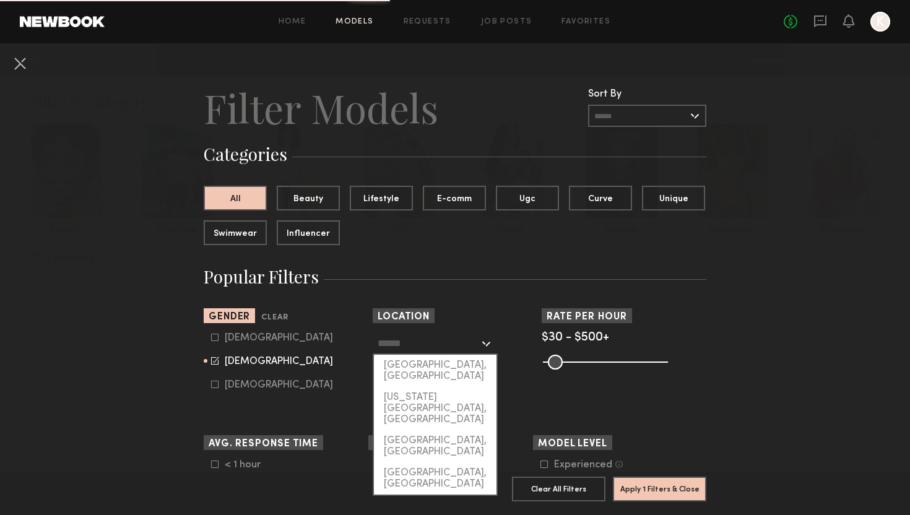
click at [468, 342] on input "text" at bounding box center [429, 342] width 102 height 21
click at [453, 365] on div "[GEOGRAPHIC_DATA], [GEOGRAPHIC_DATA]" at bounding box center [435, 371] width 123 height 32
type input "**********"
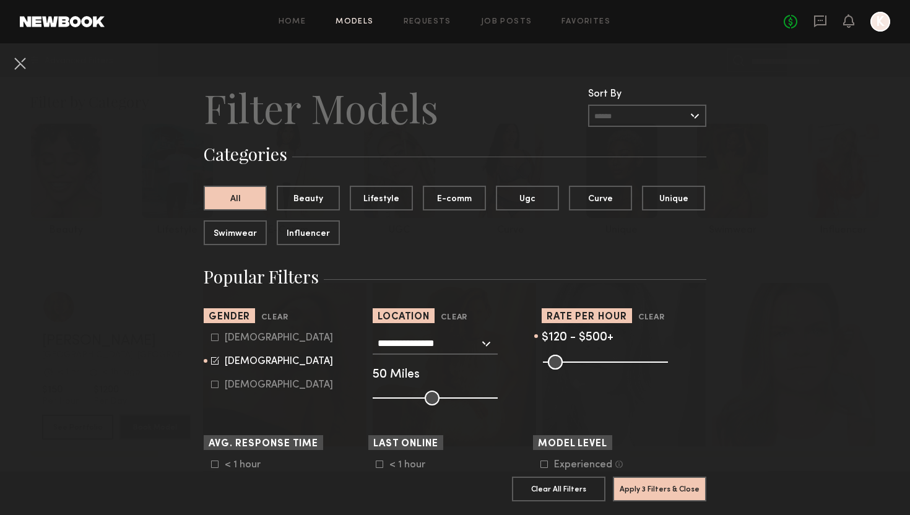
drag, startPoint x: 552, startPoint y: 363, endPoint x: 589, endPoint y: 362, distance: 36.5
type input "***"
click at [589, 362] on input "range" at bounding box center [605, 362] width 125 height 15
drag, startPoint x: 660, startPoint y: 357, endPoint x: 675, endPoint y: 357, distance: 15.5
click at [668, 357] on input "range" at bounding box center [605, 362] width 125 height 15
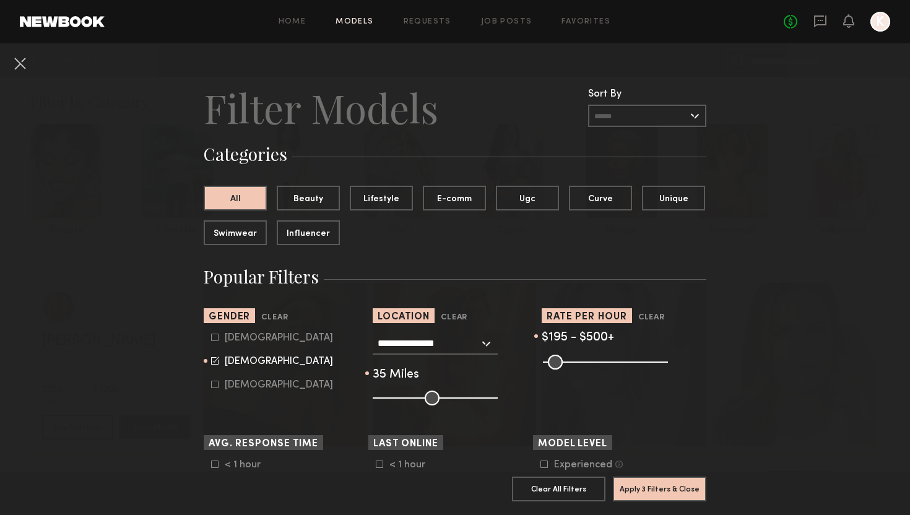
drag, startPoint x: 433, startPoint y: 396, endPoint x: 415, endPoint y: 397, distance: 18.1
type input "**"
click at [415, 397] on input "range" at bounding box center [435, 398] width 125 height 15
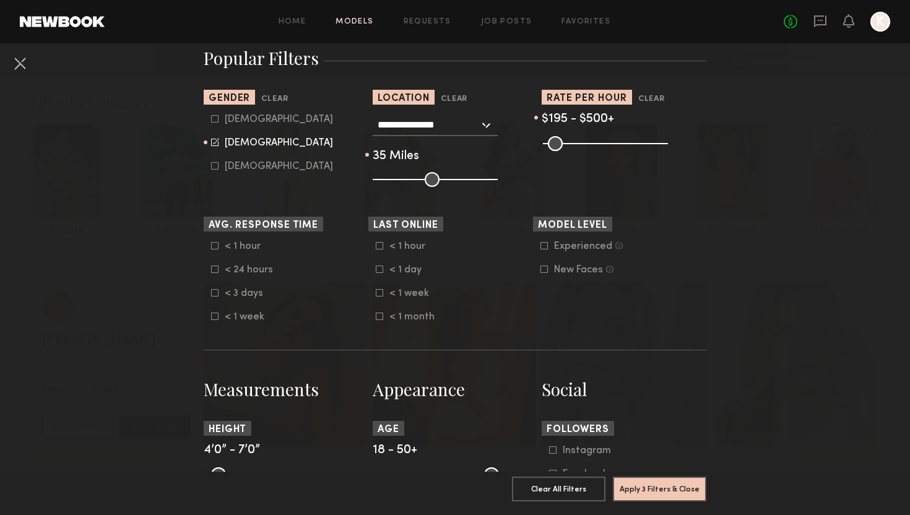
scroll to position [221, 0]
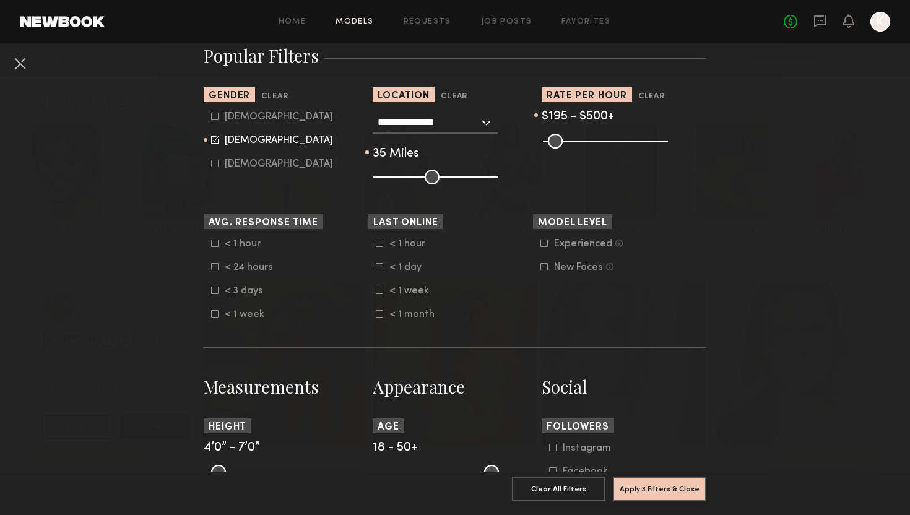
click at [213, 266] on icon at bounding box center [214, 266] width 7 height 7
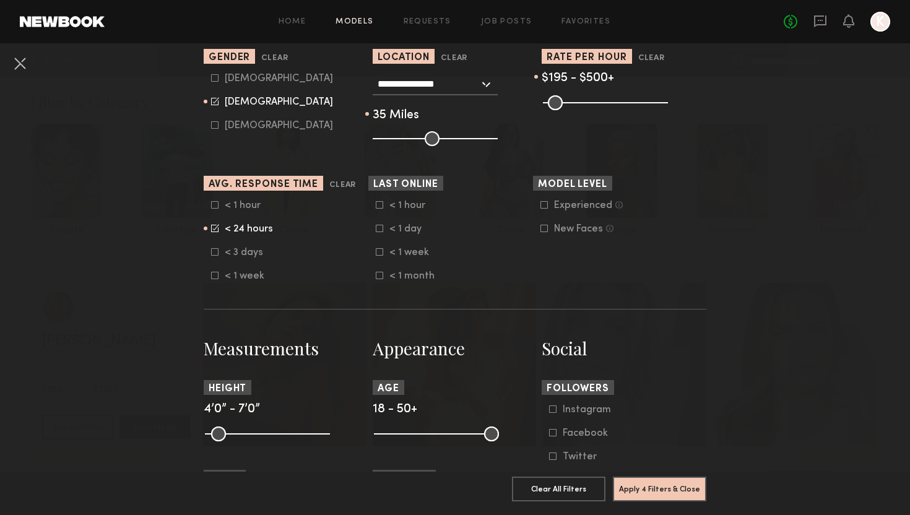
scroll to position [267, 0]
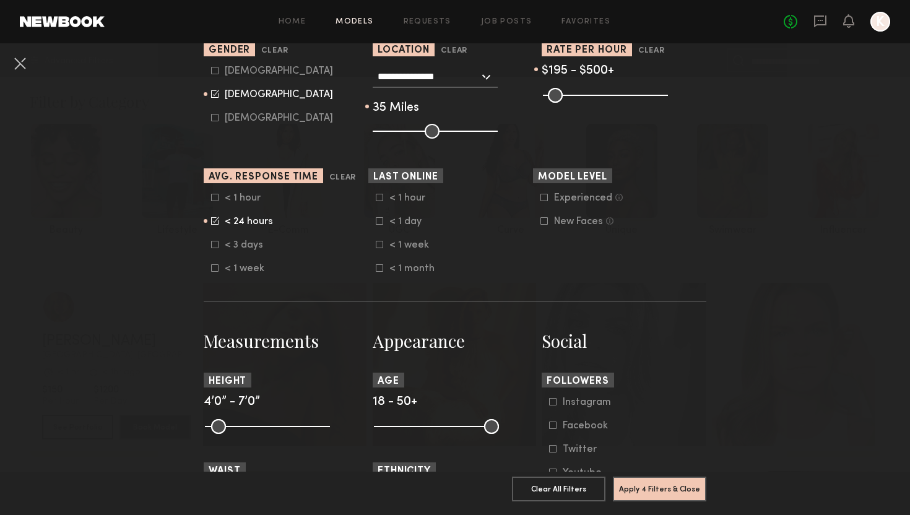
click at [544, 200] on icon at bounding box center [543, 197] width 7 height 7
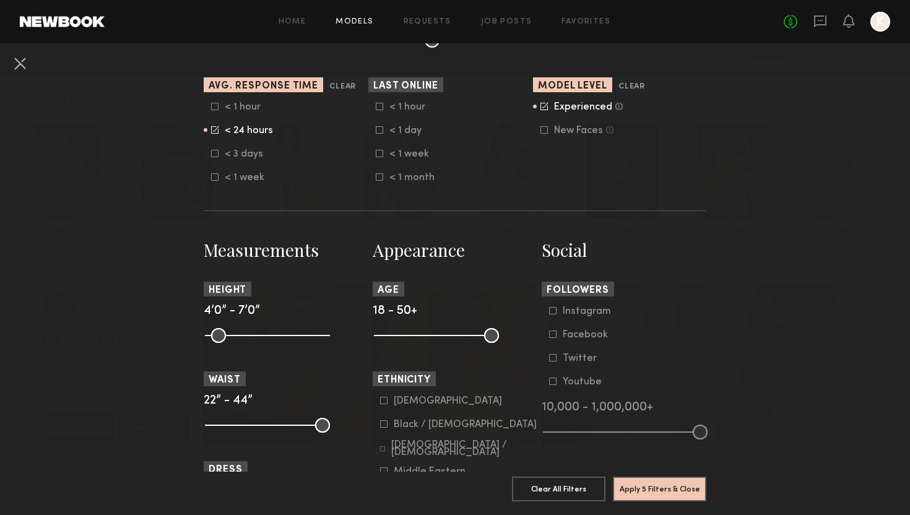
scroll to position [359, 0]
click at [545, 132] on icon at bounding box center [543, 128] width 7 height 7
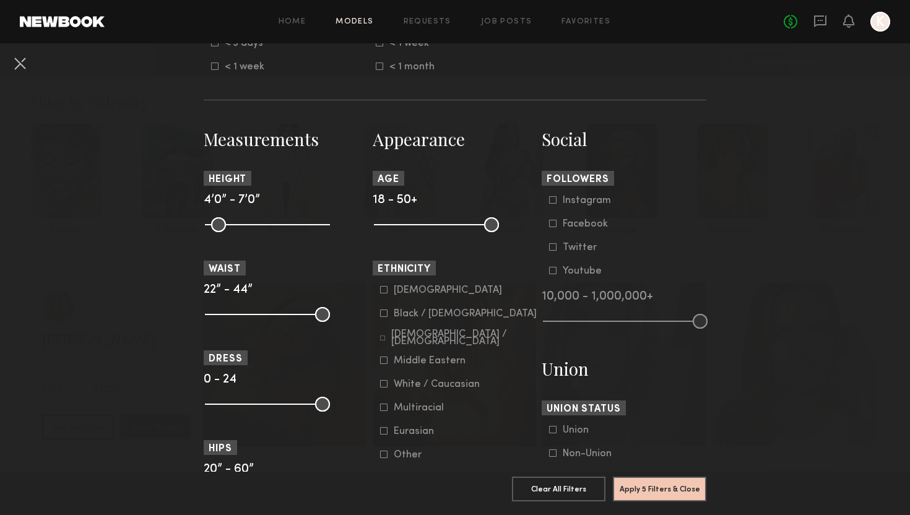
scroll to position [469, 0]
click at [555, 200] on icon at bounding box center [552, 199] width 7 height 7
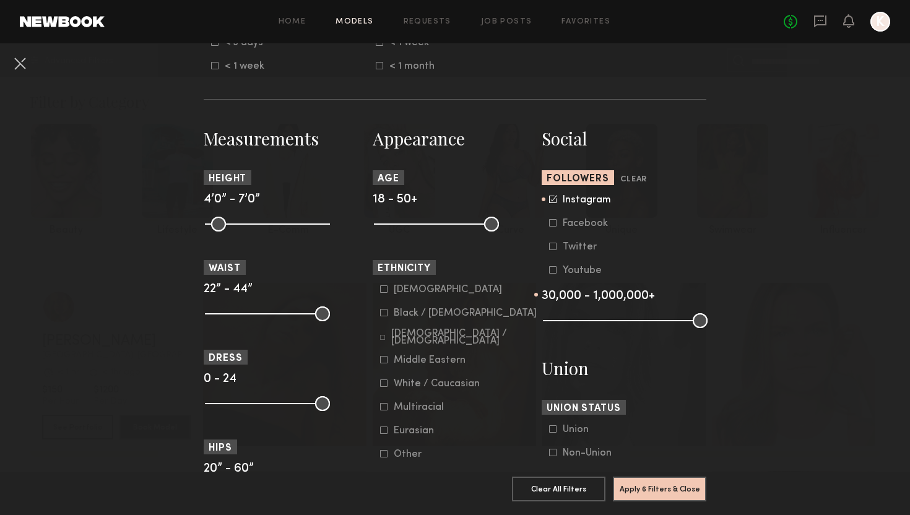
drag, startPoint x: 552, startPoint y: 326, endPoint x: 570, endPoint y: 326, distance: 17.3
type input "*"
click at [570, 326] on input "range" at bounding box center [625, 320] width 165 height 15
drag, startPoint x: 492, startPoint y: 224, endPoint x: 441, endPoint y: 225, distance: 51.4
type input "**"
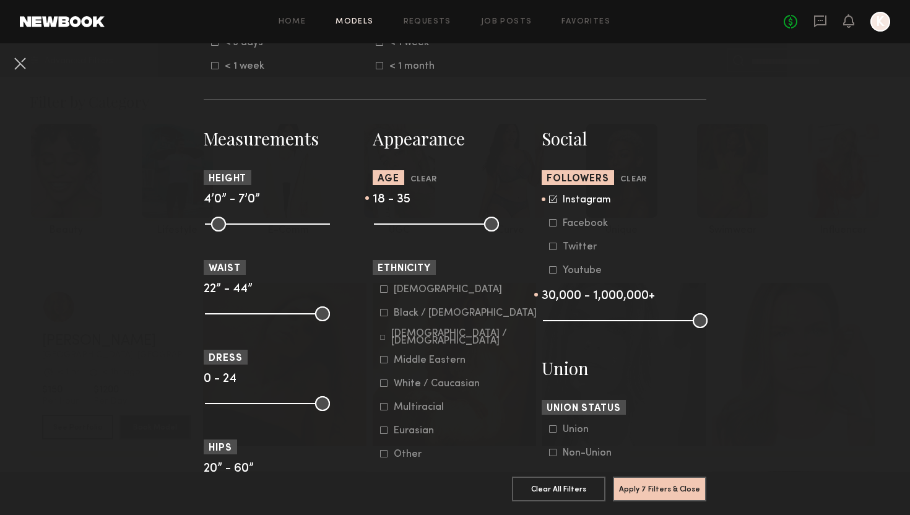
click at [441, 225] on input "range" at bounding box center [436, 224] width 125 height 15
click at [465, 247] on section "Appearance Age Clear 18 - 35 Ethnicity Asian Black / African American Hispanic …" at bounding box center [455, 488] width 165 height 722
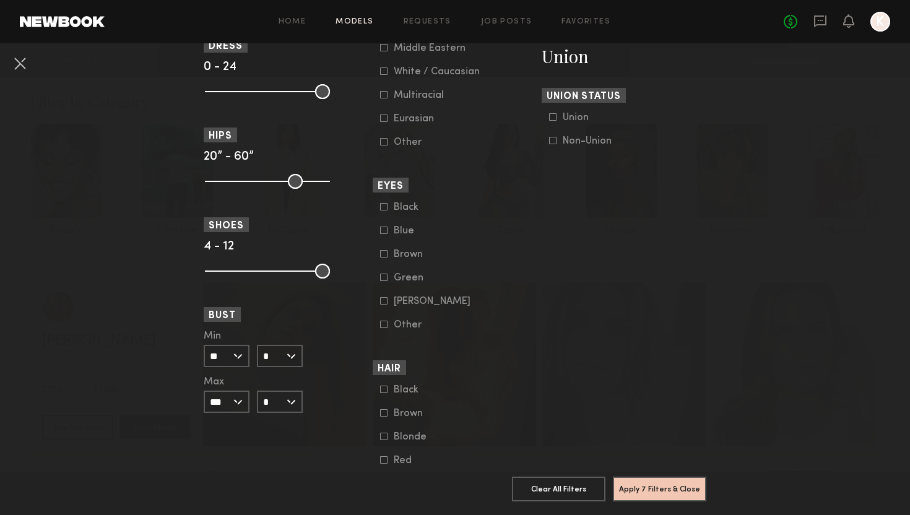
scroll to position [784, 0]
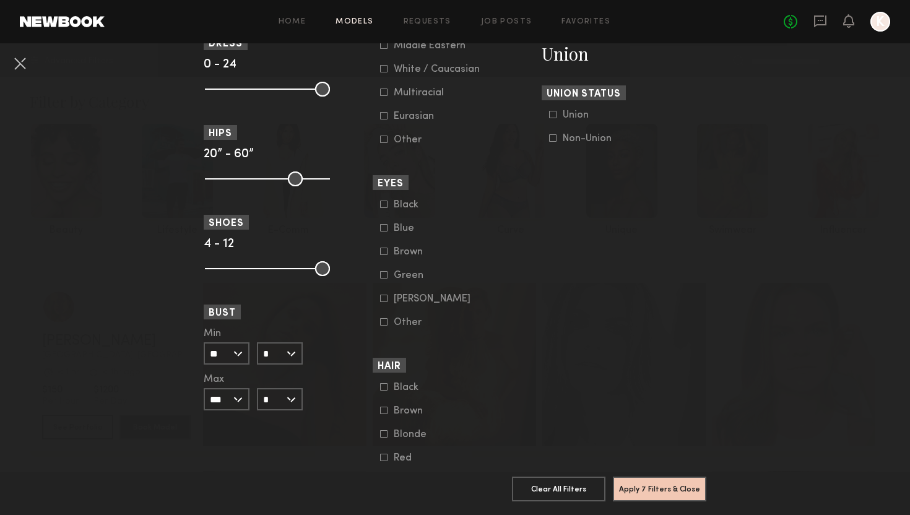
click at [383, 232] on icon at bounding box center [383, 227] width 7 height 7
click at [386, 279] on icon at bounding box center [383, 274] width 7 height 7
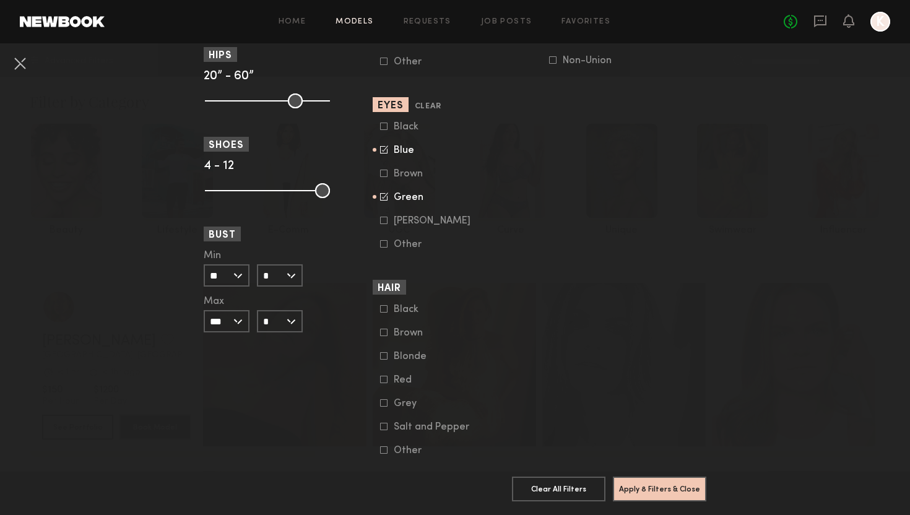
click at [383, 360] on icon at bounding box center [383, 355] width 7 height 7
click at [383, 383] on icon at bounding box center [383, 379] width 7 height 7
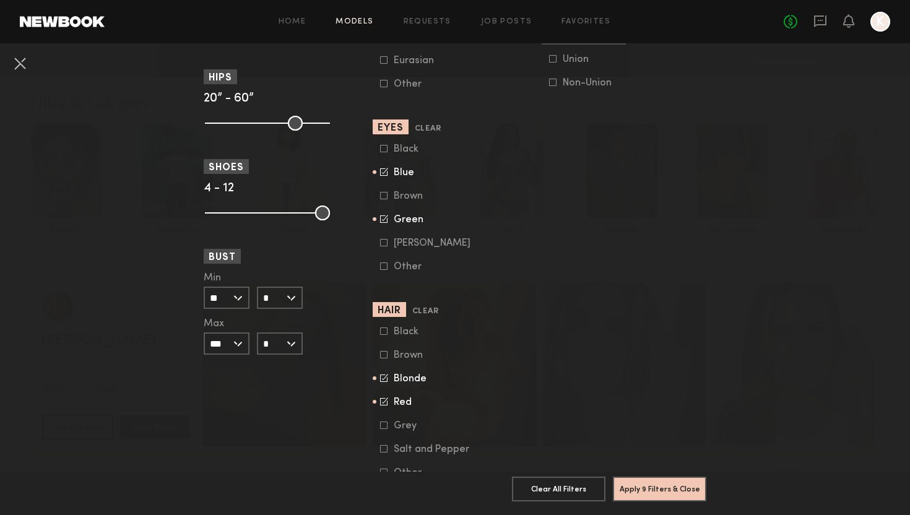
scroll to position [838, 0]
click at [383, 360] on icon at bounding box center [383, 355] width 7 height 7
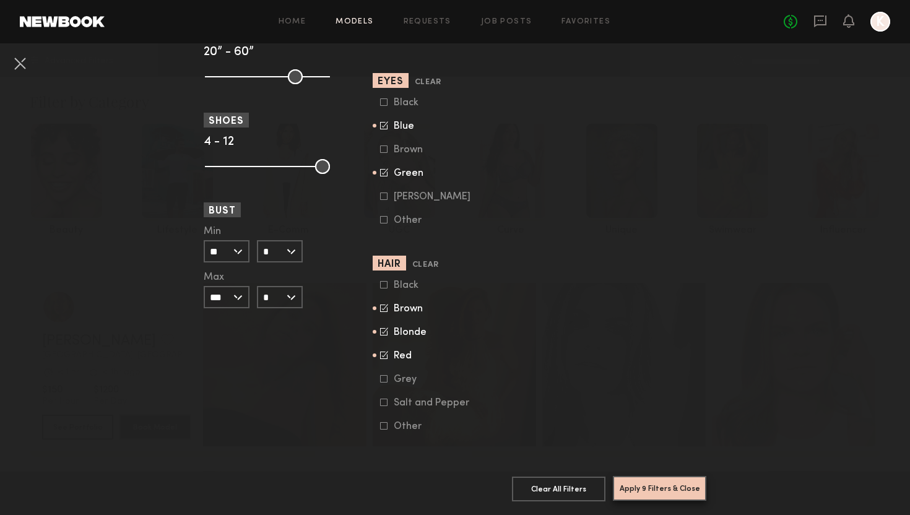
click at [658, 488] on button "Apply 9 Filters & Close" at bounding box center [659, 488] width 93 height 25
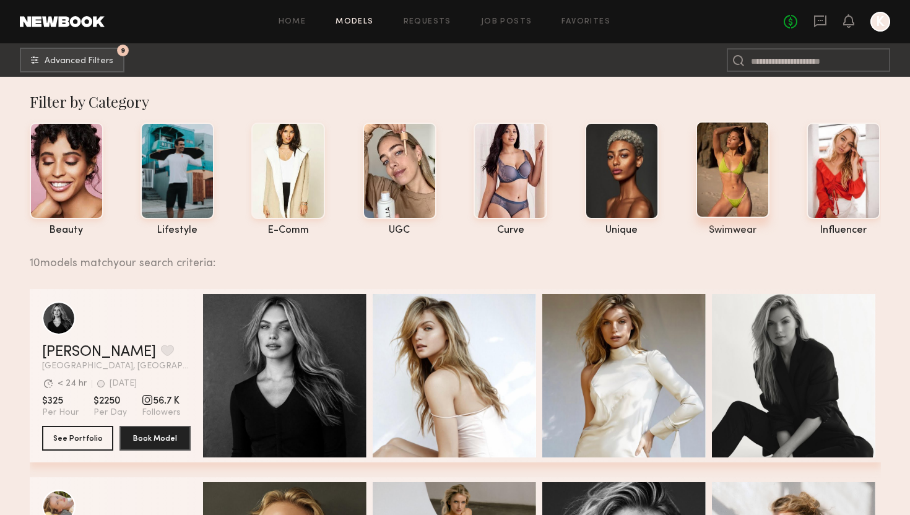
click at [741, 160] on div at bounding box center [733, 169] width 74 height 97
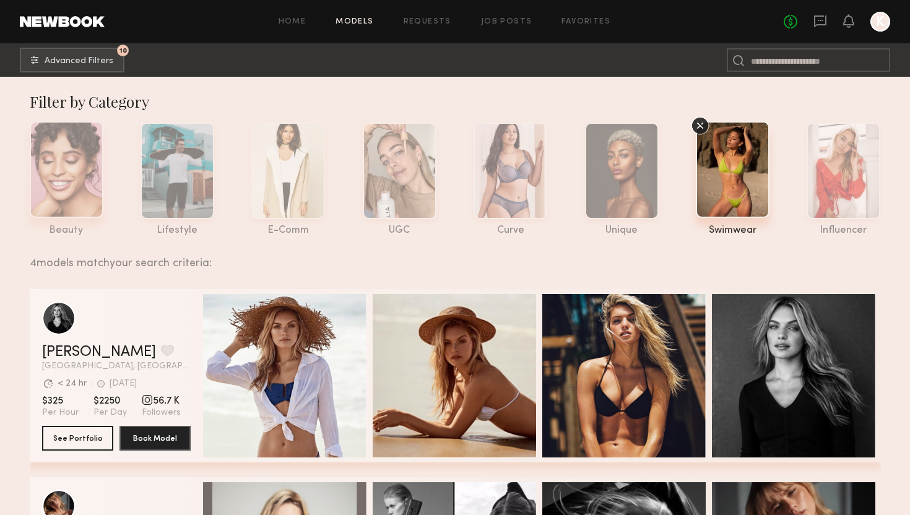
click at [90, 171] on div at bounding box center [67, 169] width 74 height 97
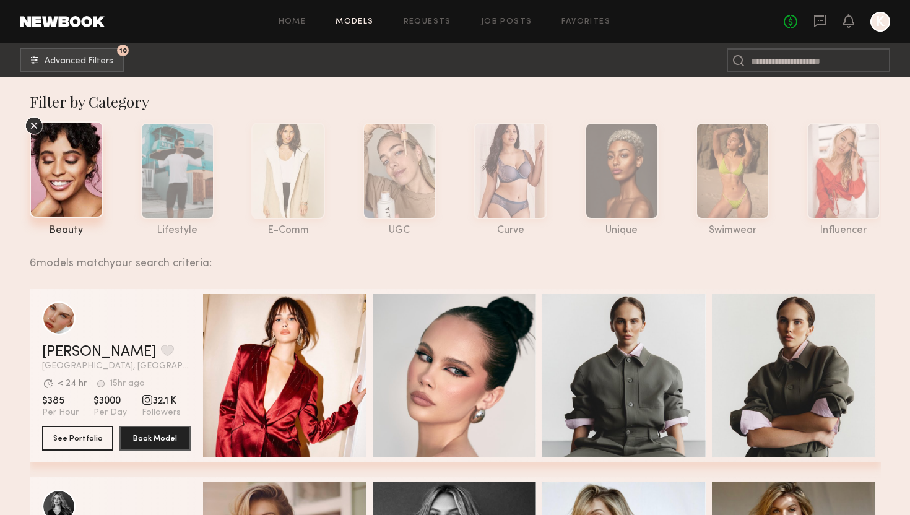
click at [95, 46] on nb-browse-subheader "10 Advanced Filters 10" at bounding box center [455, 59] width 910 height 33
click at [95, 54] on button "10 Advanced Filters" at bounding box center [72, 59] width 105 height 25
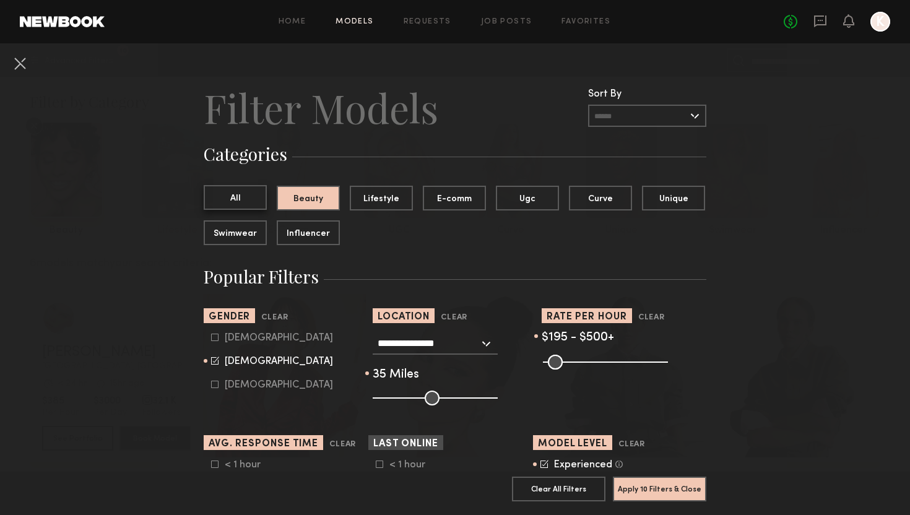
click at [242, 195] on button "All" at bounding box center [235, 197] width 63 height 25
click at [683, 487] on button "Apply 9 Filters & Close" at bounding box center [659, 488] width 93 height 25
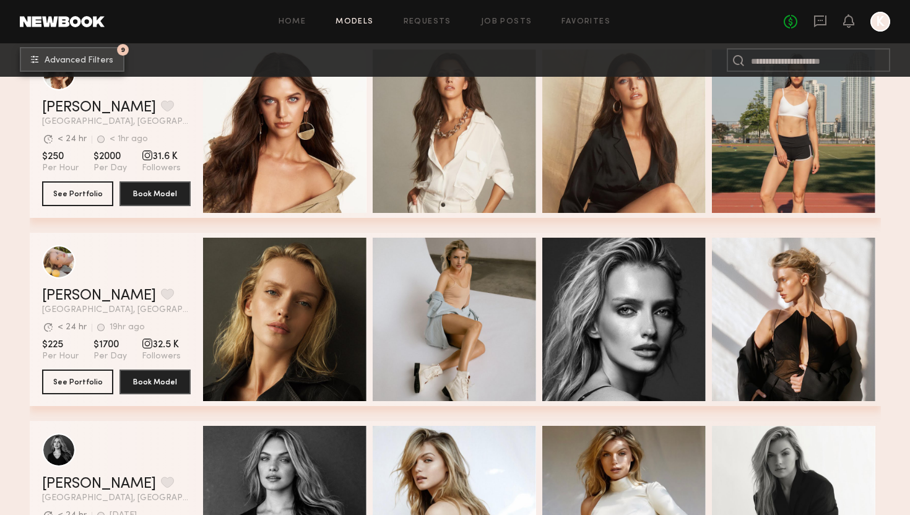
scroll to position [208, 0]
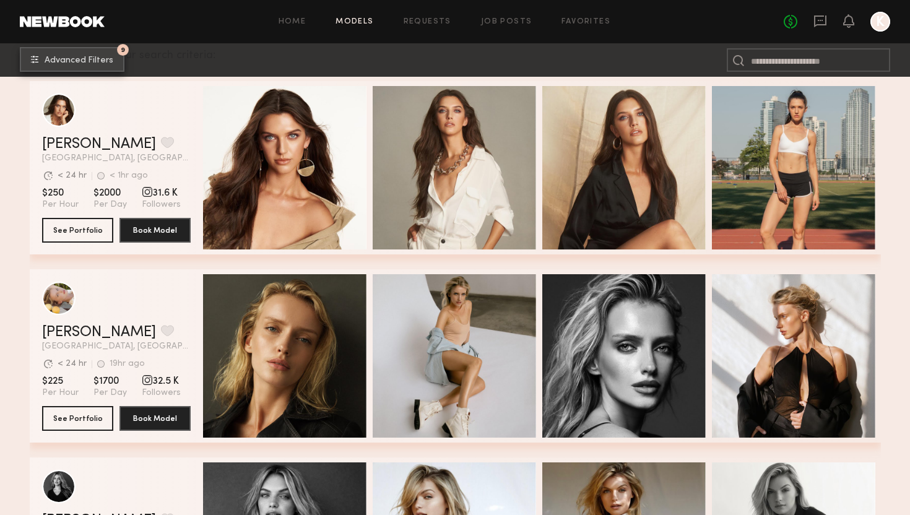
click at [118, 53] on div "9" at bounding box center [123, 50] width 12 height 12
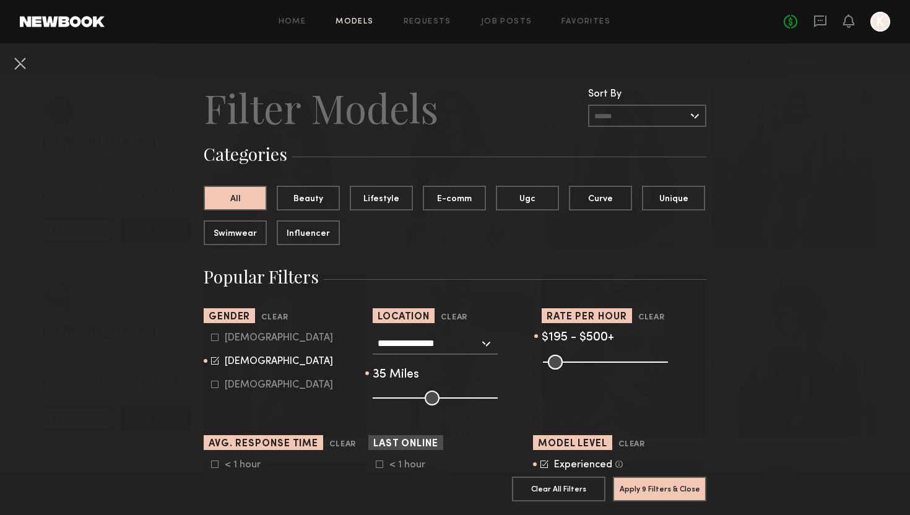
click at [685, 113] on input "text" at bounding box center [647, 116] width 118 height 22
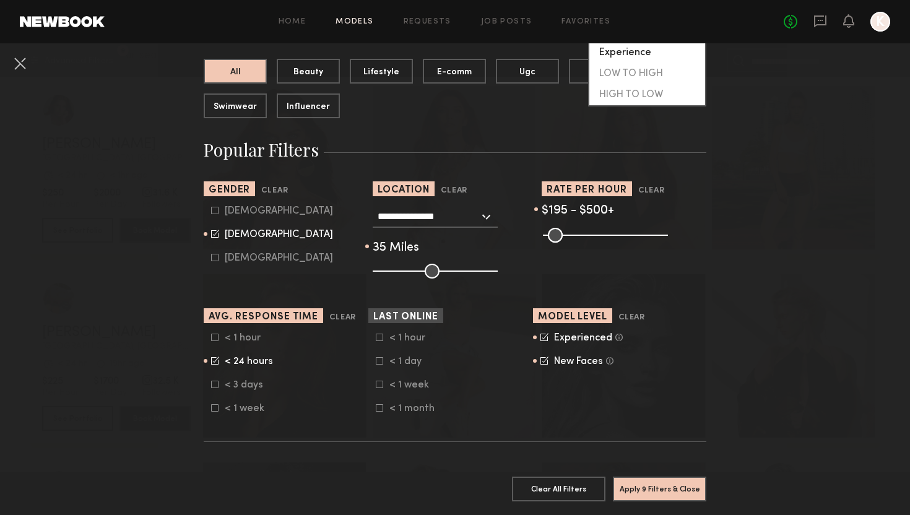
scroll to position [153, 0]
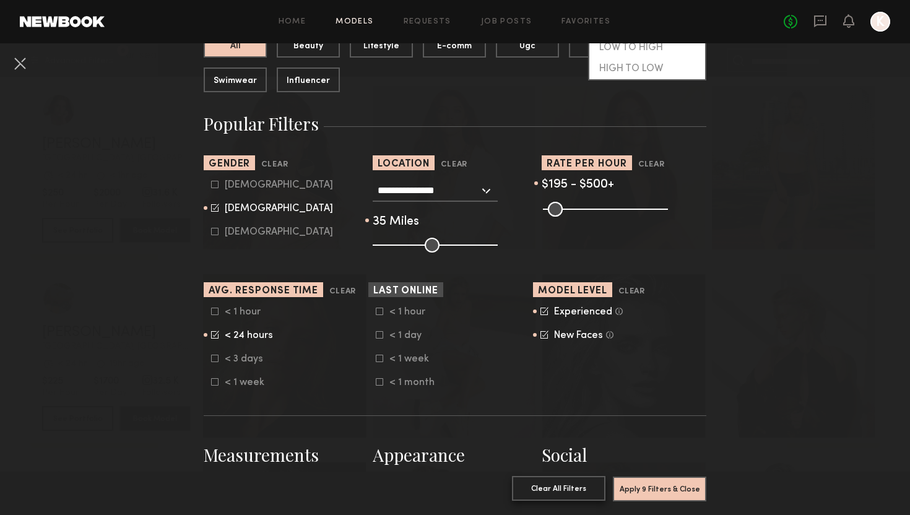
click at [568, 490] on button "Clear All Filters" at bounding box center [558, 488] width 93 height 25
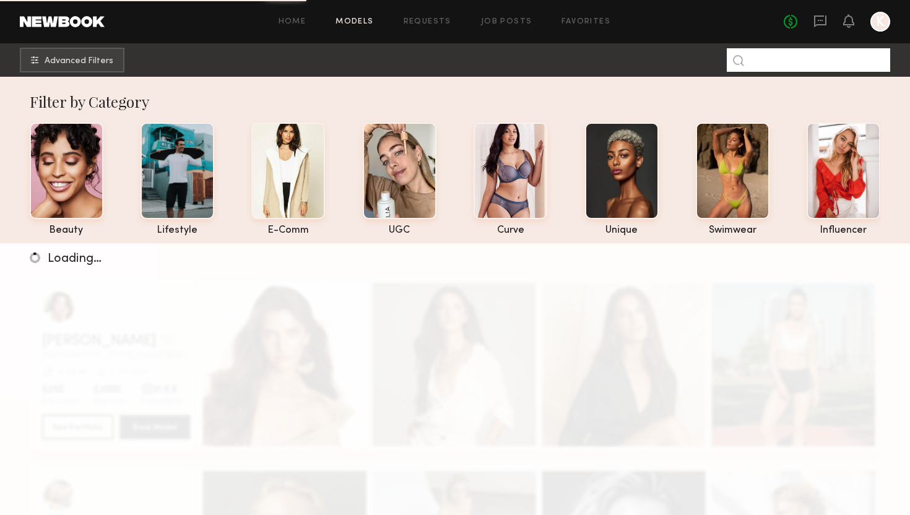
click at [803, 63] on input at bounding box center [808, 60] width 163 height 24
type input "**********"
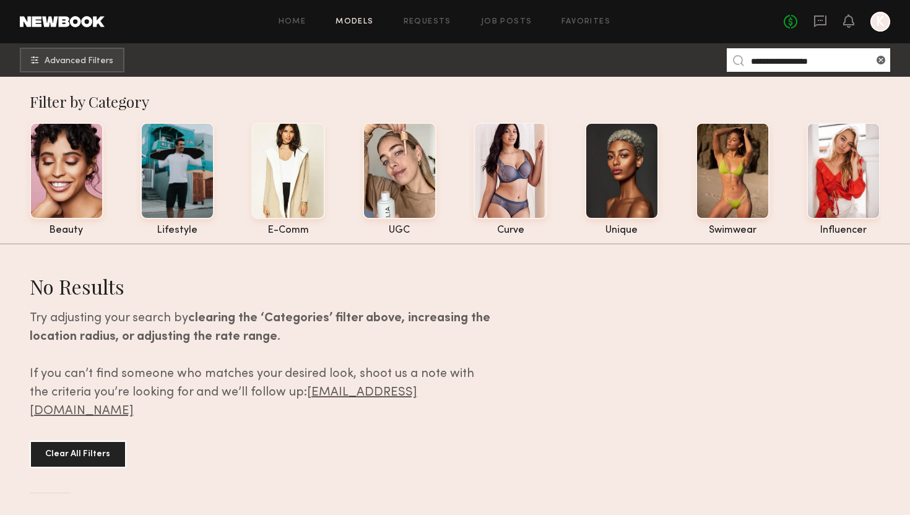
click at [846, 52] on input "**********" at bounding box center [808, 60] width 163 height 24
click at [831, 61] on input "**********" at bounding box center [808, 60] width 163 height 24
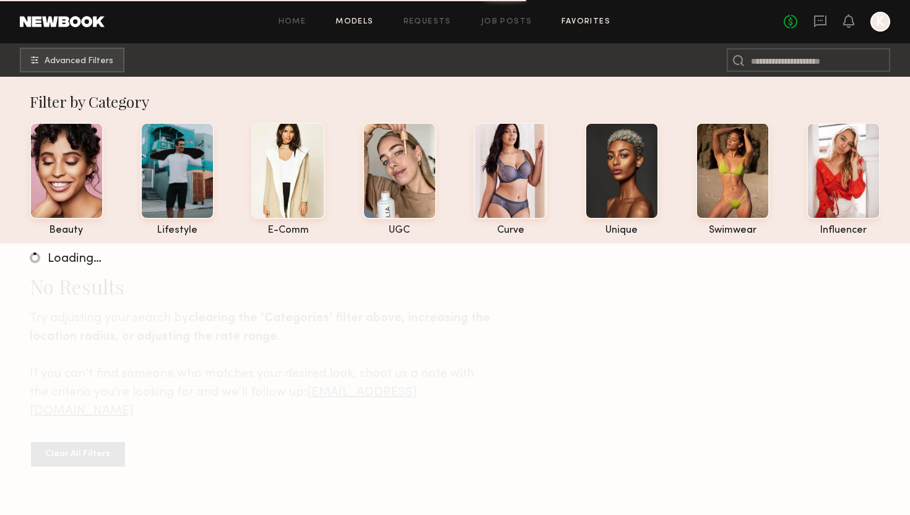
click at [578, 22] on link "Favorites" at bounding box center [586, 22] width 49 height 8
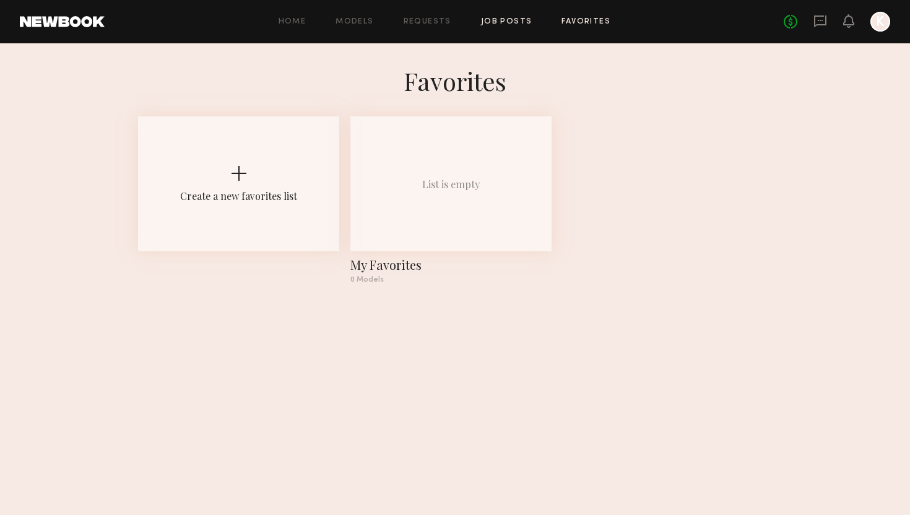
click at [511, 24] on link "Job Posts" at bounding box center [506, 22] width 51 height 8
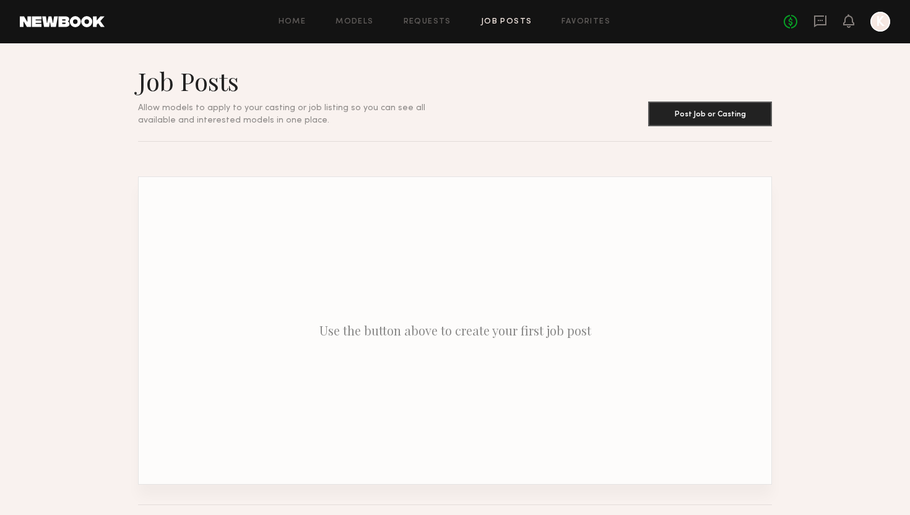
click at [453, 20] on div "Home Models Requests Job Posts Favorites Sign Out" at bounding box center [444, 22] width 679 height 8
click at [428, 20] on link "Requests" at bounding box center [428, 22] width 48 height 8
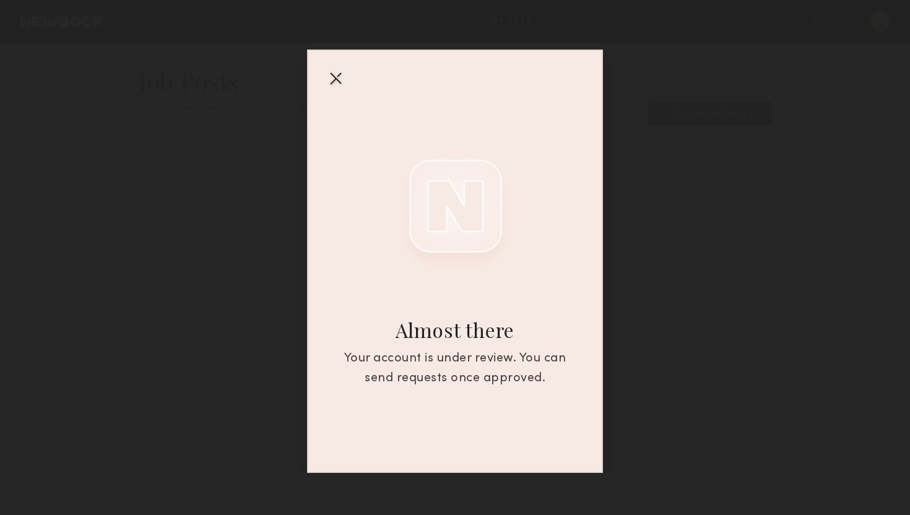
click at [331, 76] on div at bounding box center [336, 78] width 20 height 20
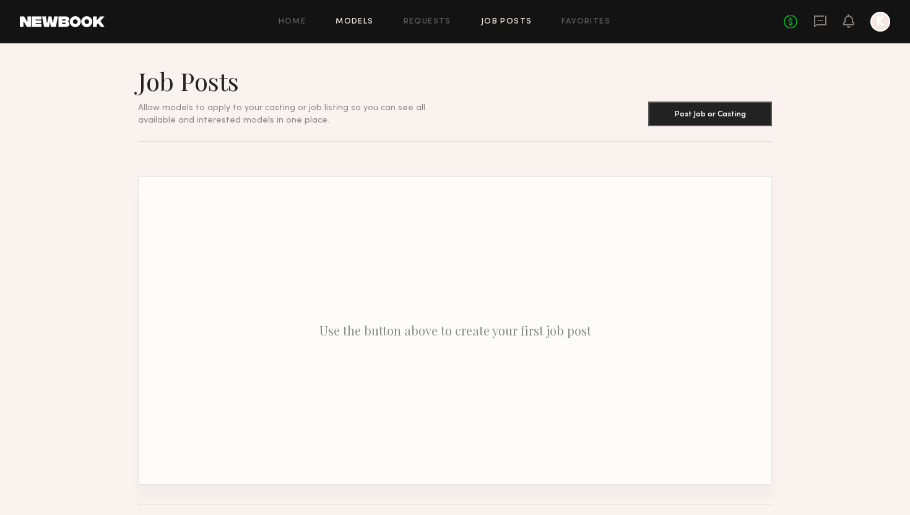
click at [353, 24] on link "Models" at bounding box center [355, 22] width 38 height 8
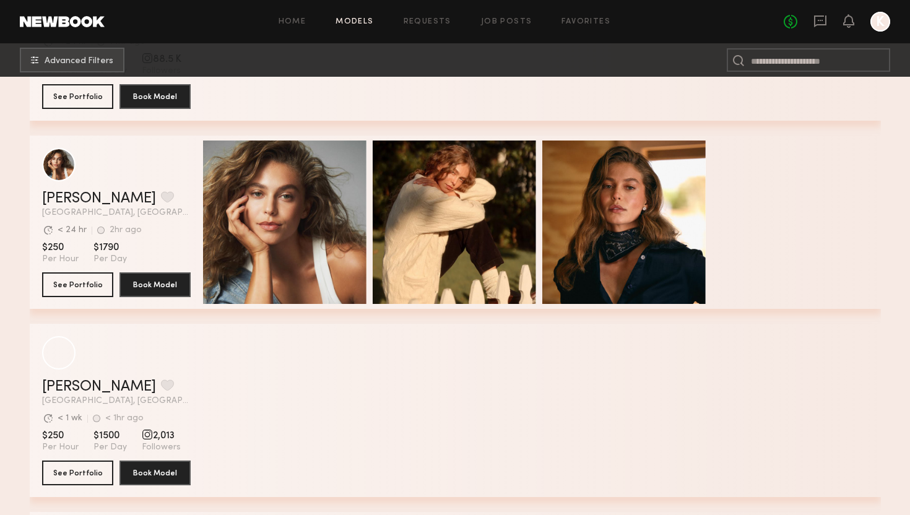
scroll to position [2916, 0]
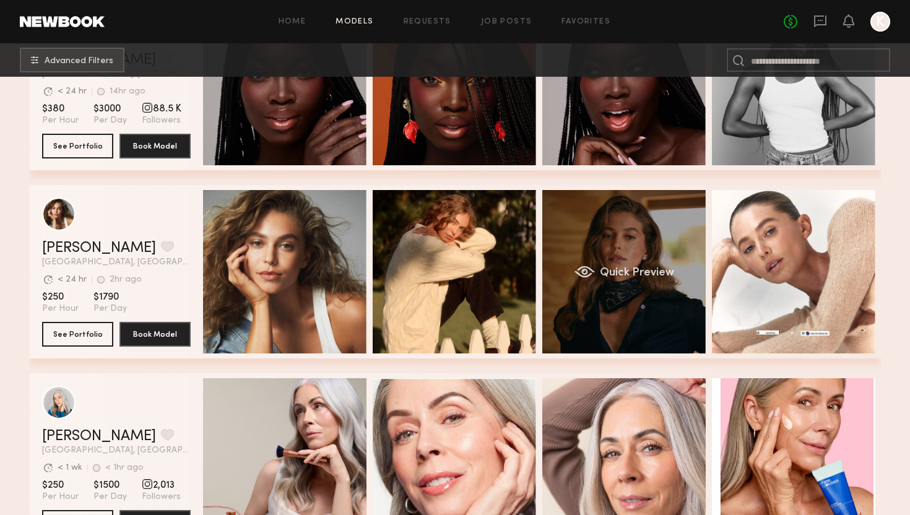
click at [598, 284] on div "Quick Preview" at bounding box center [623, 271] width 163 height 163
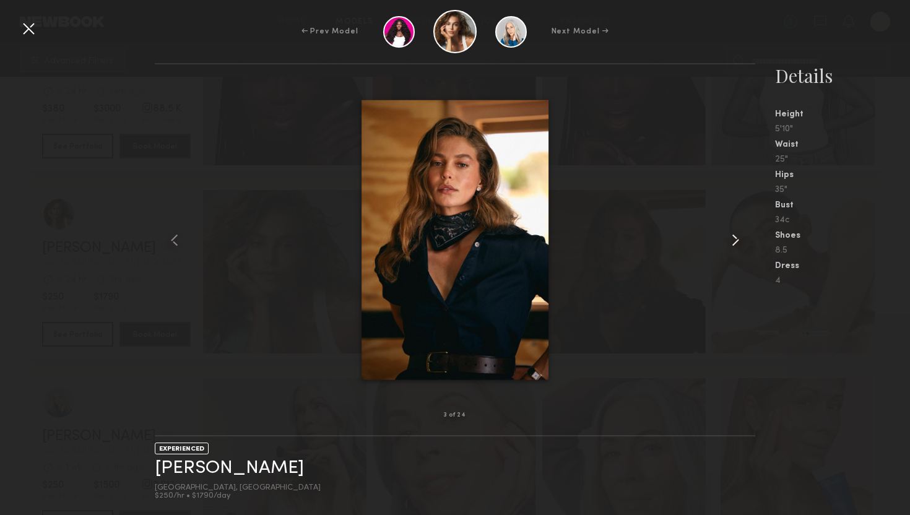
click at [742, 241] on common-icon at bounding box center [736, 240] width 20 height 20
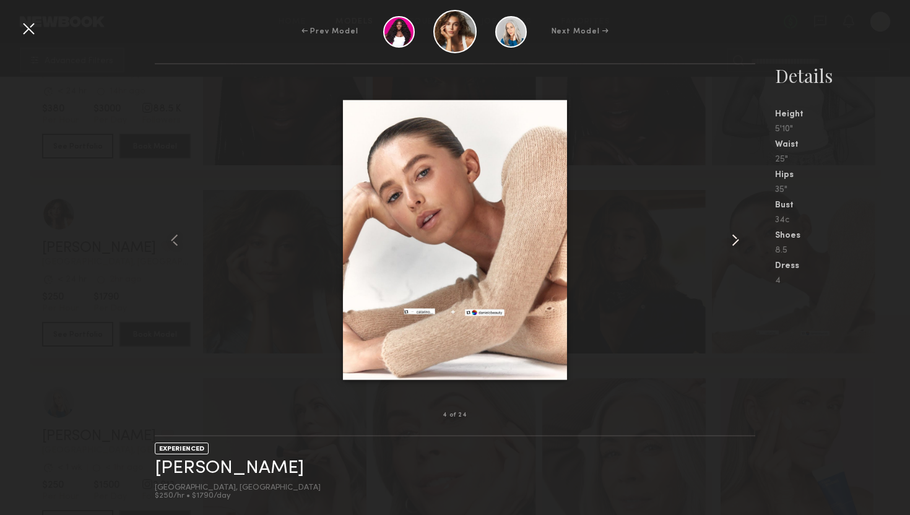
click at [735, 241] on common-icon at bounding box center [736, 240] width 20 height 20
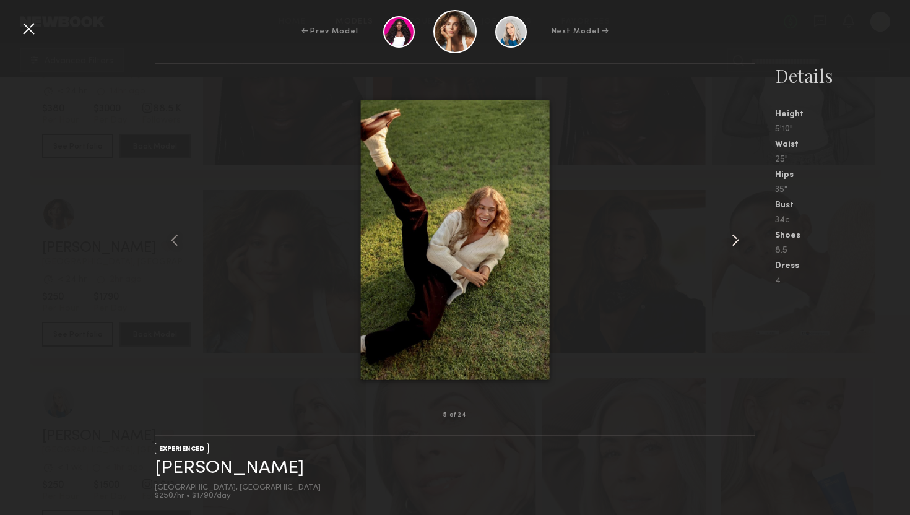
click at [735, 241] on common-icon at bounding box center [736, 240] width 20 height 20
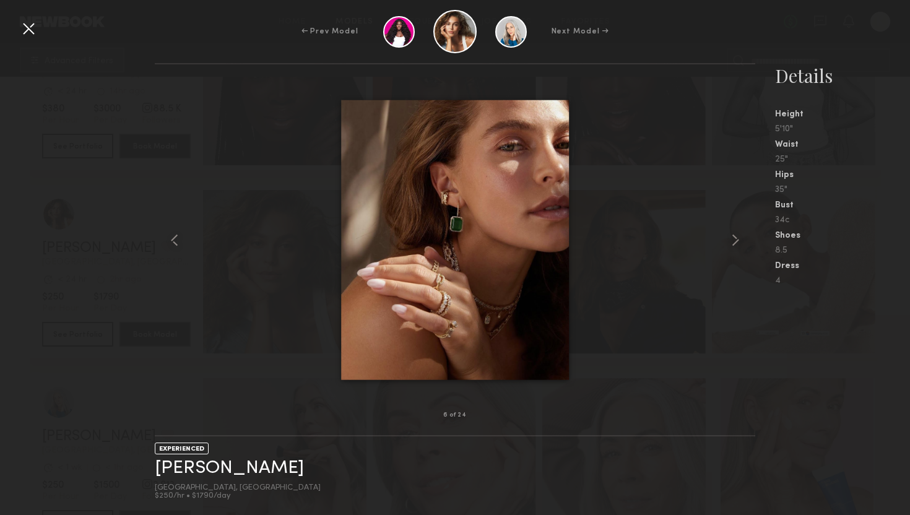
click at [25, 31] on div at bounding box center [29, 29] width 20 height 20
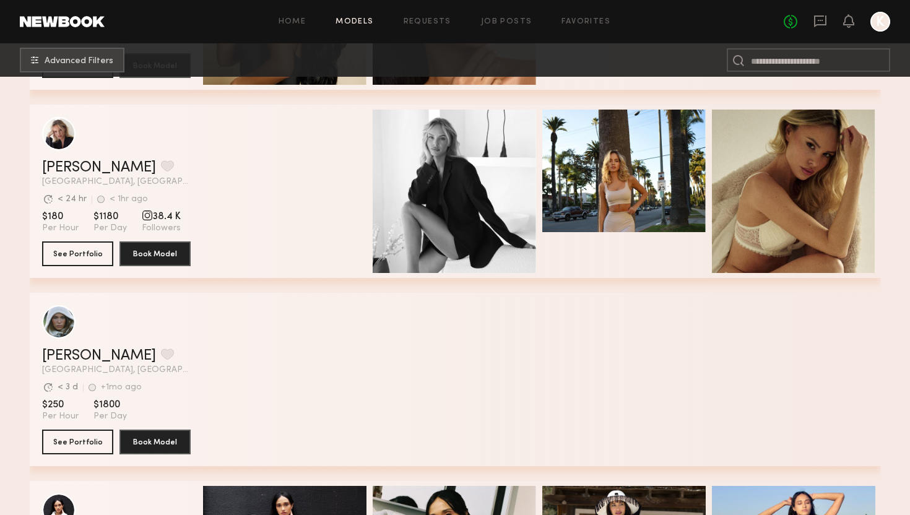
scroll to position [5071, 0]
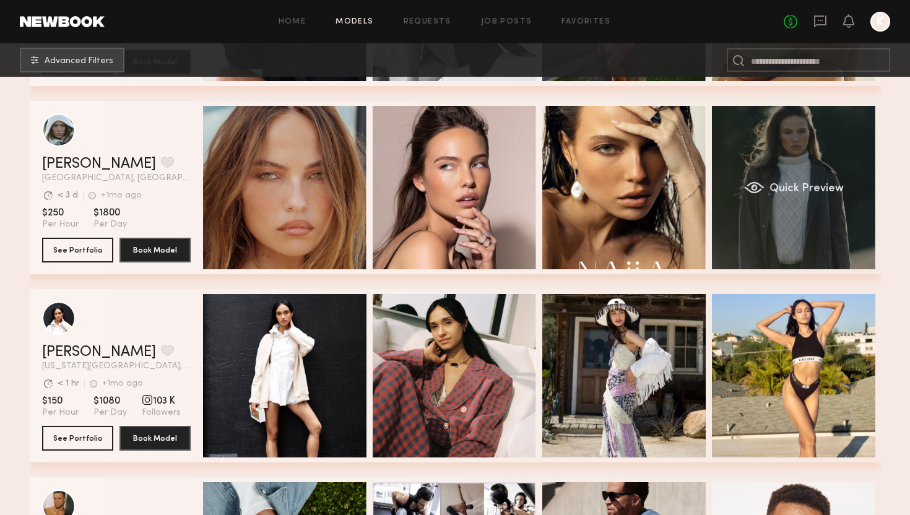
click at [806, 171] on div "Quick Preview" at bounding box center [793, 187] width 163 height 163
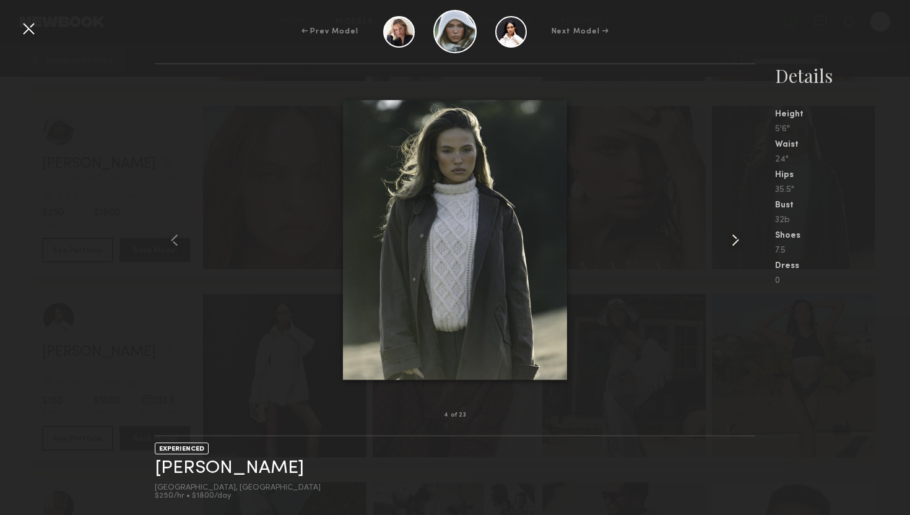
click at [739, 237] on common-icon at bounding box center [736, 240] width 20 height 20
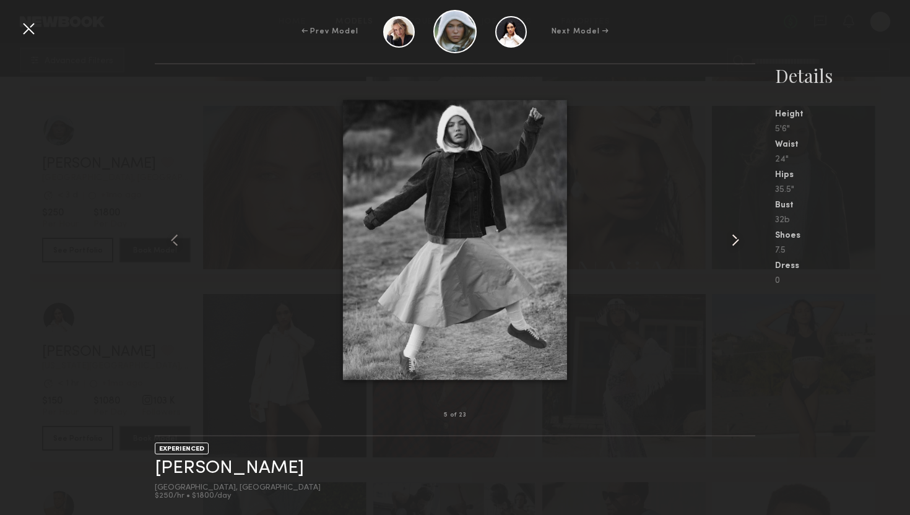
click at [739, 237] on common-icon at bounding box center [736, 240] width 20 height 20
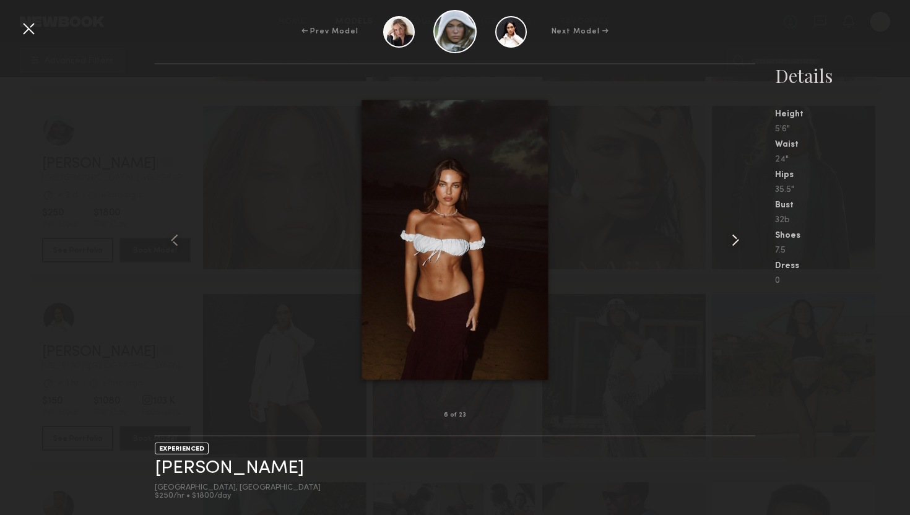
click at [738, 238] on common-icon at bounding box center [736, 240] width 20 height 20
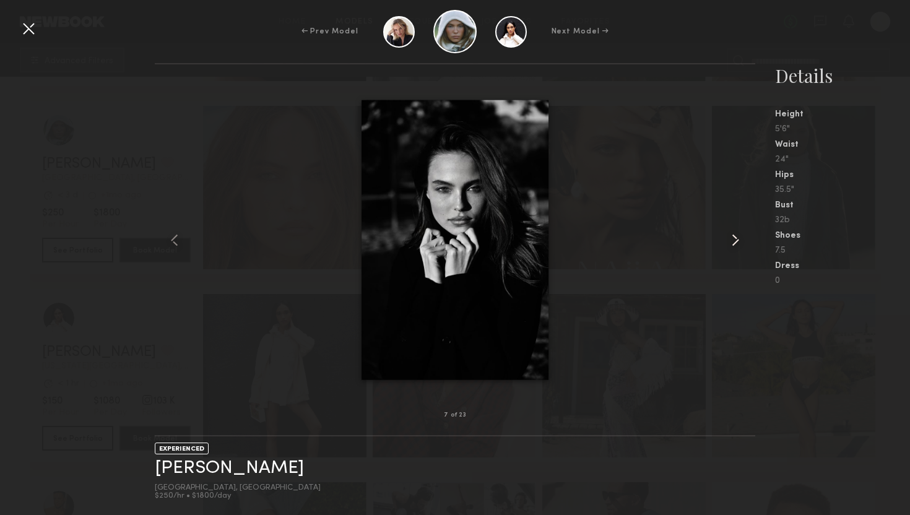
click at [738, 238] on common-icon at bounding box center [736, 240] width 20 height 20
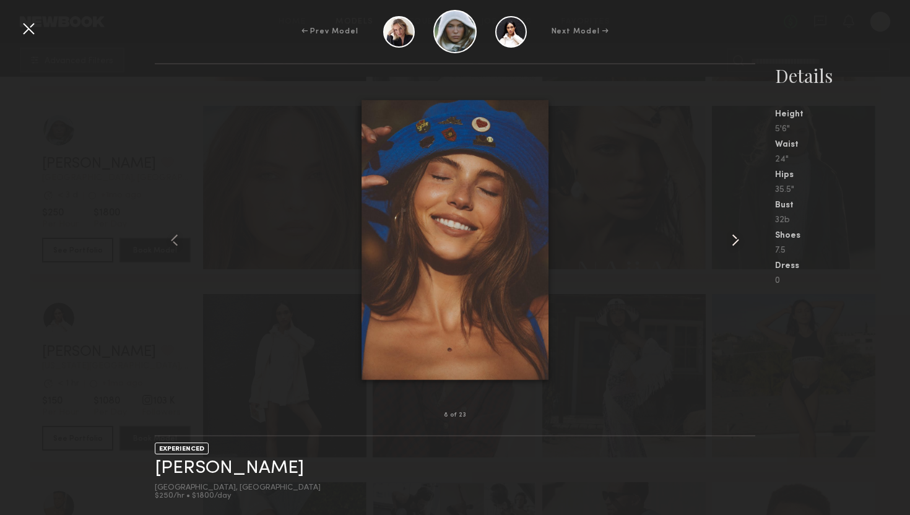
click at [738, 238] on common-icon at bounding box center [736, 240] width 20 height 20
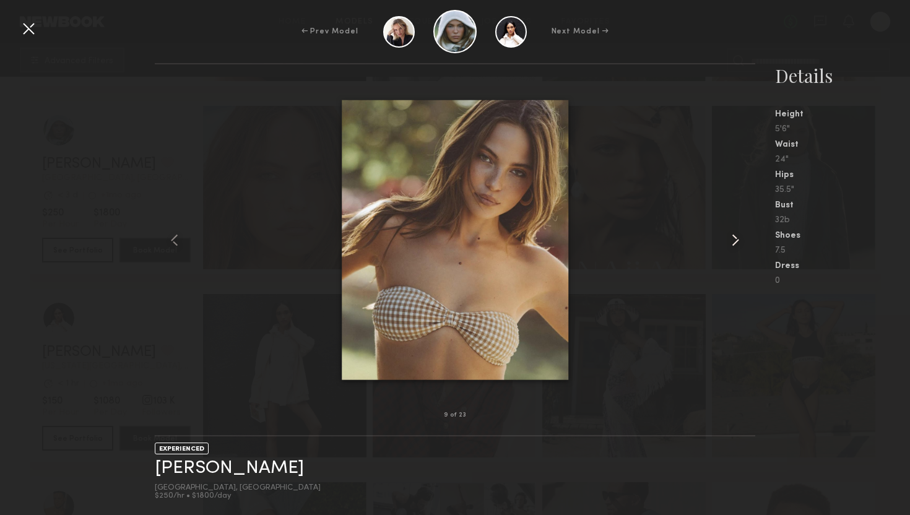
click at [738, 238] on common-icon at bounding box center [736, 240] width 20 height 20
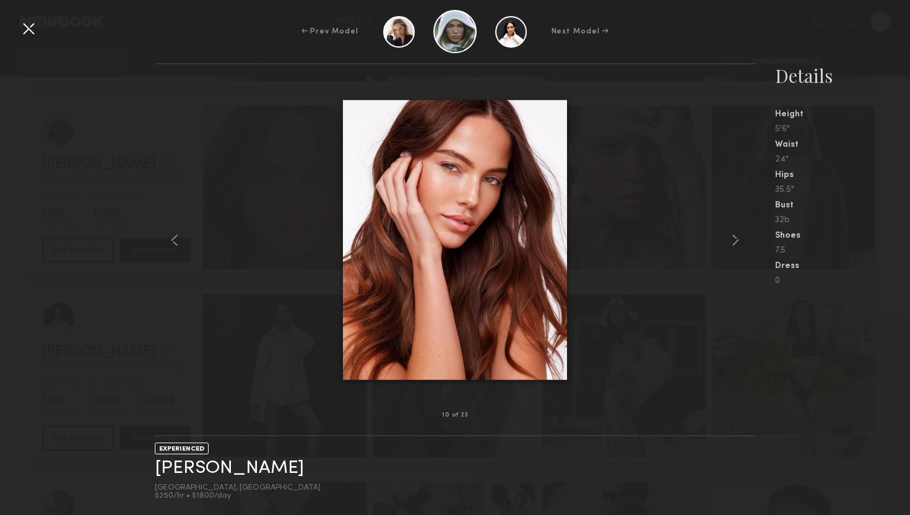
click at [29, 27] on div at bounding box center [29, 29] width 20 height 20
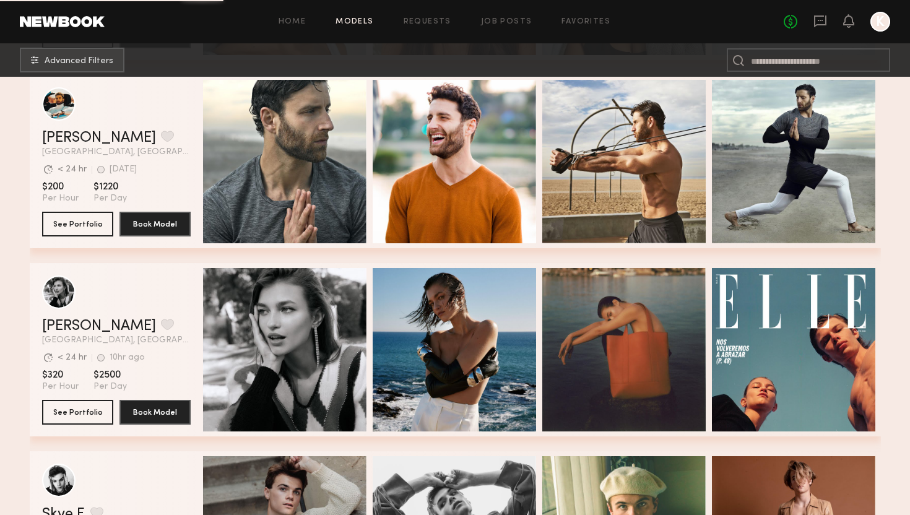
scroll to position [6273, 0]
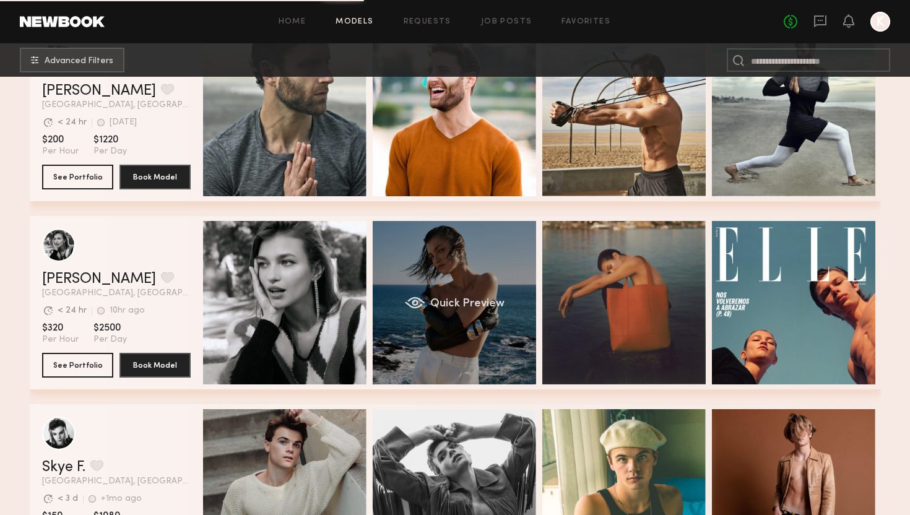
click at [459, 298] on div "Quick Preview" at bounding box center [454, 302] width 163 height 163
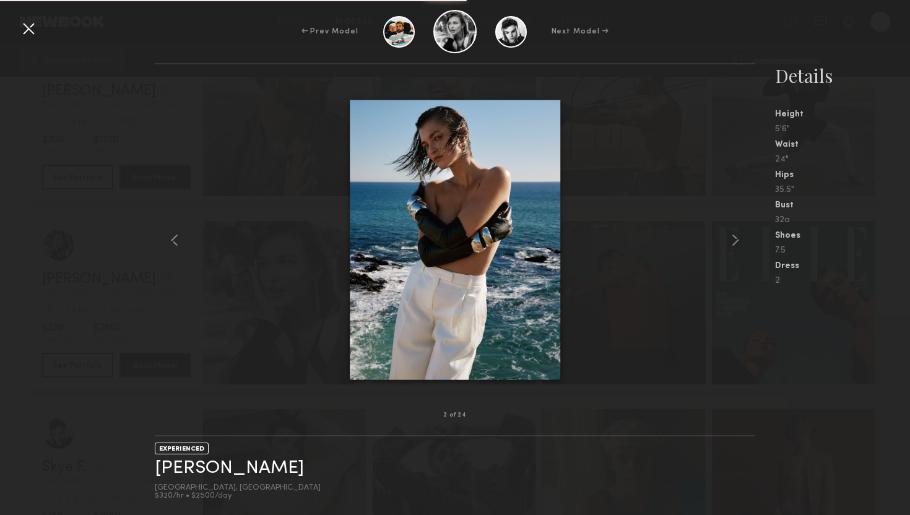
click at [723, 239] on div at bounding box center [455, 239] width 601 height 311
click at [736, 239] on common-icon at bounding box center [736, 240] width 20 height 20
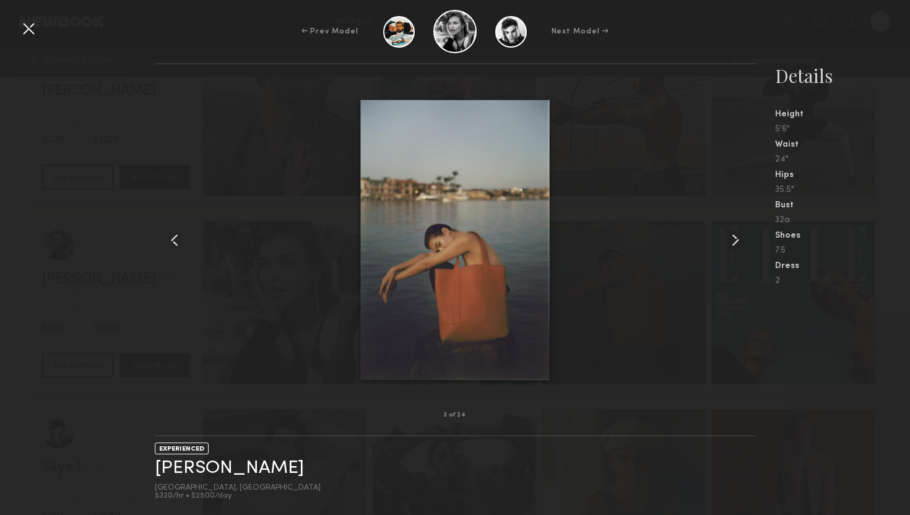
click at [736, 239] on common-icon at bounding box center [736, 240] width 20 height 20
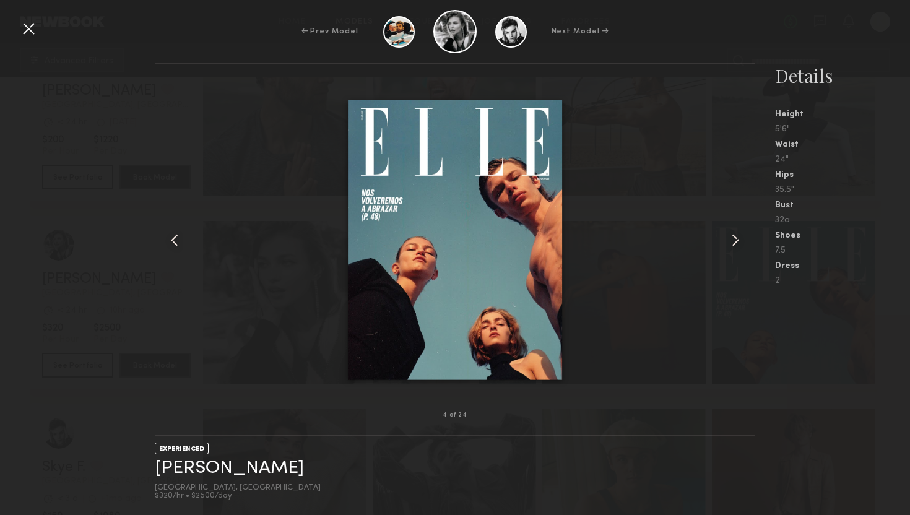
click at [736, 239] on common-icon at bounding box center [736, 240] width 20 height 20
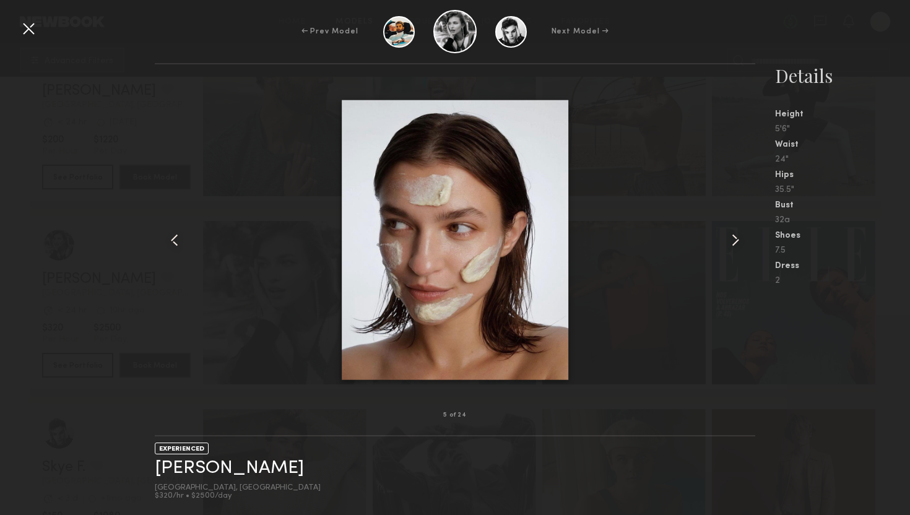
click at [736, 239] on common-icon at bounding box center [736, 240] width 20 height 20
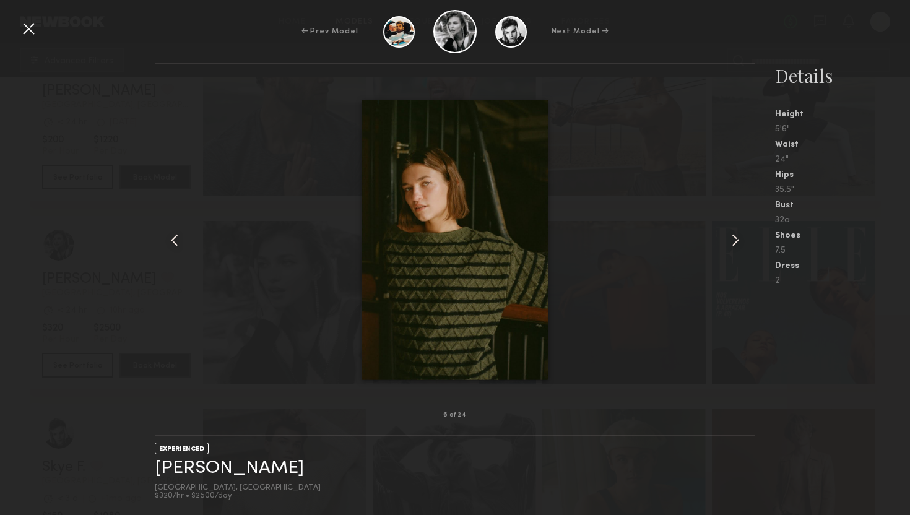
click at [736, 239] on common-icon at bounding box center [736, 240] width 20 height 20
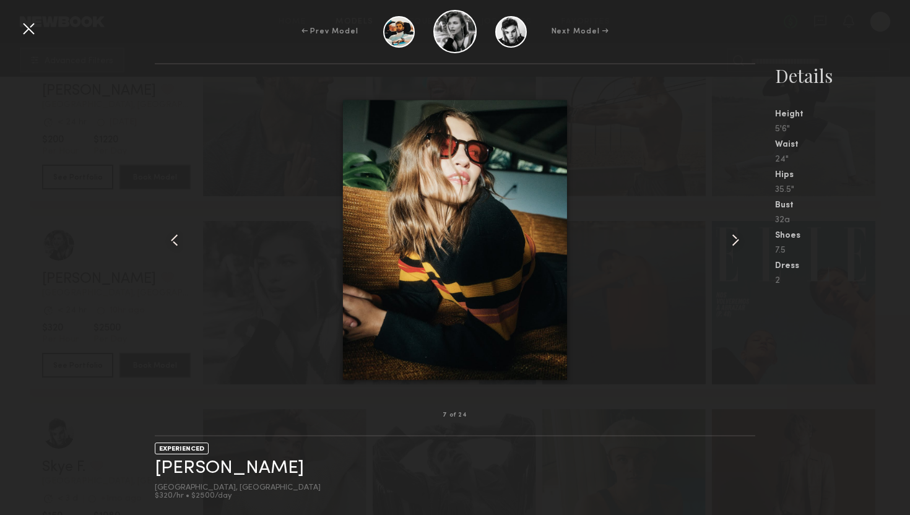
click at [736, 239] on common-icon at bounding box center [736, 240] width 20 height 20
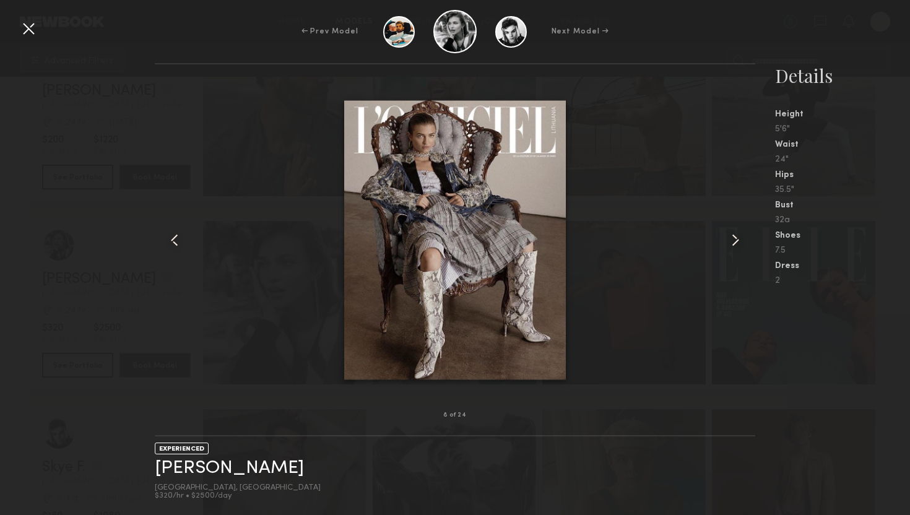
click at [736, 239] on common-icon at bounding box center [736, 240] width 20 height 20
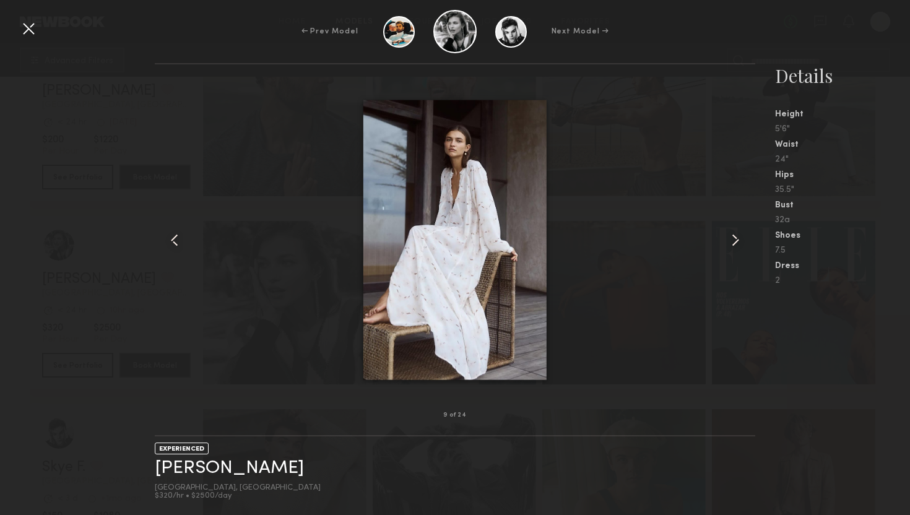
click at [736, 239] on common-icon at bounding box center [736, 240] width 20 height 20
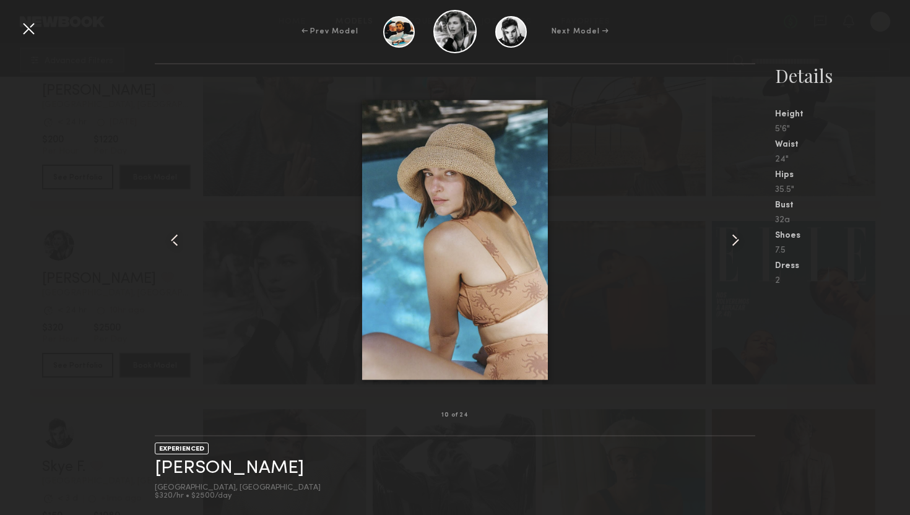
click at [736, 239] on common-icon at bounding box center [736, 240] width 20 height 20
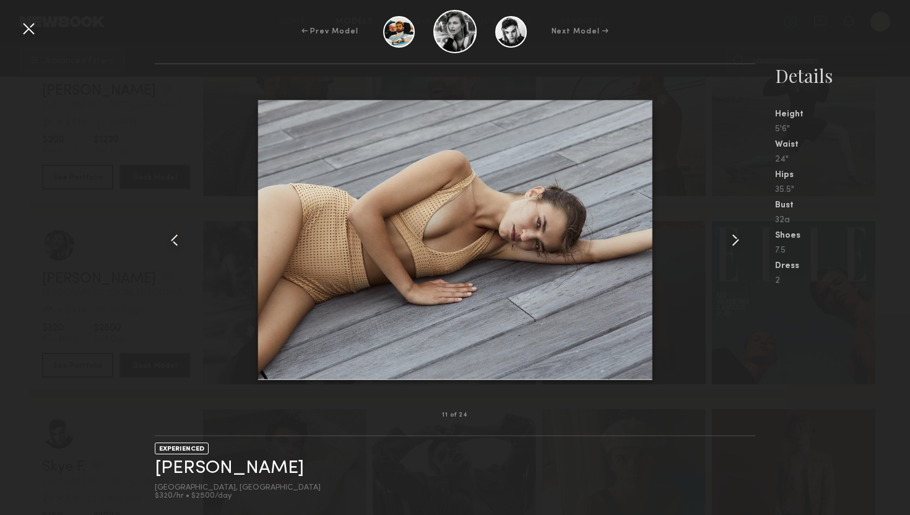
click at [736, 239] on common-icon at bounding box center [736, 240] width 20 height 20
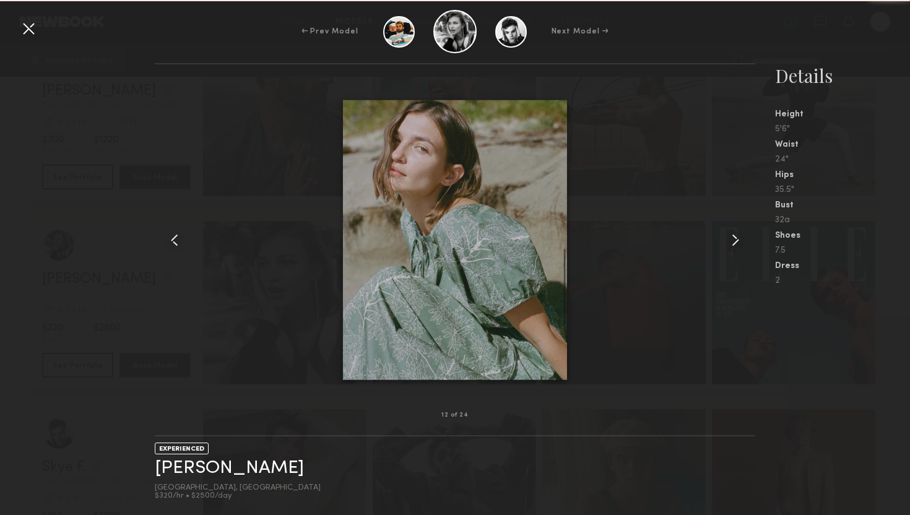
click at [736, 239] on common-icon at bounding box center [736, 240] width 20 height 20
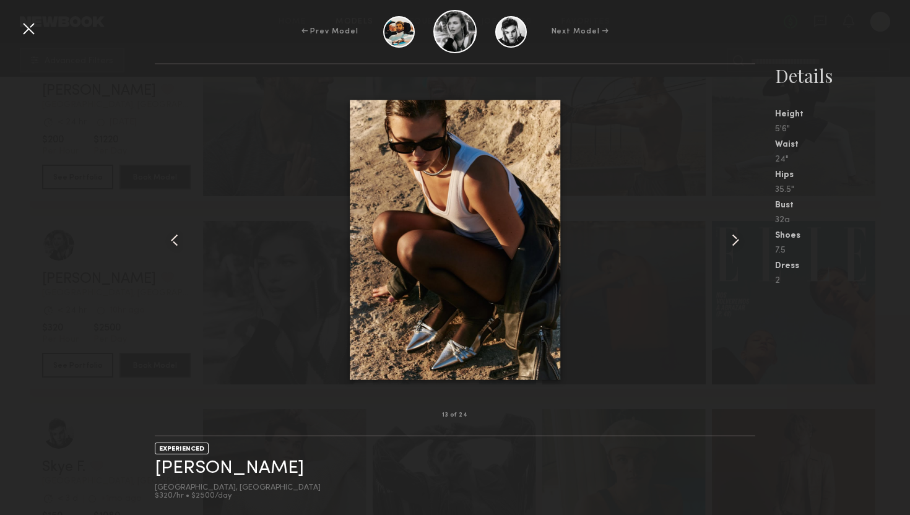
click at [736, 239] on common-icon at bounding box center [736, 240] width 20 height 20
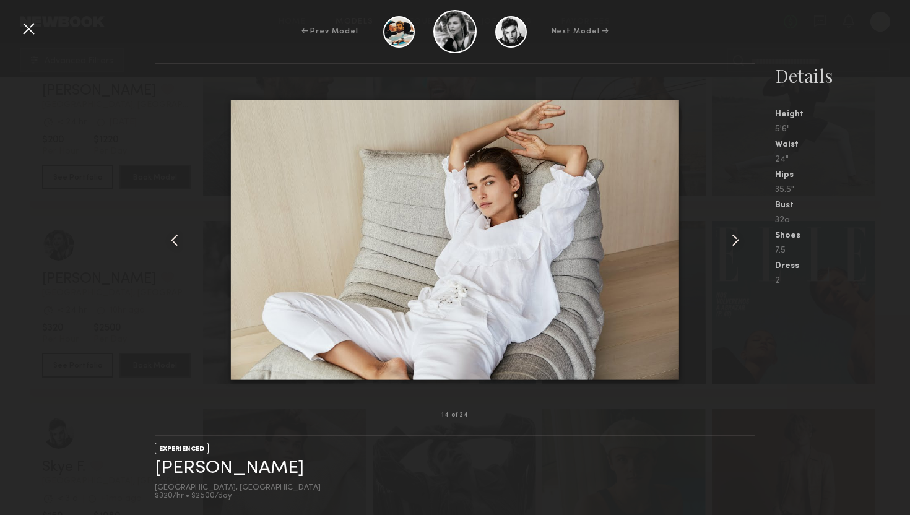
click at [736, 239] on common-icon at bounding box center [736, 240] width 20 height 20
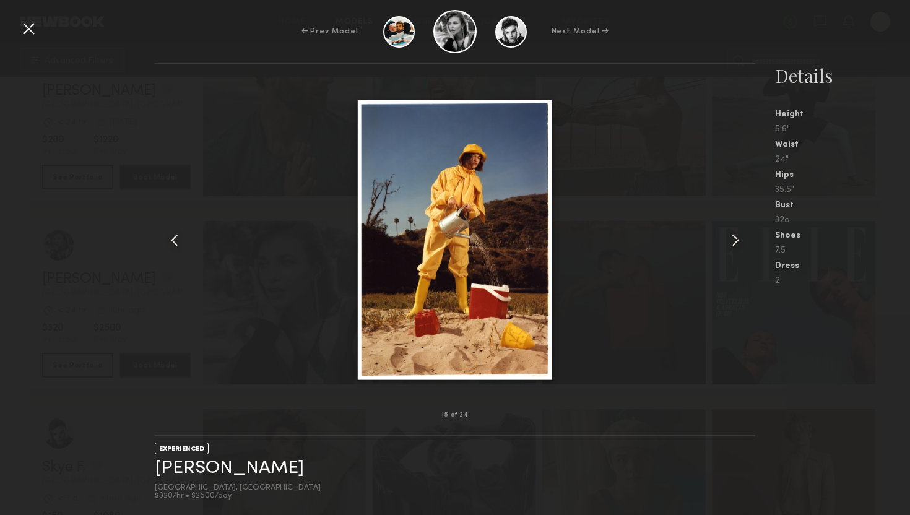
click at [736, 239] on common-icon at bounding box center [736, 240] width 20 height 20
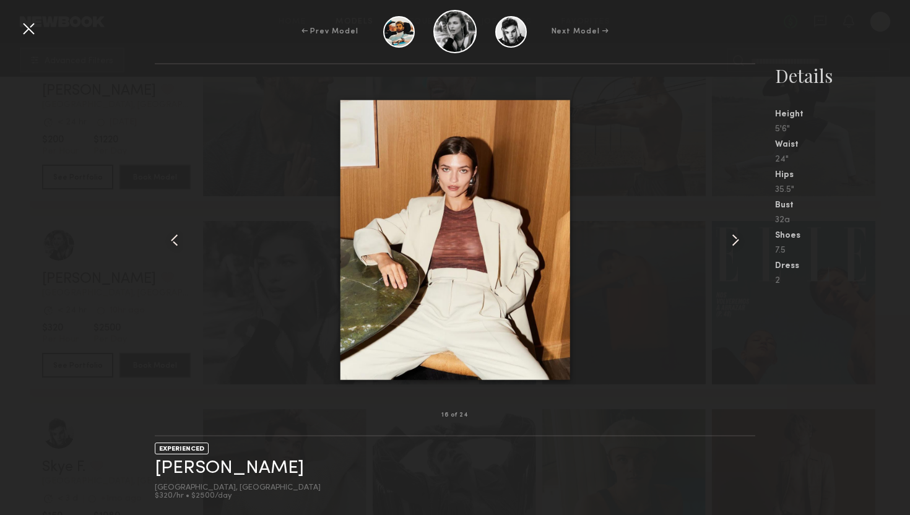
click at [736, 239] on common-icon at bounding box center [736, 240] width 20 height 20
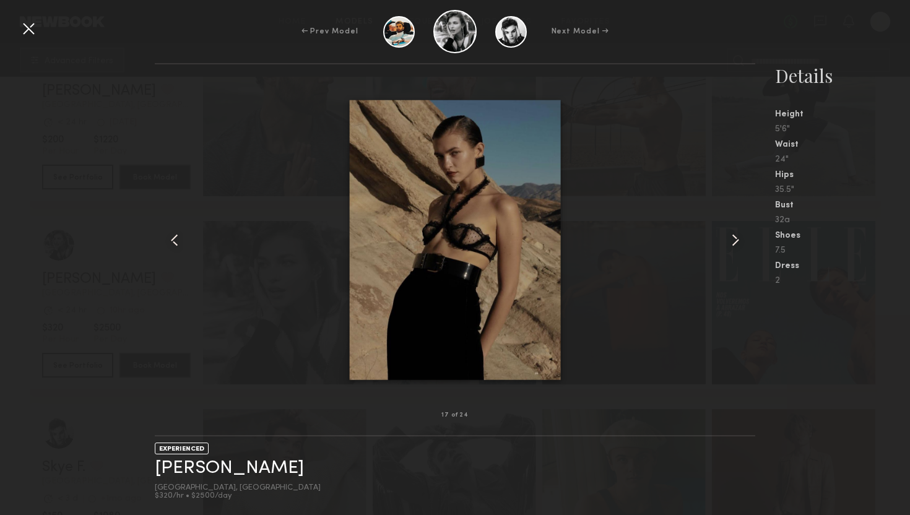
click at [736, 239] on common-icon at bounding box center [736, 240] width 20 height 20
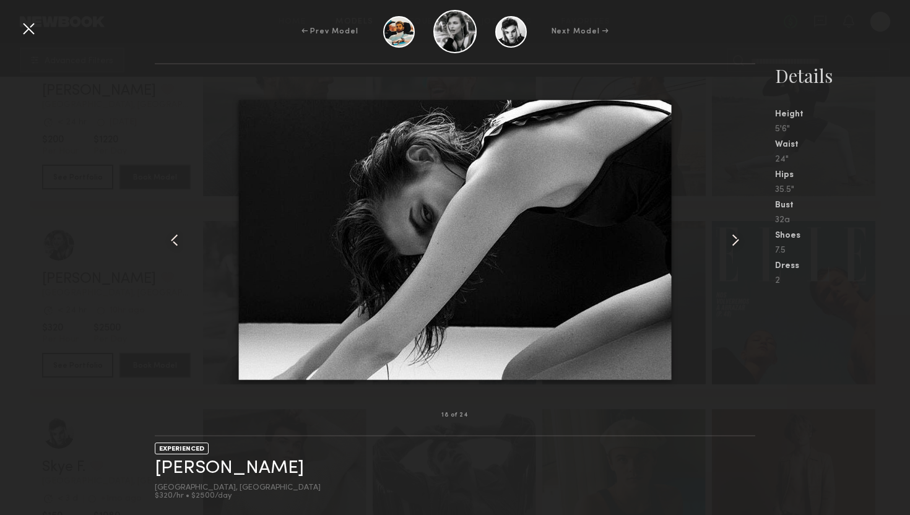
click at [736, 239] on common-icon at bounding box center [736, 240] width 20 height 20
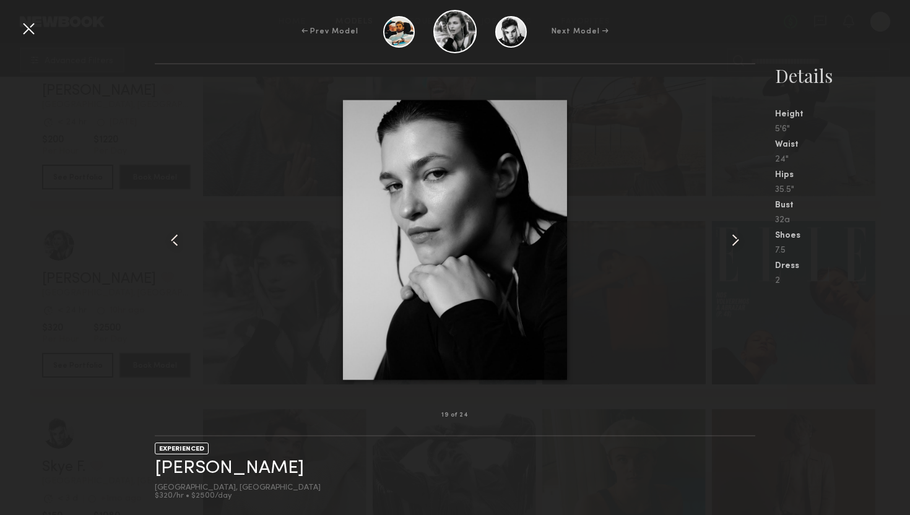
click at [736, 239] on common-icon at bounding box center [736, 240] width 20 height 20
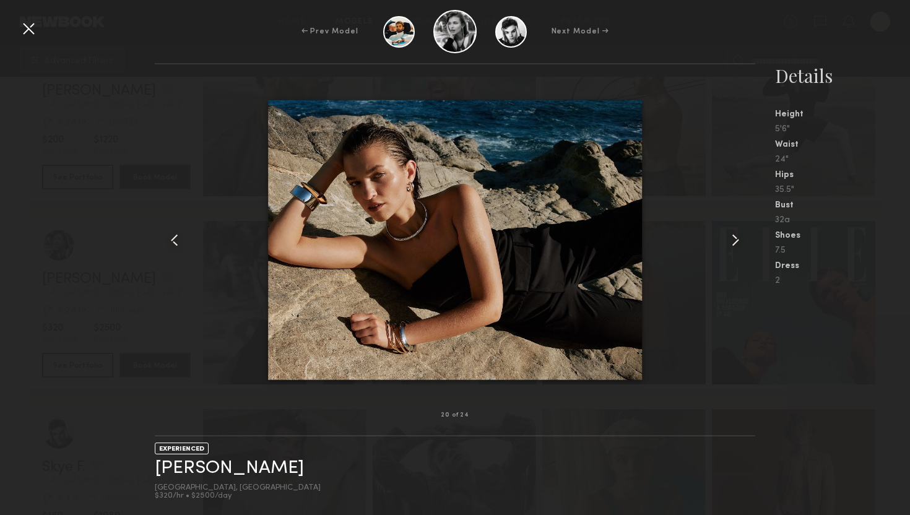
click at [27, 30] on div at bounding box center [29, 29] width 20 height 20
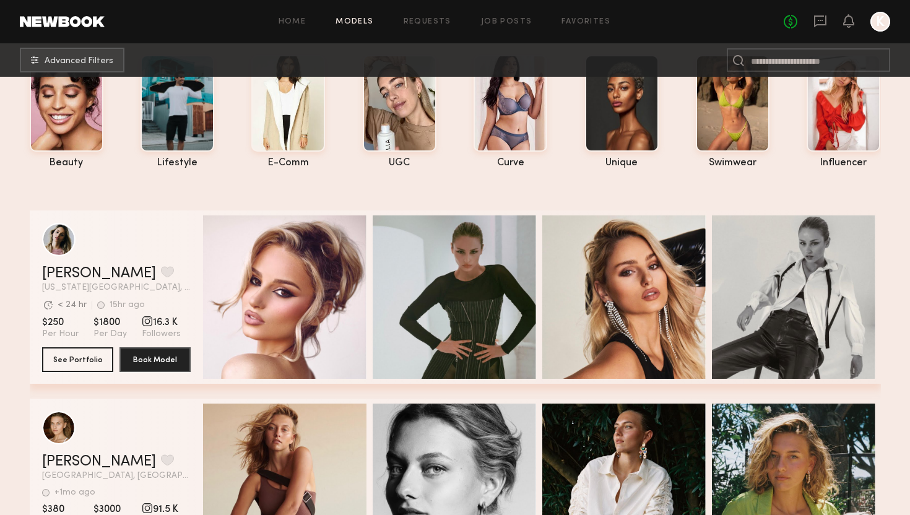
scroll to position [0, 0]
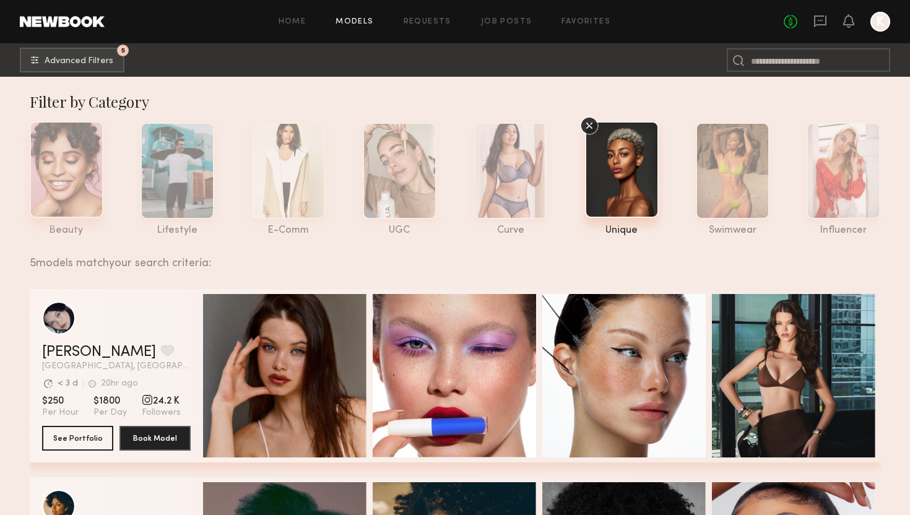
click at [80, 183] on div at bounding box center [67, 169] width 74 height 97
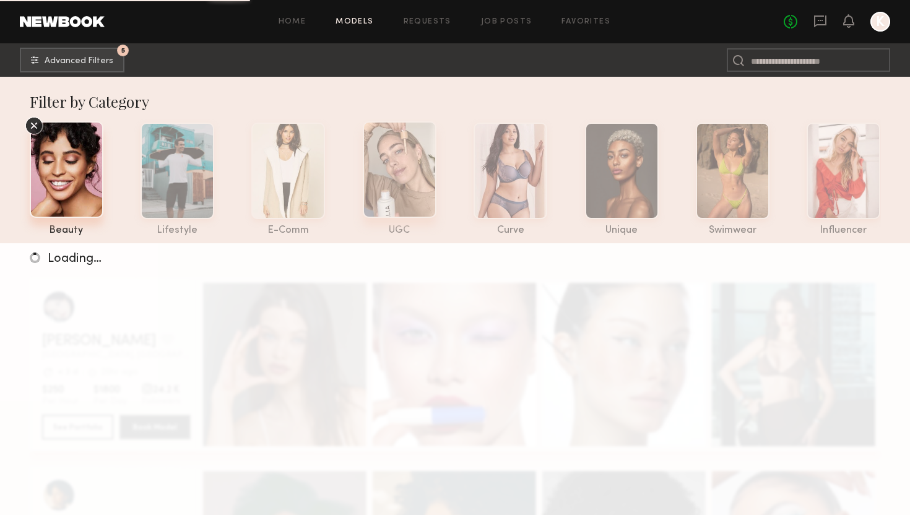
click at [412, 175] on div at bounding box center [400, 169] width 74 height 97
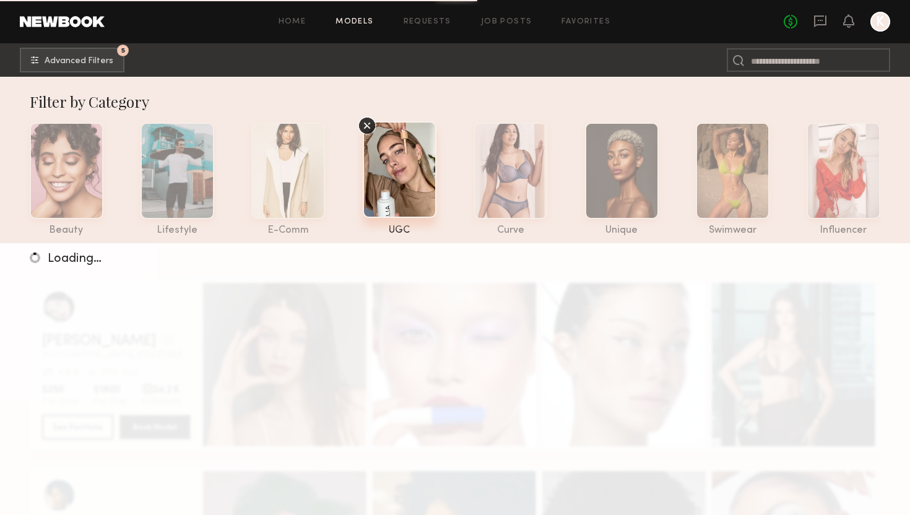
click at [404, 180] on div at bounding box center [400, 169] width 74 height 97
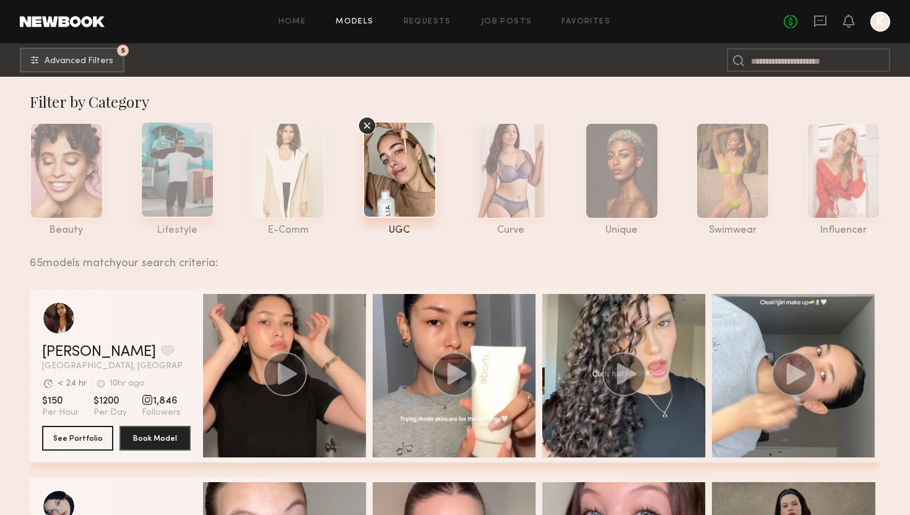
click at [176, 144] on div at bounding box center [178, 169] width 74 height 97
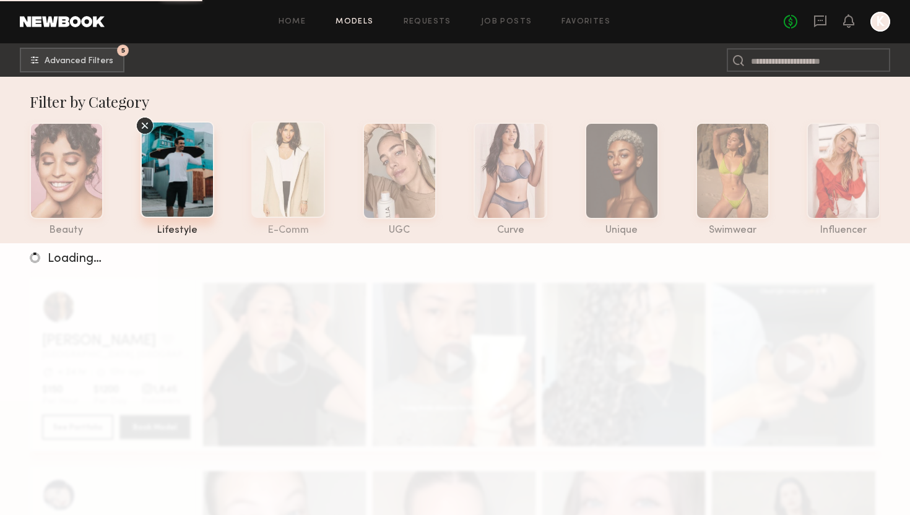
click at [282, 152] on div at bounding box center [288, 169] width 74 height 97
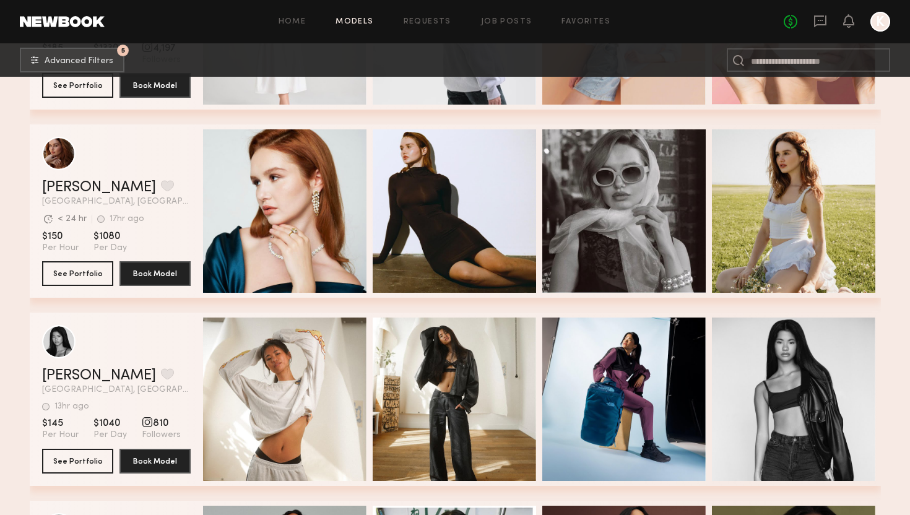
scroll to position [505, 0]
